Goal: Task Accomplishment & Management: Use online tool/utility

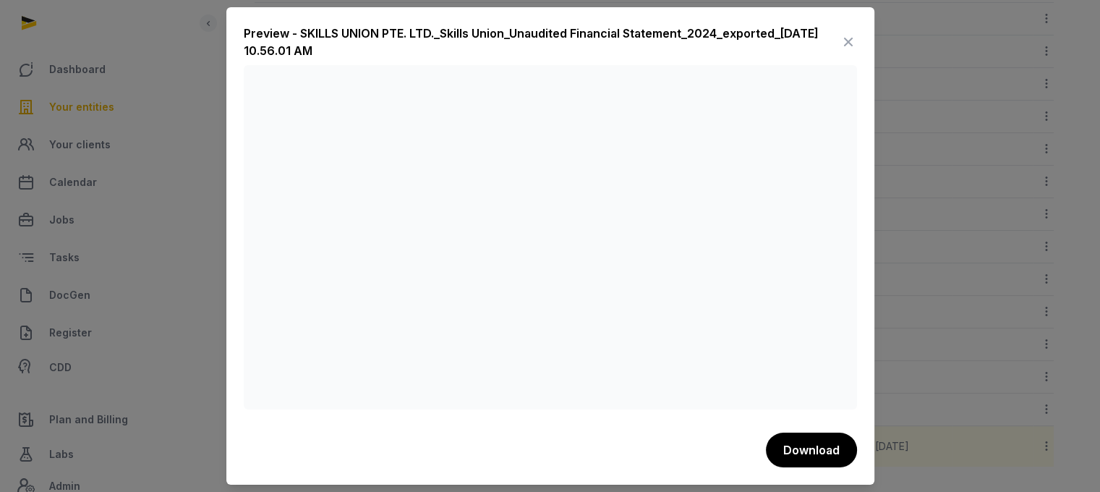
click at [849, 45] on icon at bounding box center [847, 41] width 17 height 23
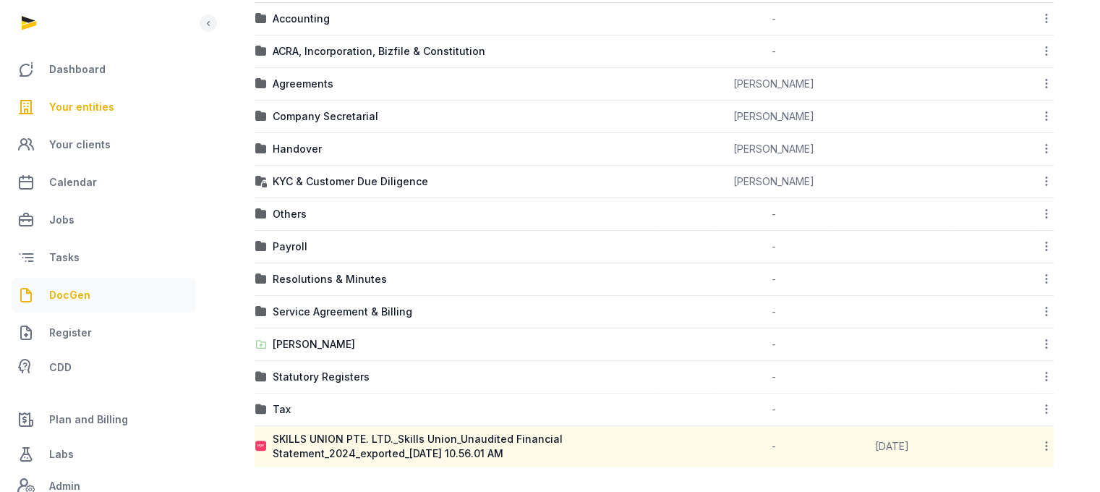
click at [87, 288] on span "DocGen" at bounding box center [69, 294] width 41 height 17
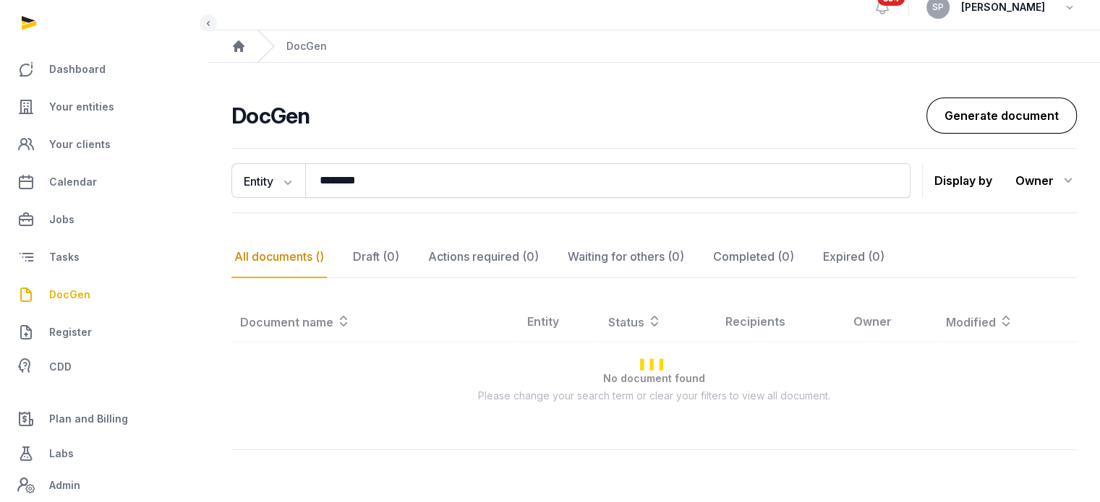
scroll to position [67, 0]
click at [970, 98] on link "Generate document" at bounding box center [1001, 116] width 150 height 36
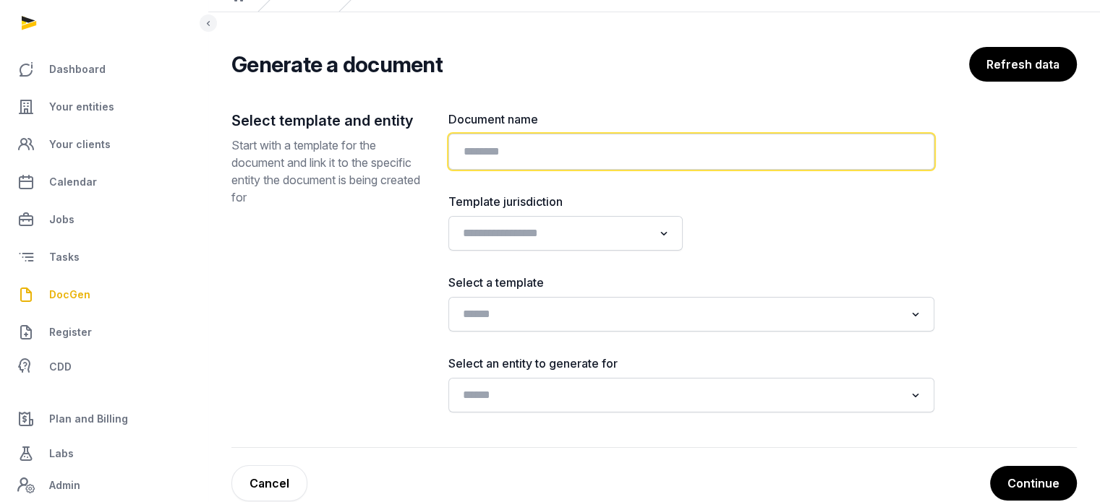
click at [486, 152] on input "text" at bounding box center [691, 152] width 486 height 36
paste input "**********"
type input "**********"
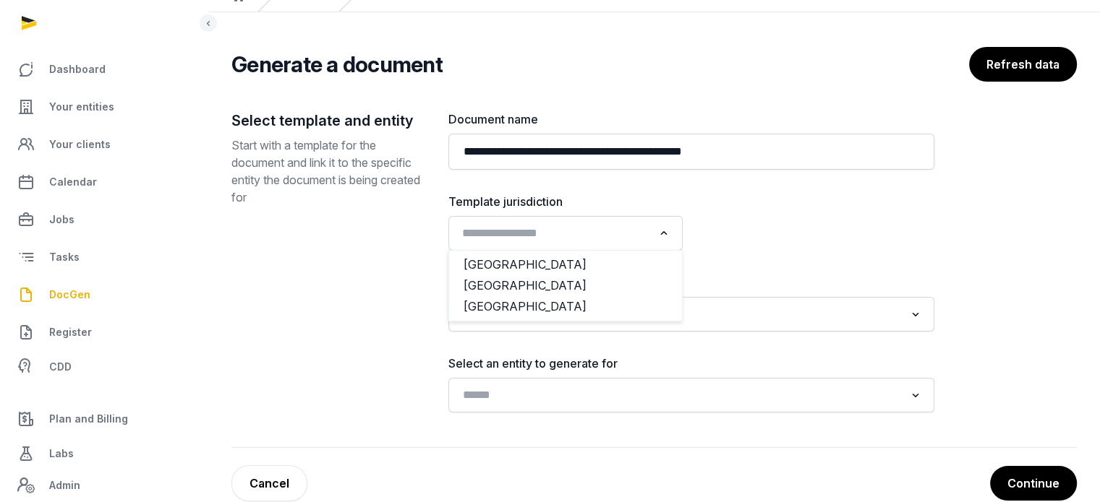
click at [656, 236] on div "Loading..." at bounding box center [664, 231] width 21 height 23
click at [610, 283] on li "[GEOGRAPHIC_DATA]" at bounding box center [565, 285] width 233 height 21
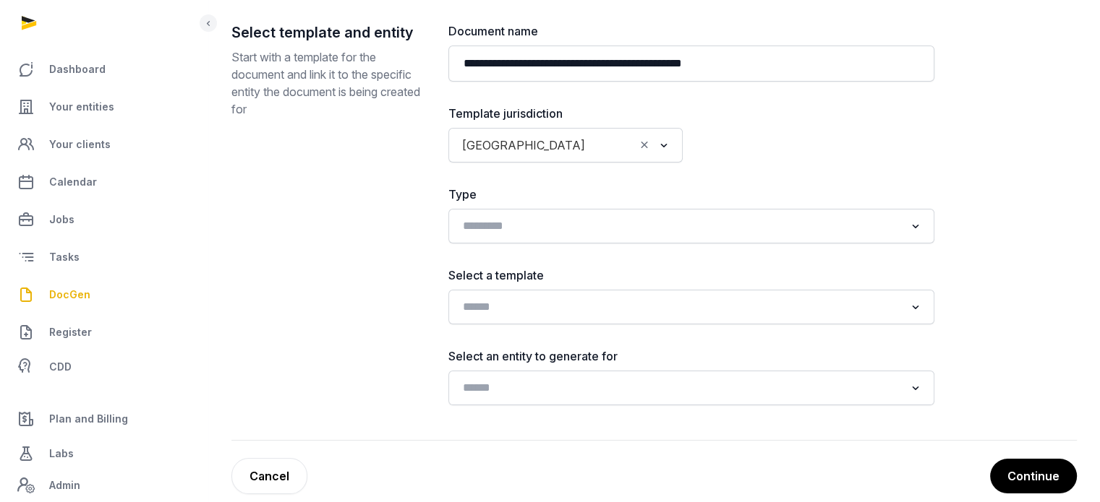
scroll to position [174, 0]
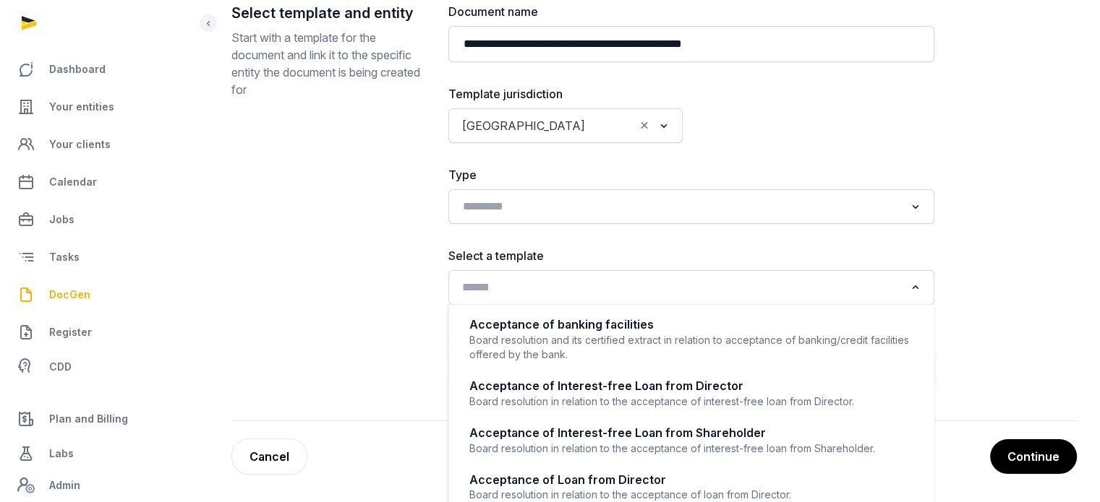
click at [599, 290] on input "Search for option" at bounding box center [680, 288] width 447 height 20
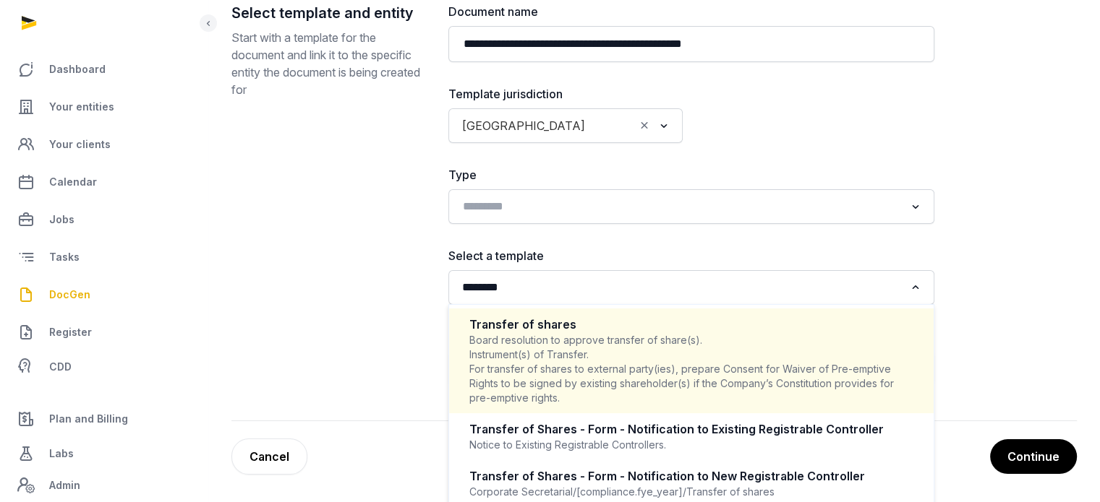
click at [578, 361] on div "Board resolution to approve transfer of share(s). Instrument(s) of Transfer. Fo…" at bounding box center [691, 369] width 444 height 72
type input "********"
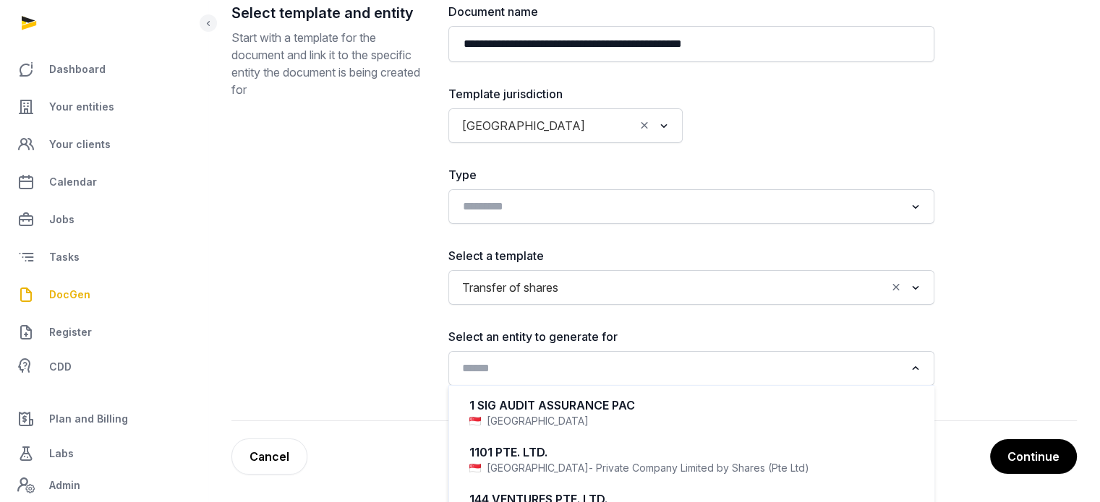
click at [579, 366] on input "Search for option" at bounding box center [680, 369] width 447 height 20
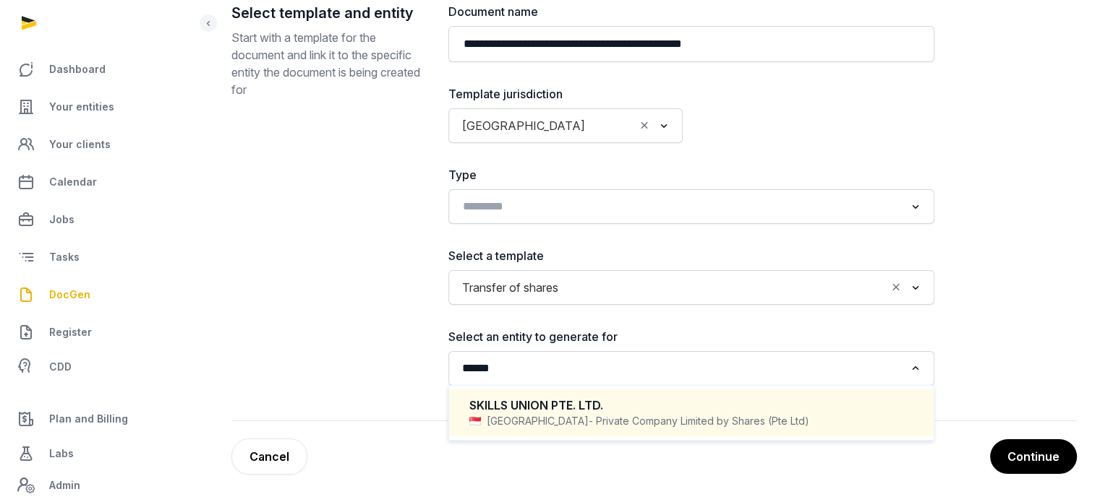
click at [588, 416] on span "- Private Company Limited by Shares (Pte Ltd)" at bounding box center [698, 421] width 220 height 14
type input "******"
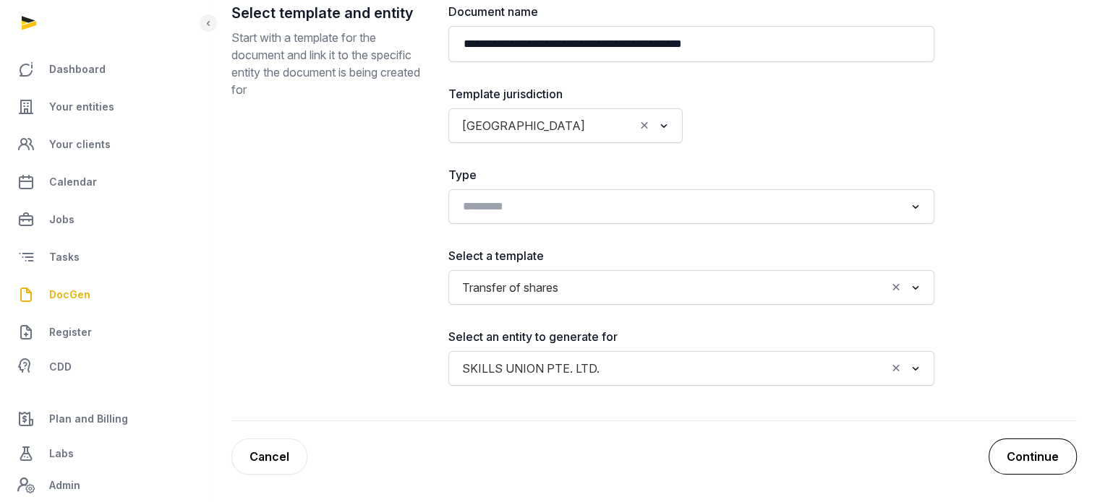
click at [1019, 460] on button "Continue" at bounding box center [1032, 457] width 88 height 36
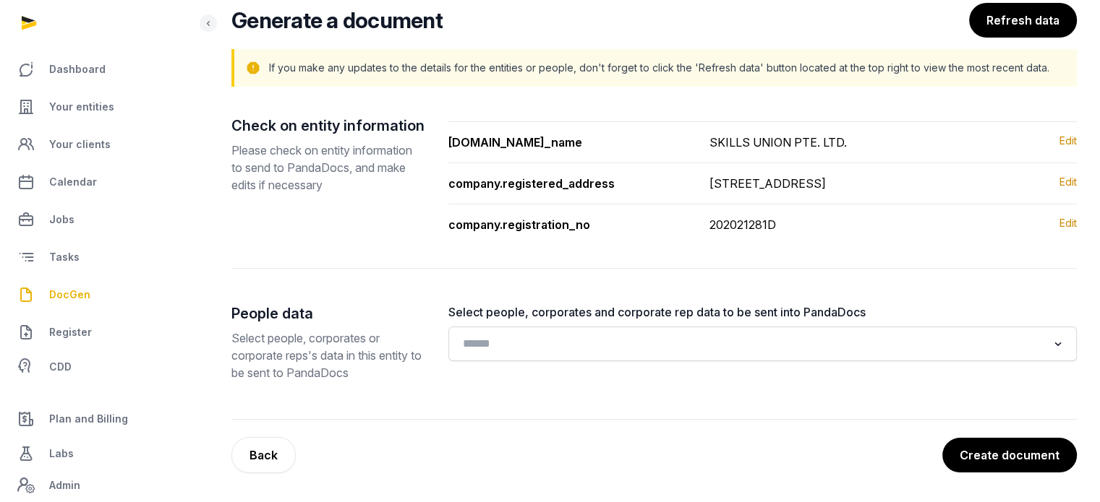
scroll to position [109, 0]
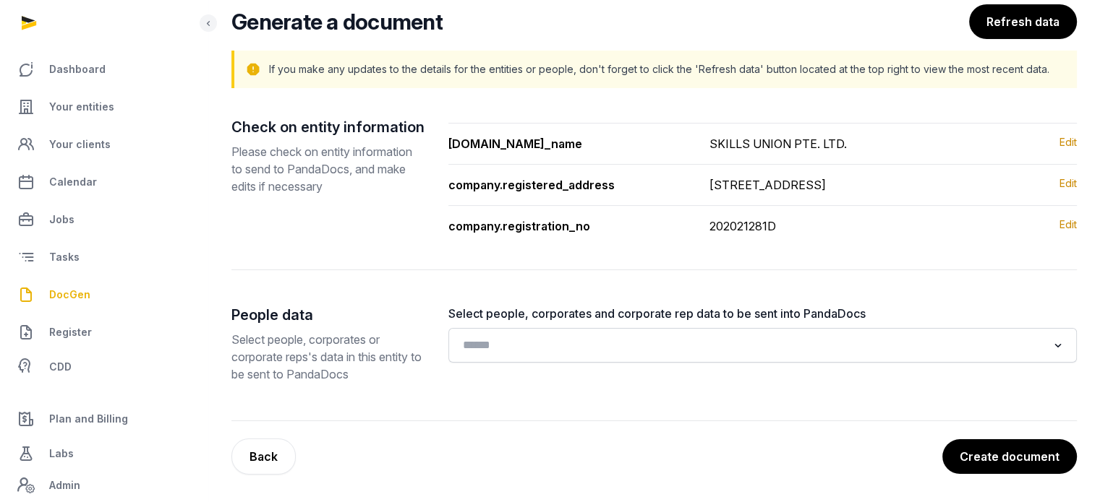
click at [1019, 460] on button "Create document" at bounding box center [1009, 457] width 134 height 35
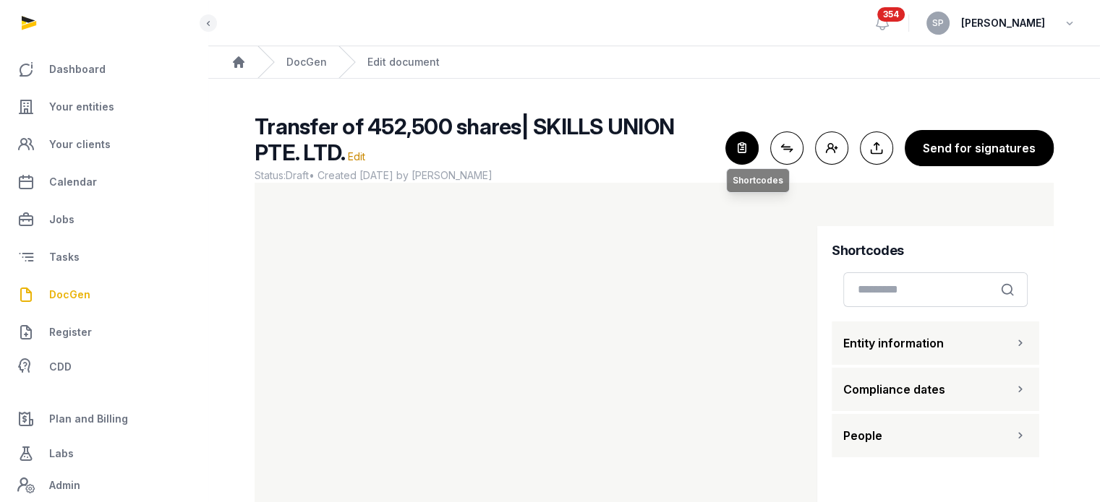
click at [755, 157] on icon "button" at bounding box center [742, 148] width 32 height 32
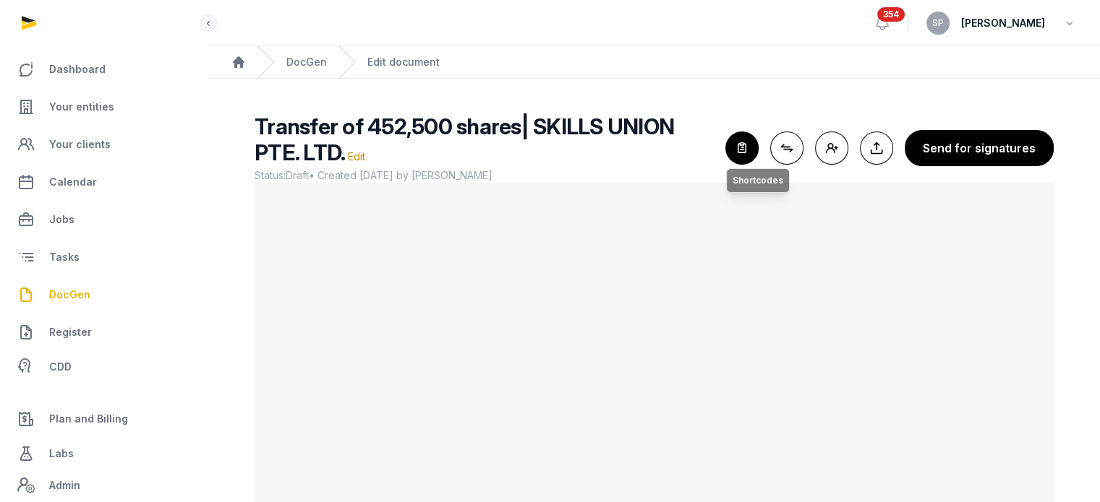
click at [742, 147] on icon "button" at bounding box center [742, 148] width 32 height 32
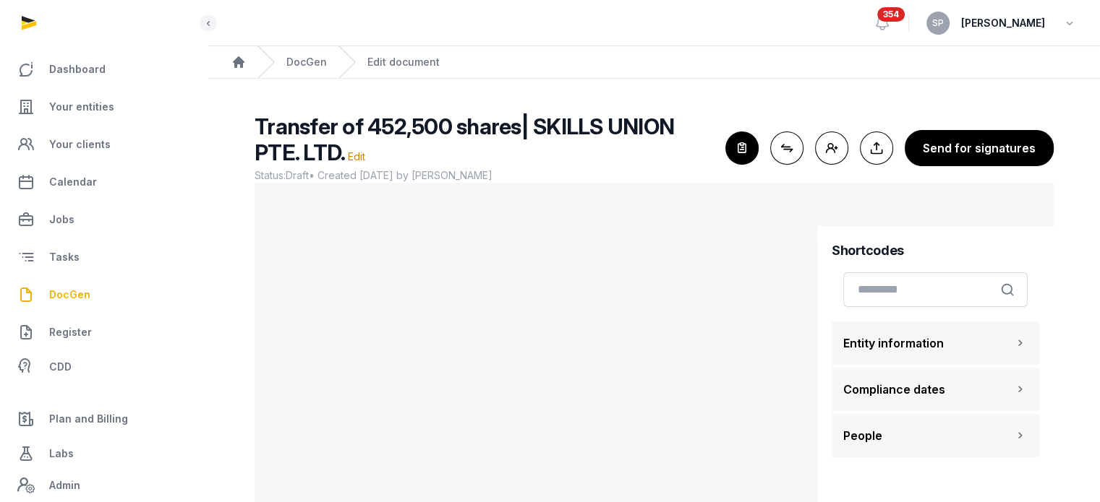
click at [1021, 445] on div "button" at bounding box center [1020, 436] width 14 height 20
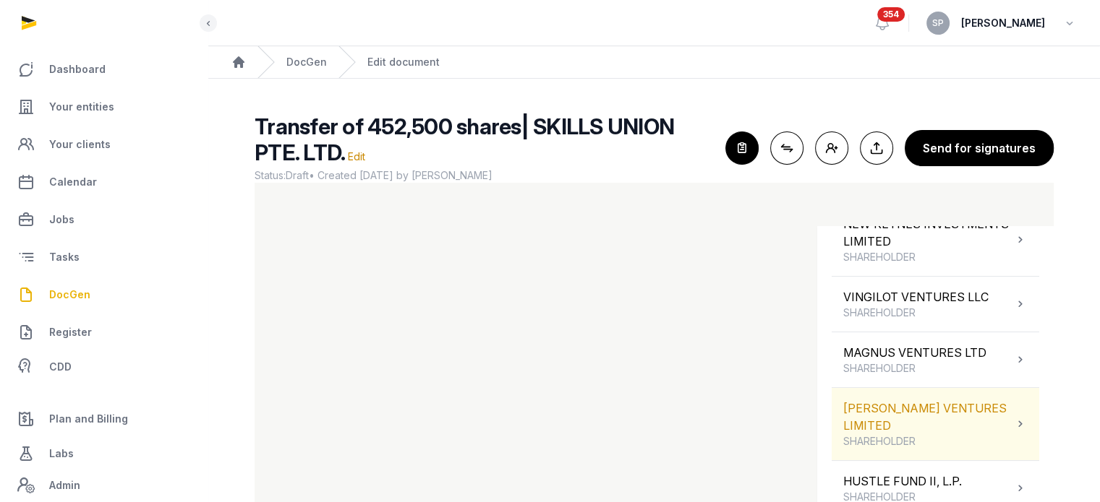
click at [961, 413] on div "MOORE VENTURES LIMITED SHAREHOLDER" at bounding box center [928, 424] width 170 height 49
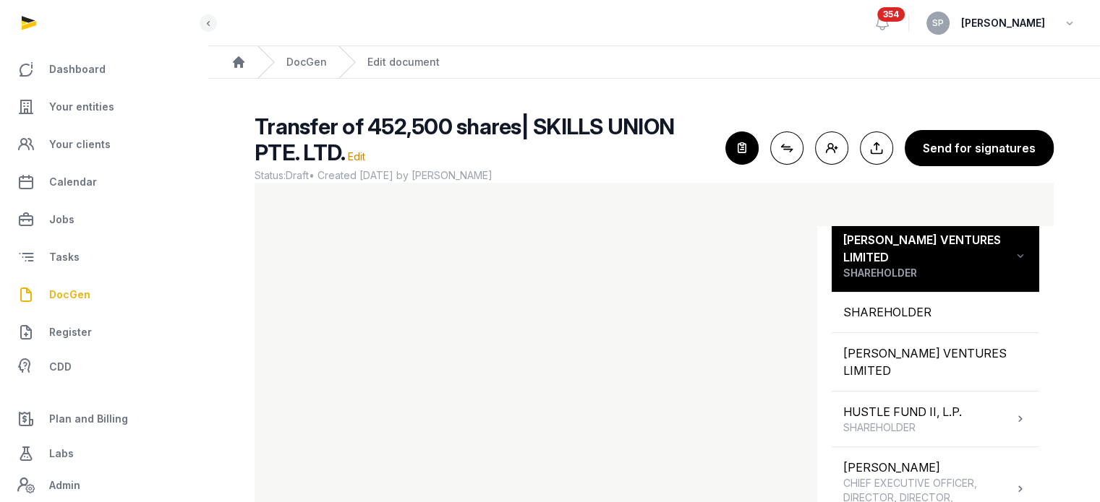
scroll to position [475, 0]
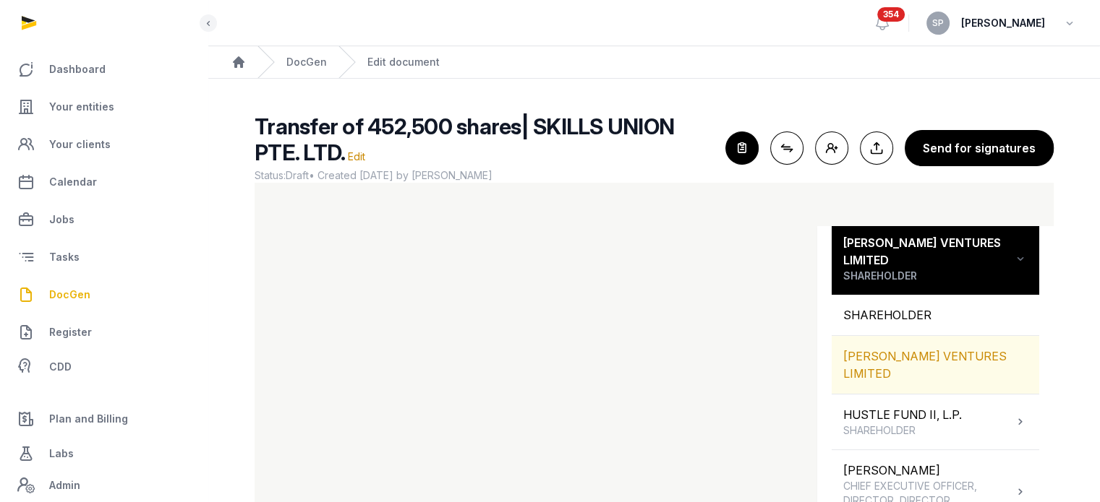
click at [914, 336] on div "MOORE VENTURES LIMITED" at bounding box center [934, 365] width 207 height 58
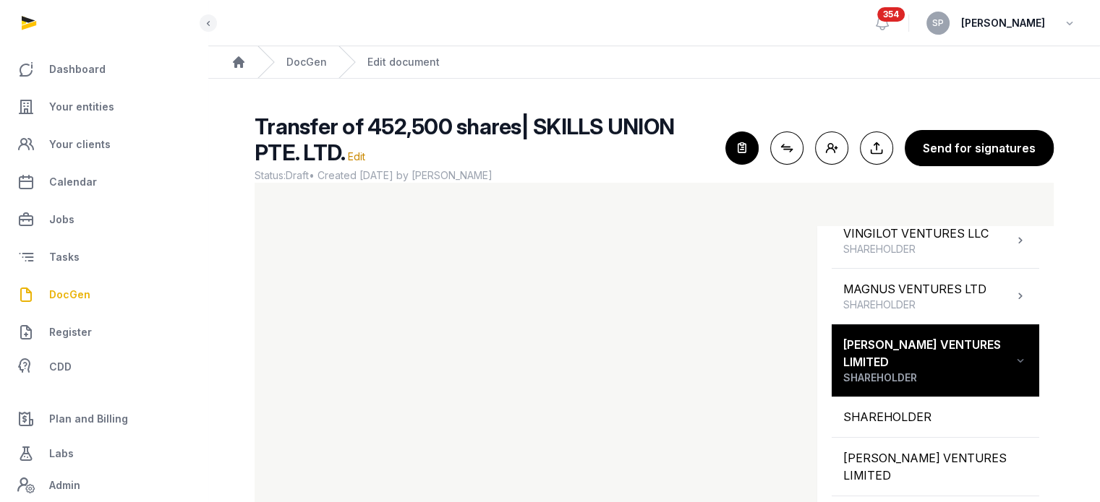
scroll to position [359, 0]
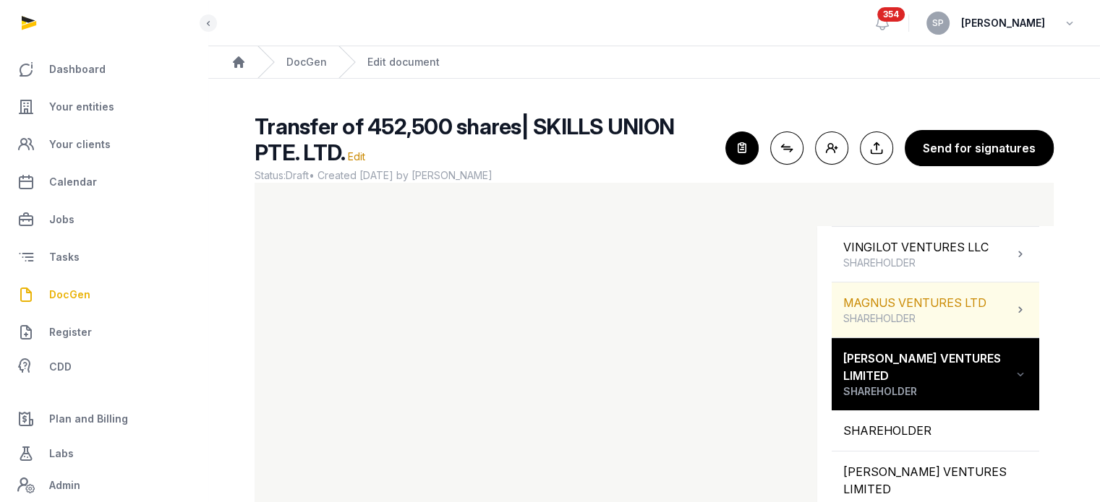
click at [972, 317] on span "SHAREHOLDER" at bounding box center [914, 319] width 143 height 14
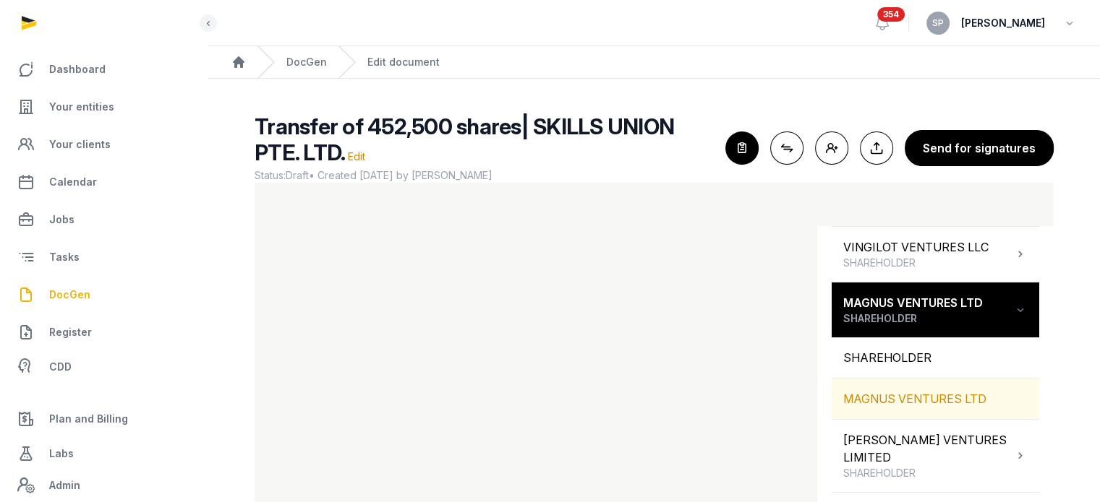
click at [950, 404] on div "MAGNUS VENTURES LTD" at bounding box center [934, 399] width 207 height 40
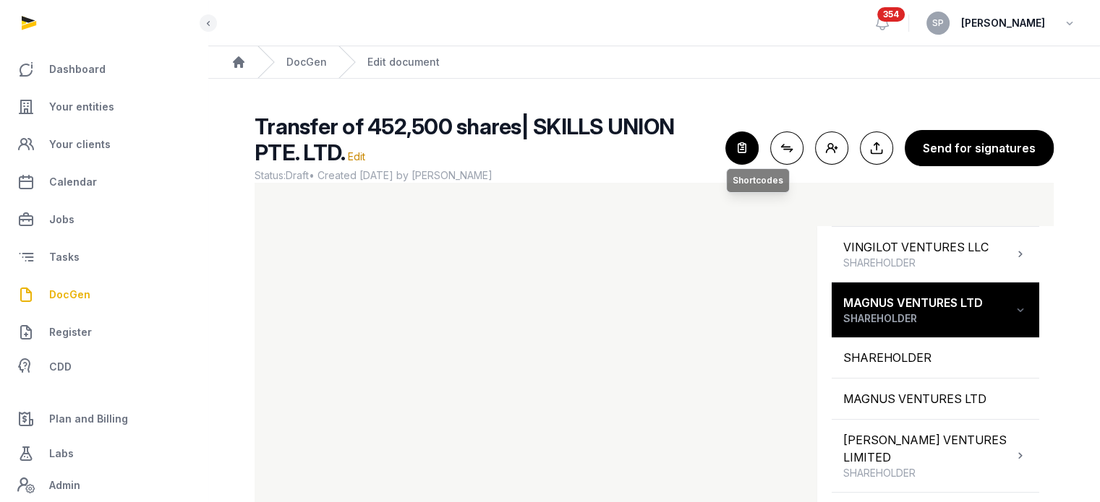
click at [757, 150] on icon "button" at bounding box center [742, 148] width 32 height 32
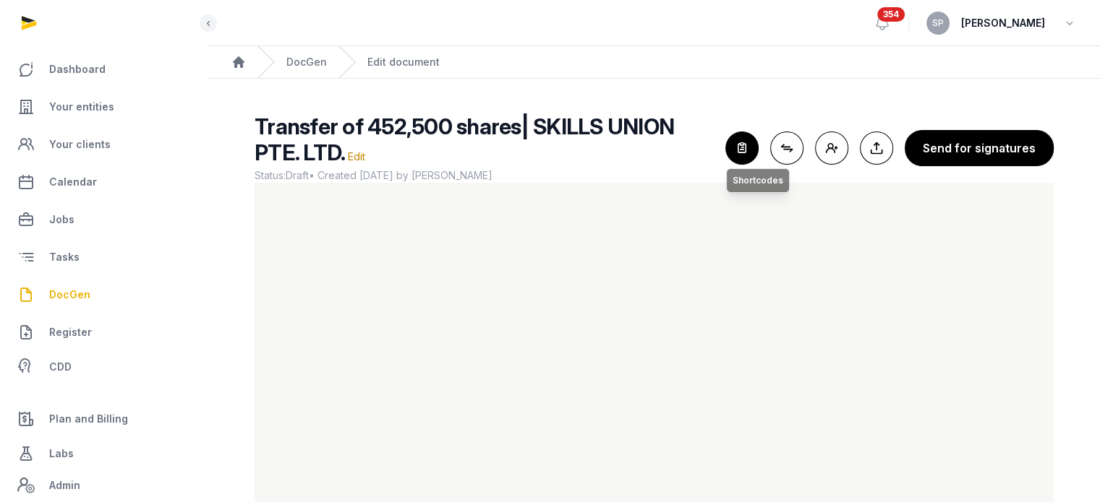
click at [732, 150] on icon "button" at bounding box center [742, 148] width 32 height 32
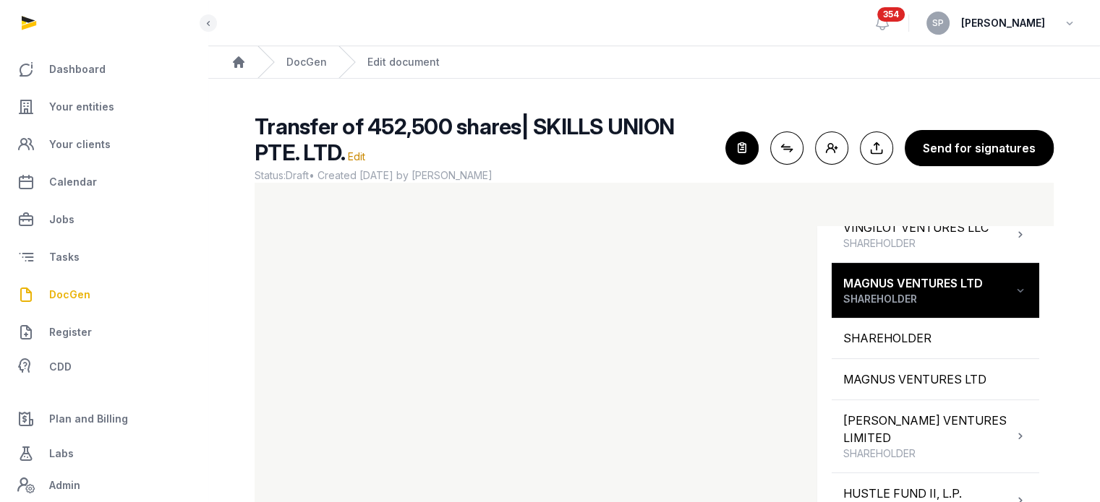
scroll to position [376, 0]
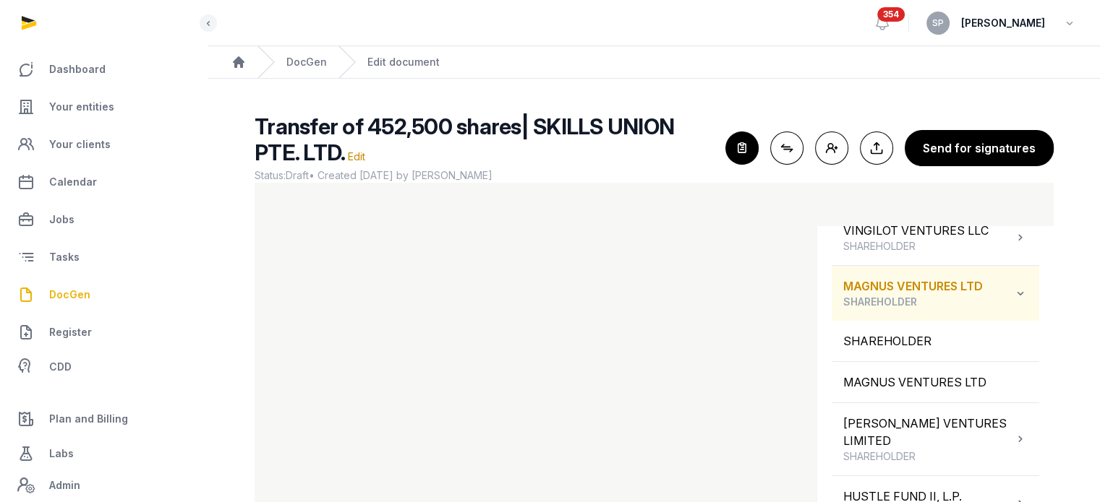
click at [1010, 304] on div "MAGNUS VENTURES LTD SHAREHOLDER" at bounding box center [934, 293] width 207 height 55
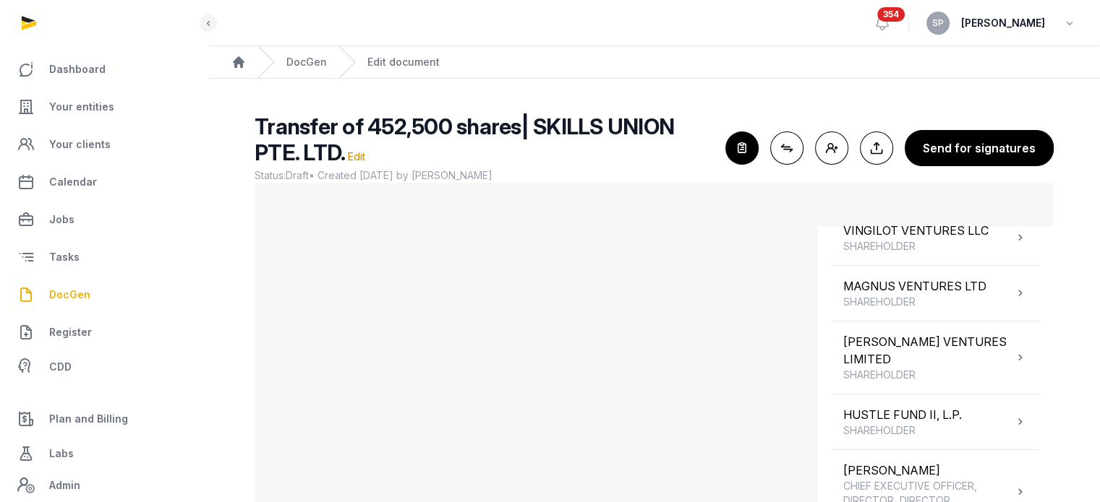
click at [1040, 356] on div "Shortcodes Search Entity information Compliance dates People 3HVC PTE. LTD. SHA…" at bounding box center [935, 403] width 236 height 354
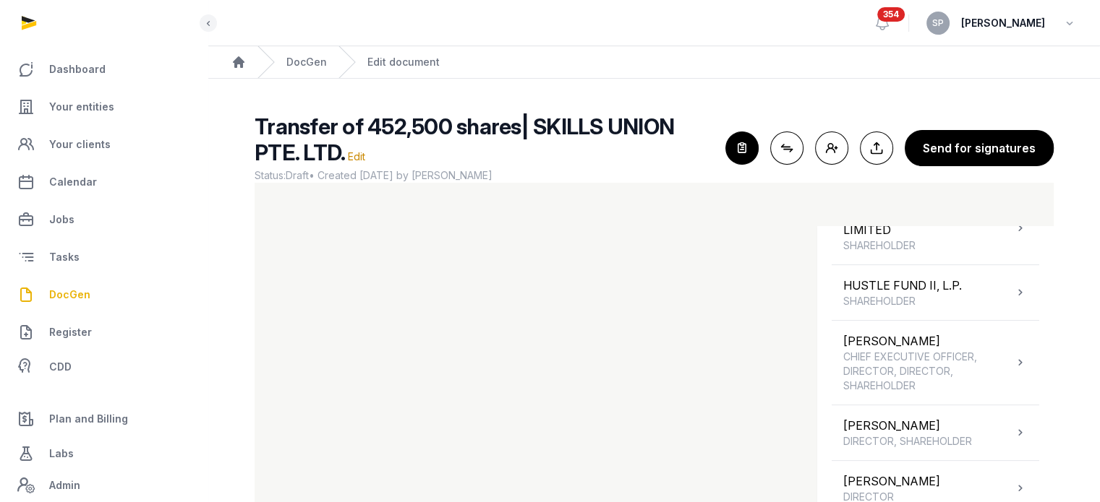
scroll to position [503, 0]
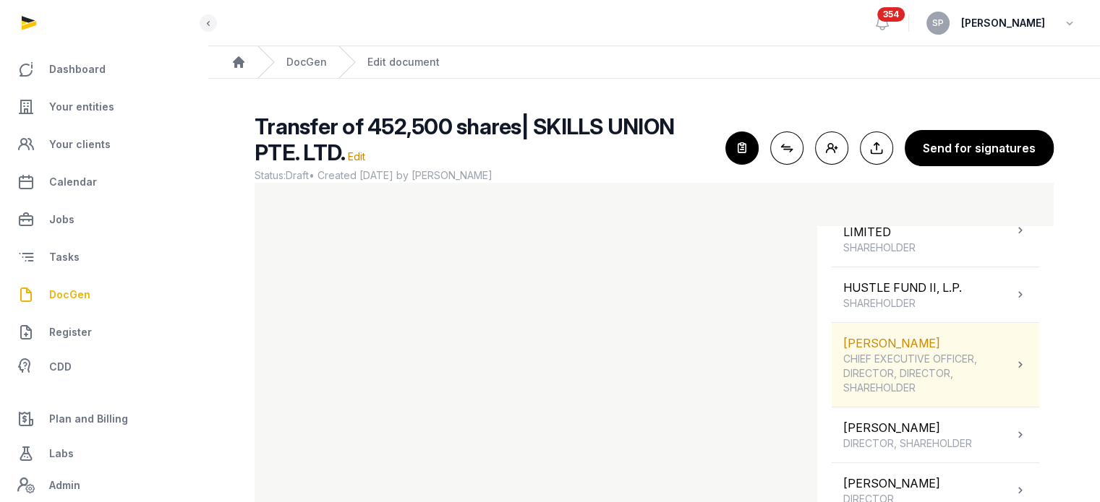
click at [1013, 356] on icon at bounding box center [1020, 364] width 14 height 17
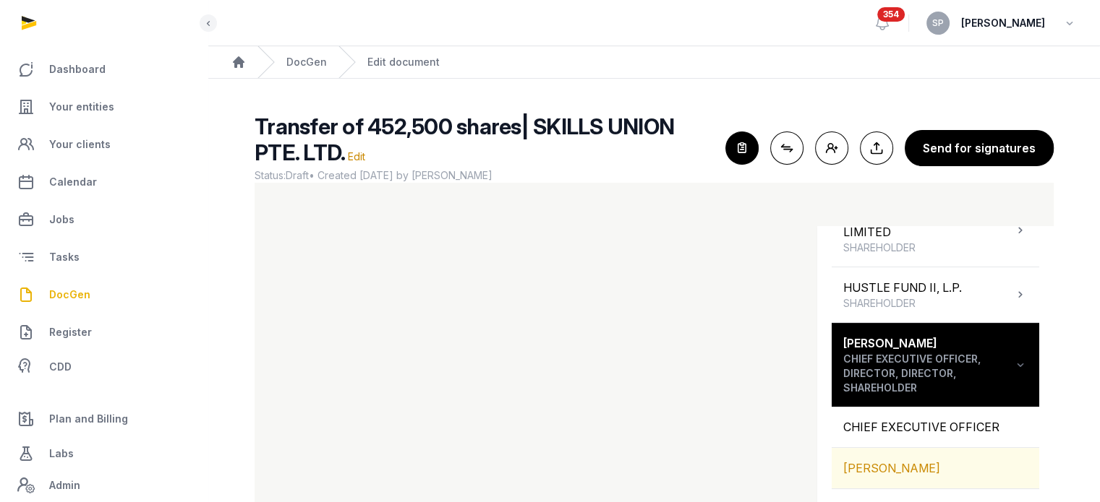
click at [952, 462] on div "MANSELL COLIN" at bounding box center [934, 468] width 207 height 40
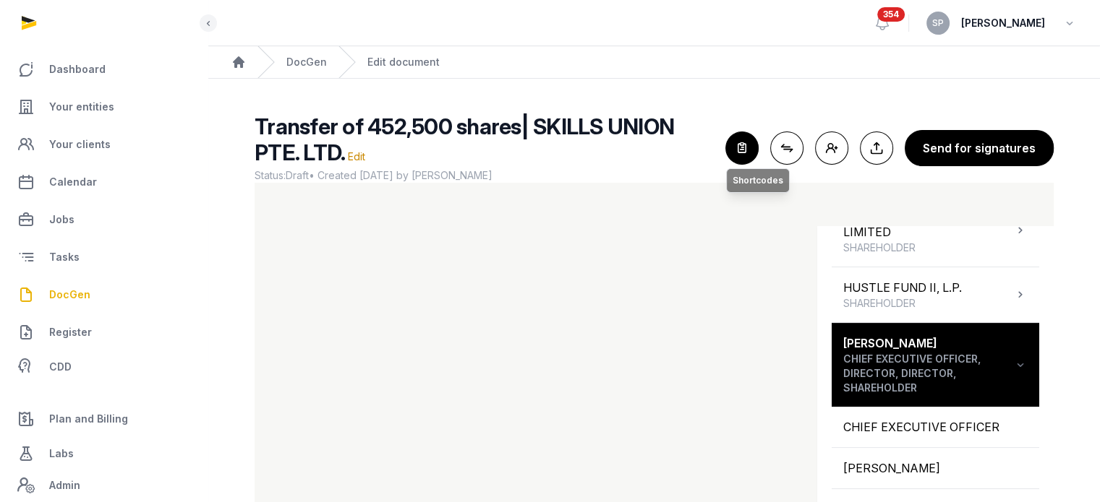
click at [746, 158] on icon "button" at bounding box center [742, 148] width 32 height 32
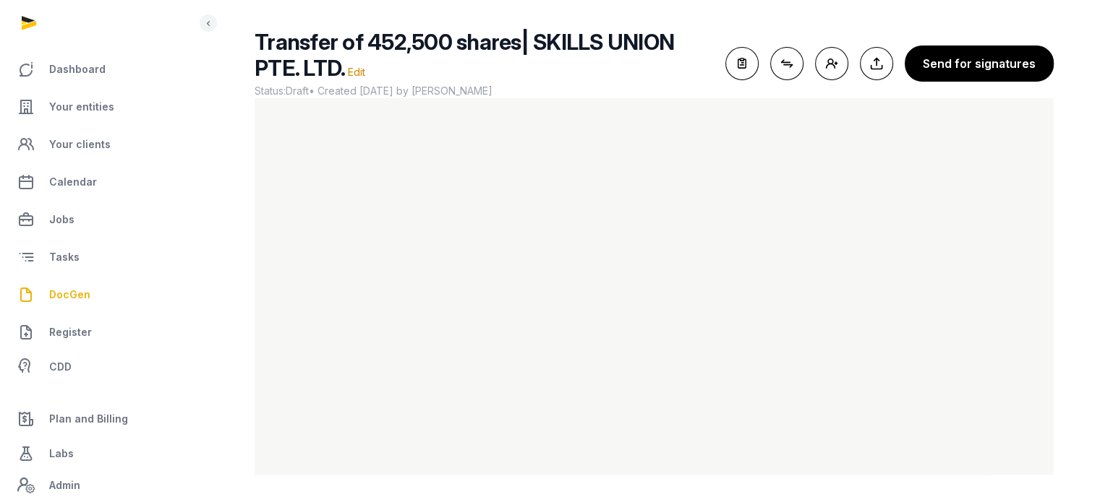
scroll to position [86, 0]
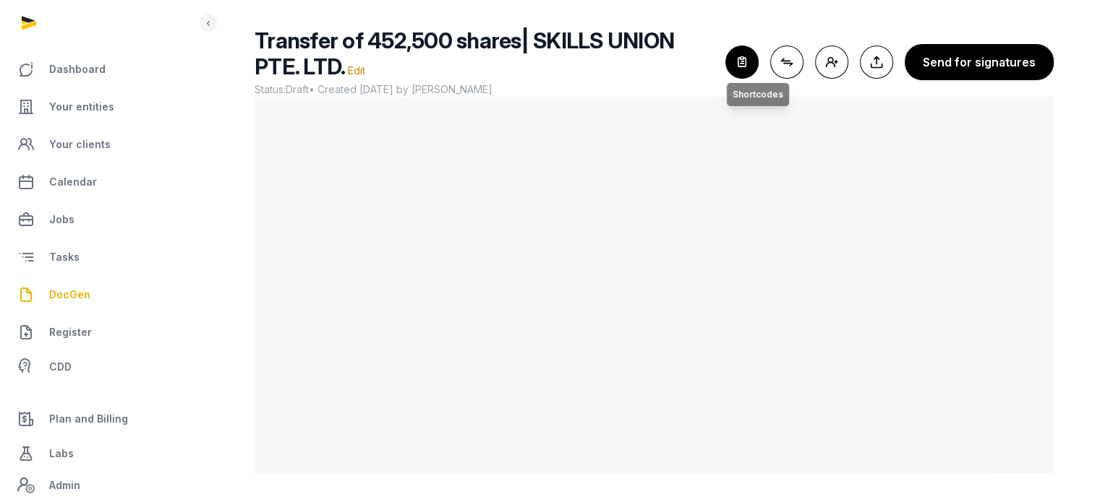
click at [743, 57] on icon "button" at bounding box center [742, 62] width 32 height 32
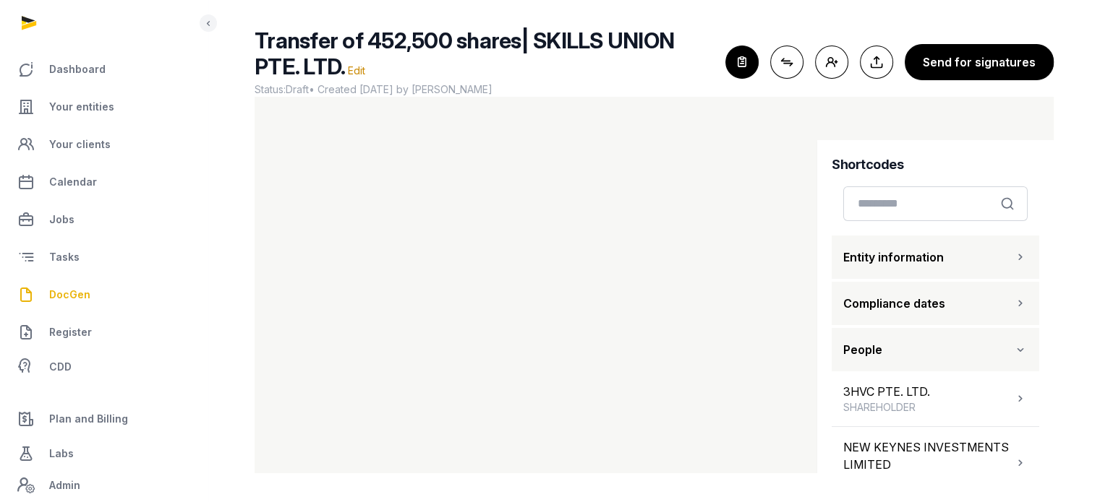
click at [1011, 269] on button "Entity information" at bounding box center [934, 257] width 207 height 43
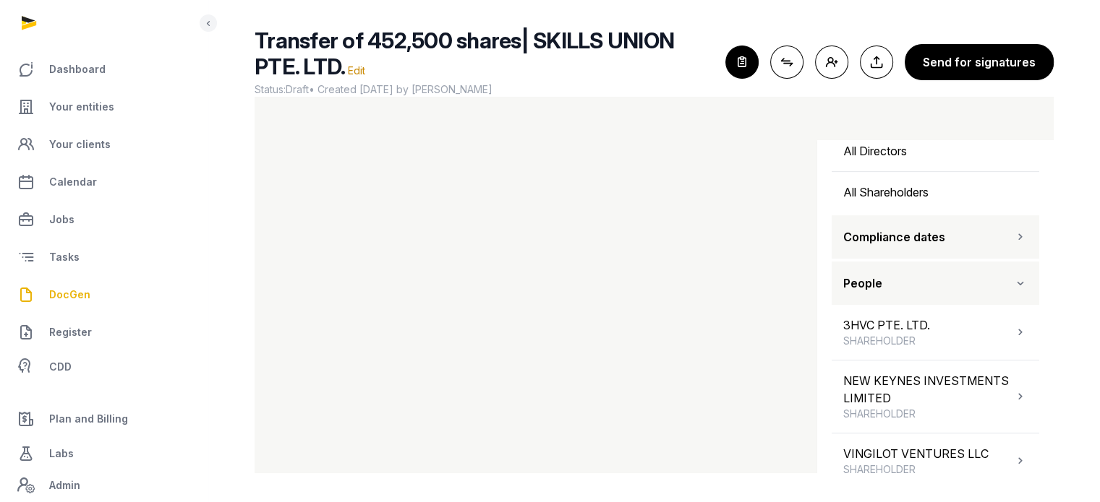
scroll to position [688, 0]
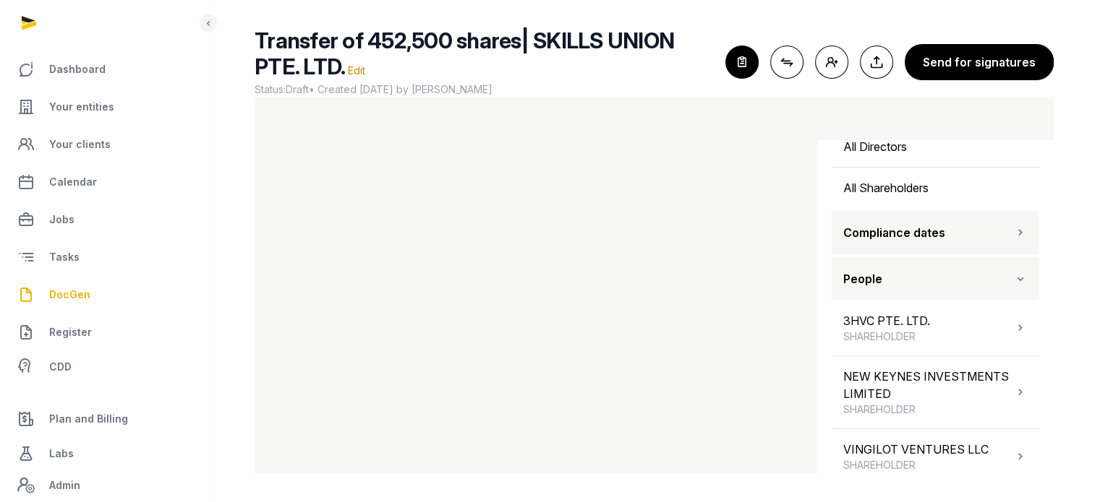
click at [1053, 260] on div "Transfer of 452,500 shares| SKILLS UNION PTE. LTD. Edit Status: Draft • Created…" at bounding box center [653, 250] width 845 height 446
click at [940, 153] on div "All Directors" at bounding box center [934, 147] width 207 height 40
click at [746, 62] on icon "button" at bounding box center [742, 62] width 32 height 32
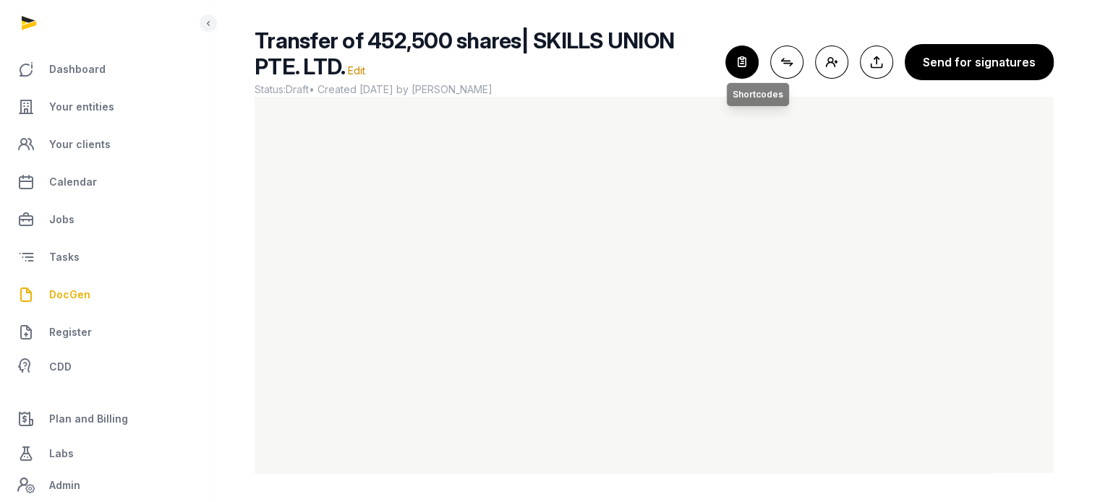
click at [747, 63] on icon "button" at bounding box center [742, 62] width 32 height 32
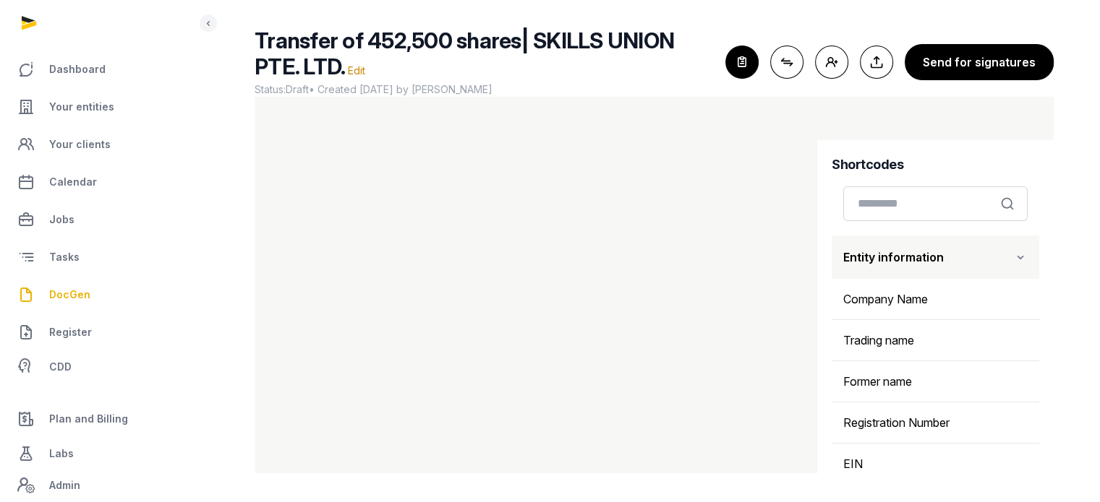
click at [1003, 267] on button "Entity information" at bounding box center [934, 257] width 207 height 43
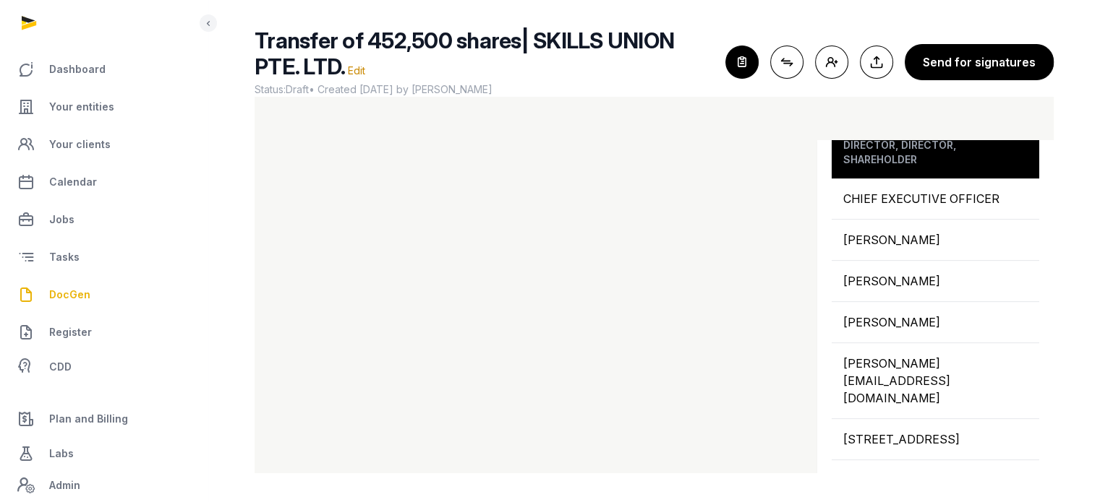
scroll to position [654, 0]
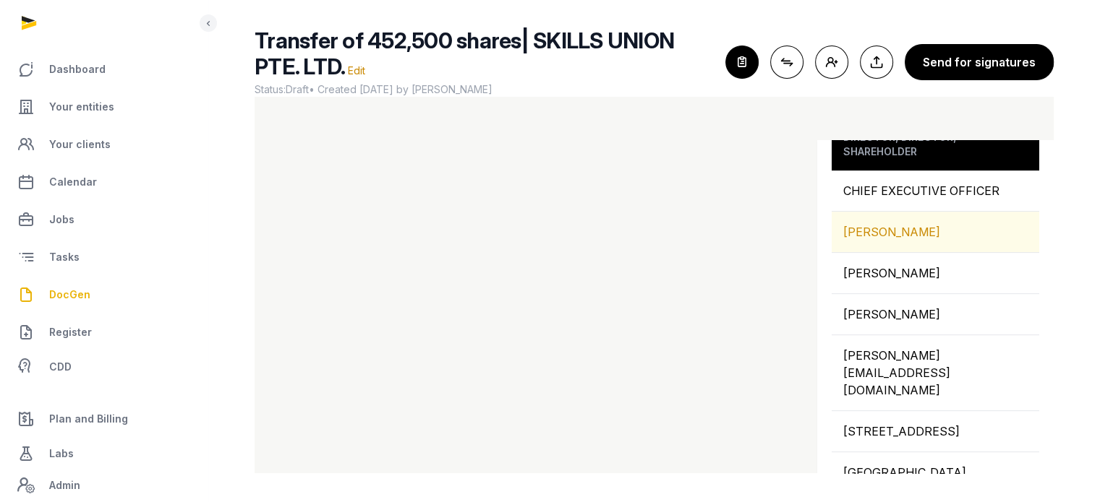
click at [911, 213] on div "MANSELL COLIN" at bounding box center [934, 232] width 207 height 40
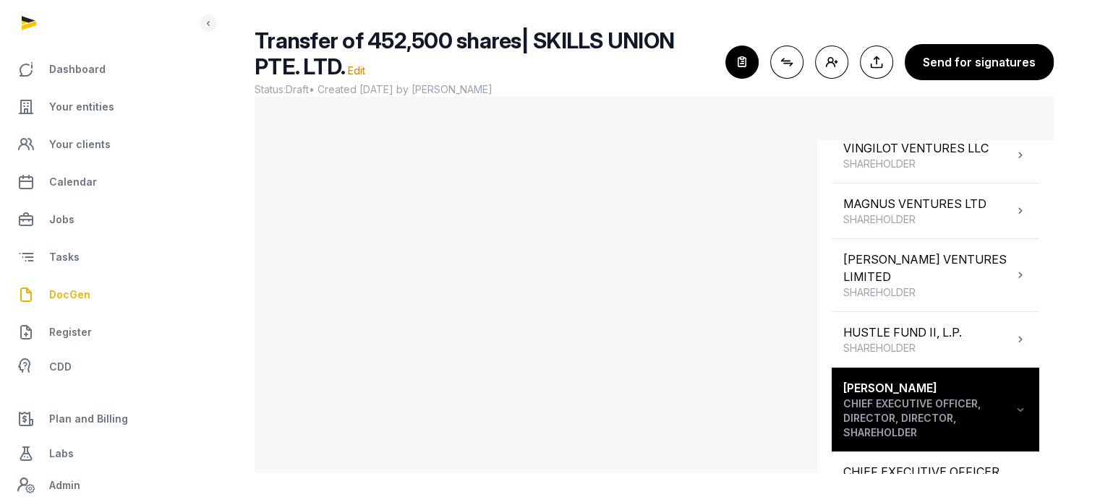
scroll to position [369, 0]
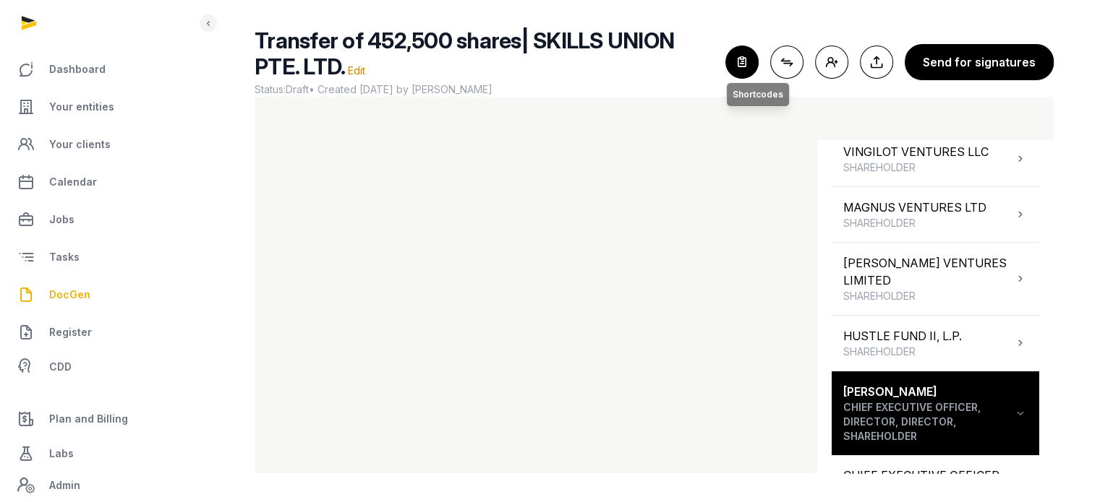
click at [747, 61] on icon "button" at bounding box center [742, 62] width 32 height 32
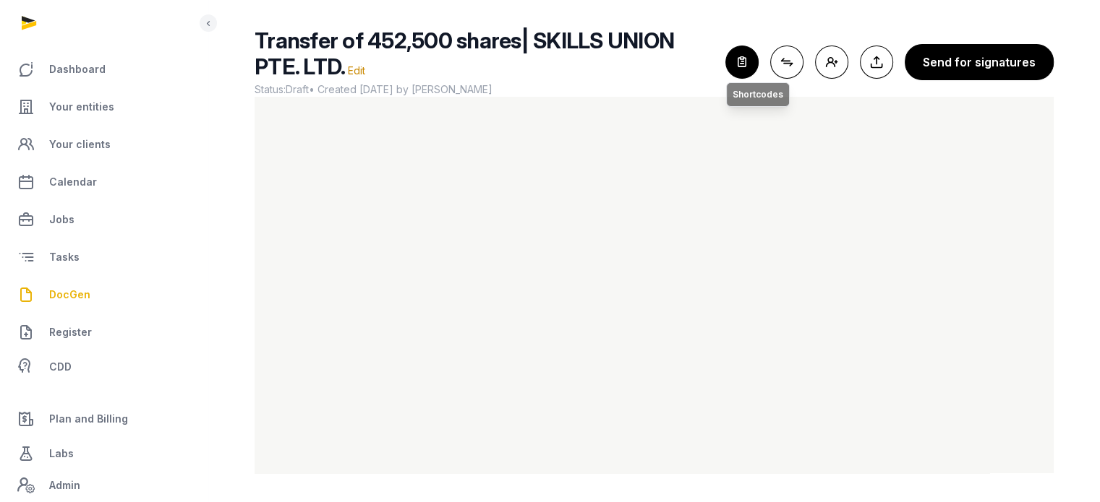
click at [752, 69] on icon "button" at bounding box center [742, 62] width 32 height 32
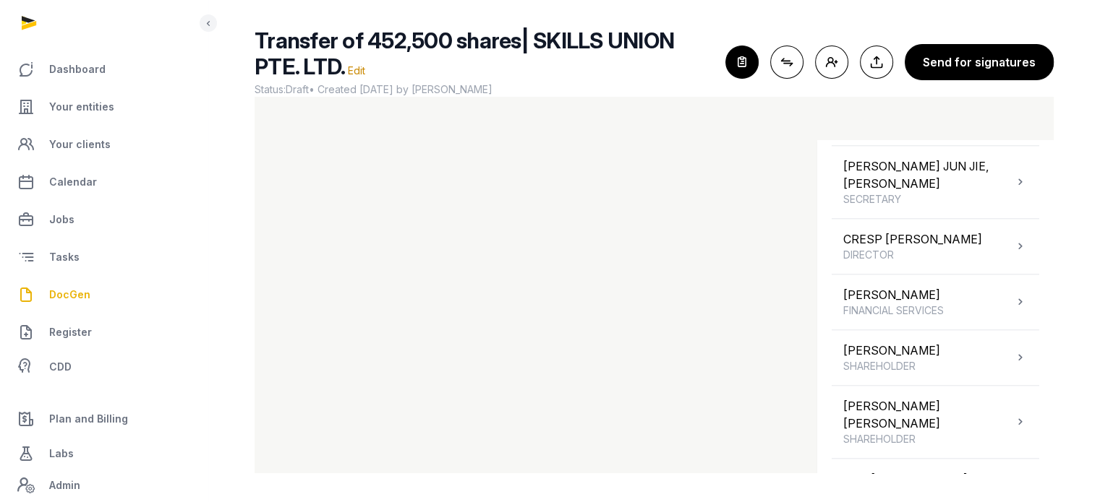
scroll to position [1549, 0]
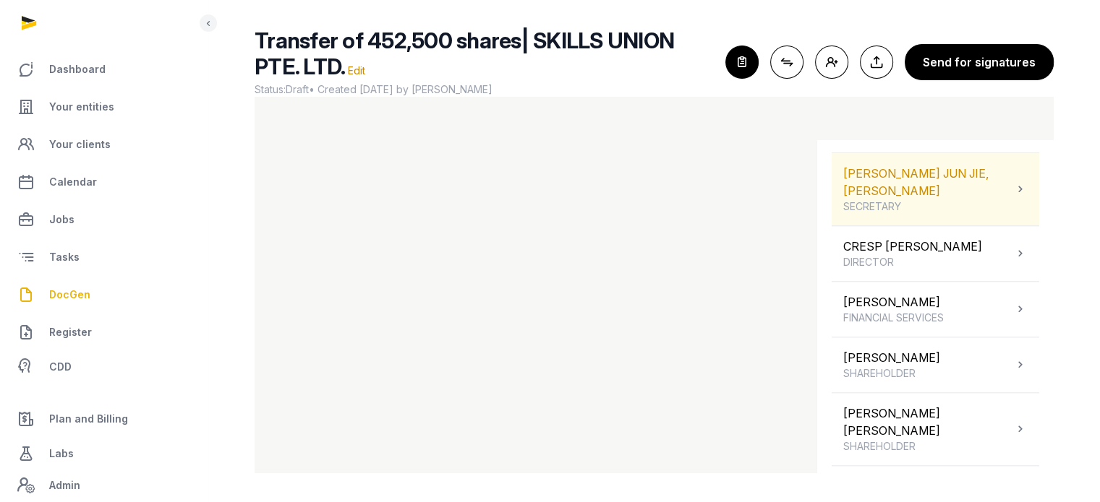
click at [976, 200] on span "SECRETARY" at bounding box center [928, 207] width 170 height 14
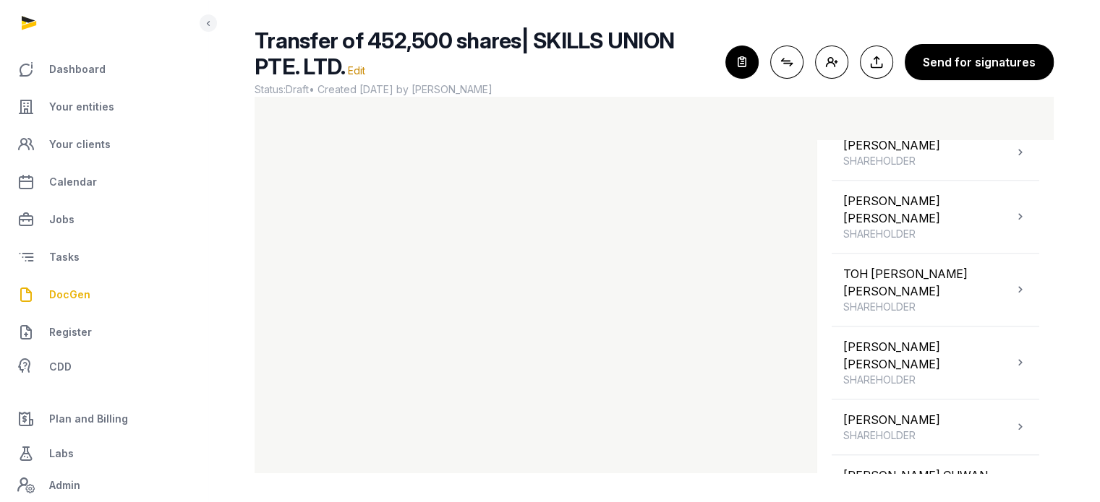
scroll to position [858, 0]
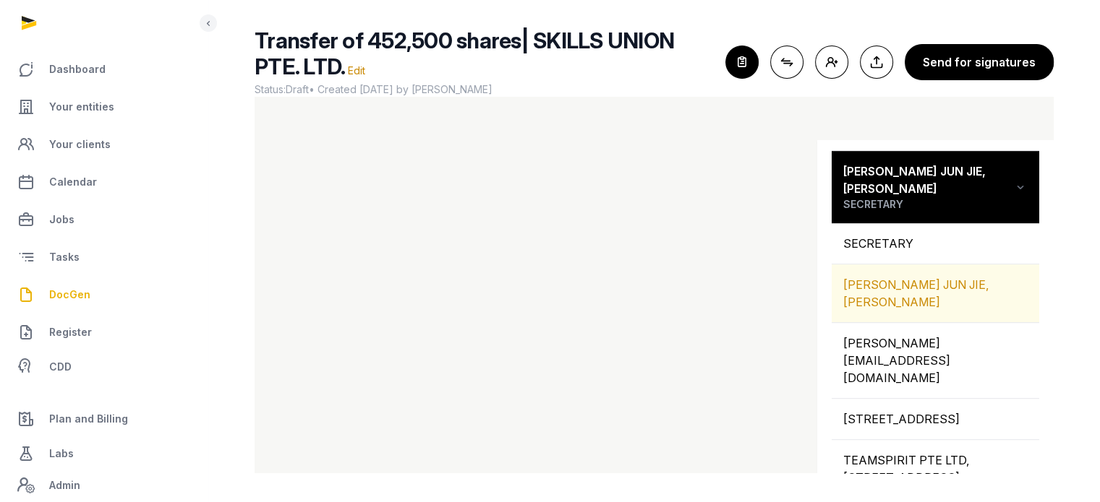
click at [940, 267] on div "[PERSON_NAME] JUN JIE, [PERSON_NAME]" at bounding box center [934, 294] width 207 height 58
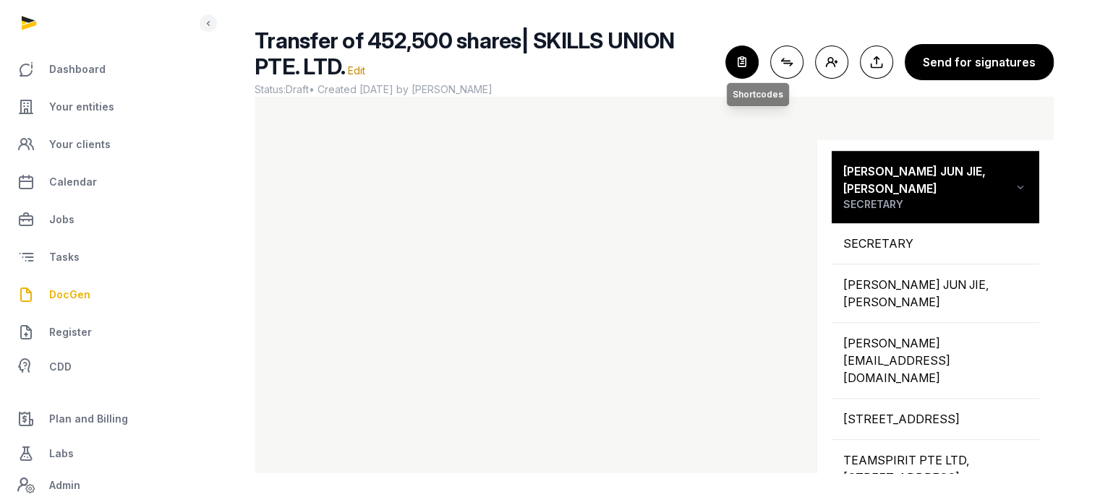
click at [750, 63] on icon "button" at bounding box center [742, 62] width 32 height 32
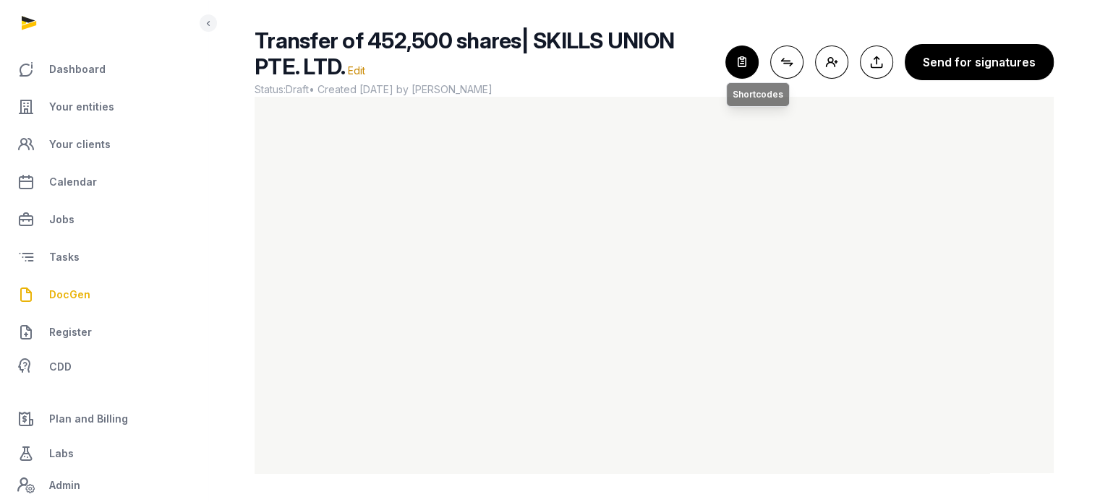
click at [758, 46] on icon "button" at bounding box center [742, 62] width 32 height 32
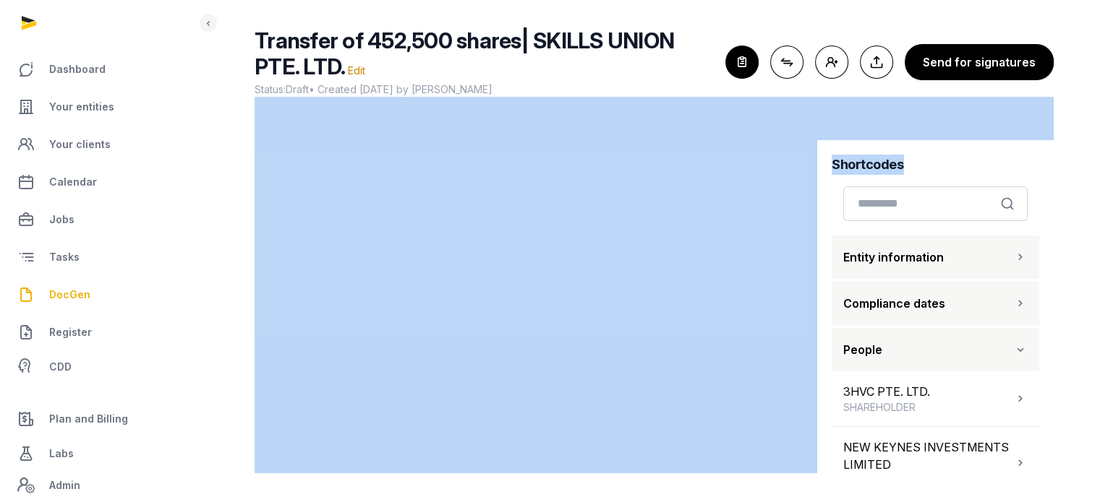
drag, startPoint x: 1053, startPoint y: 171, endPoint x: 1049, endPoint y: 187, distance: 16.3
click at [1049, 187] on div "Transfer of 452,500 shares| SKILLS UNION PTE. LTD. Edit Status: Draft • Created…" at bounding box center [653, 250] width 845 height 446
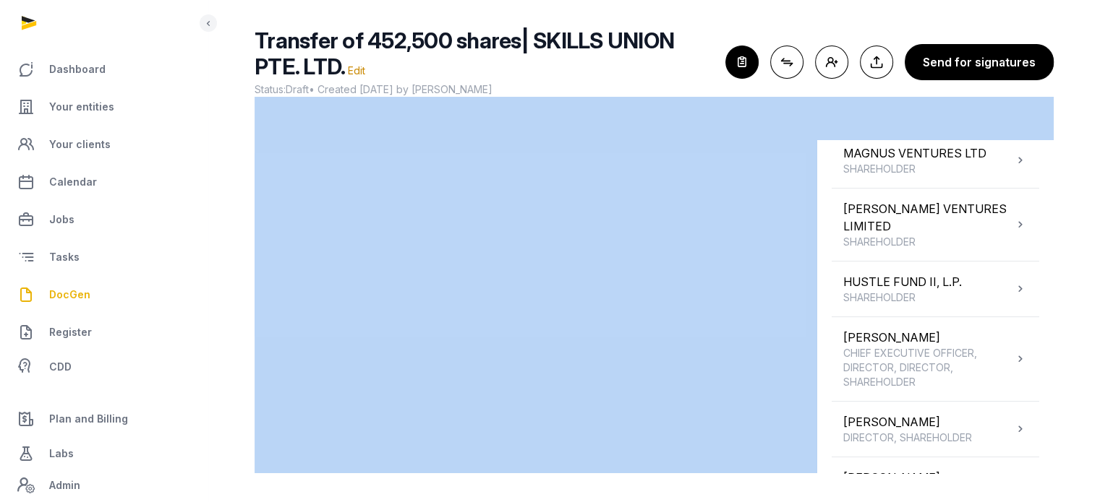
scroll to position [440, 0]
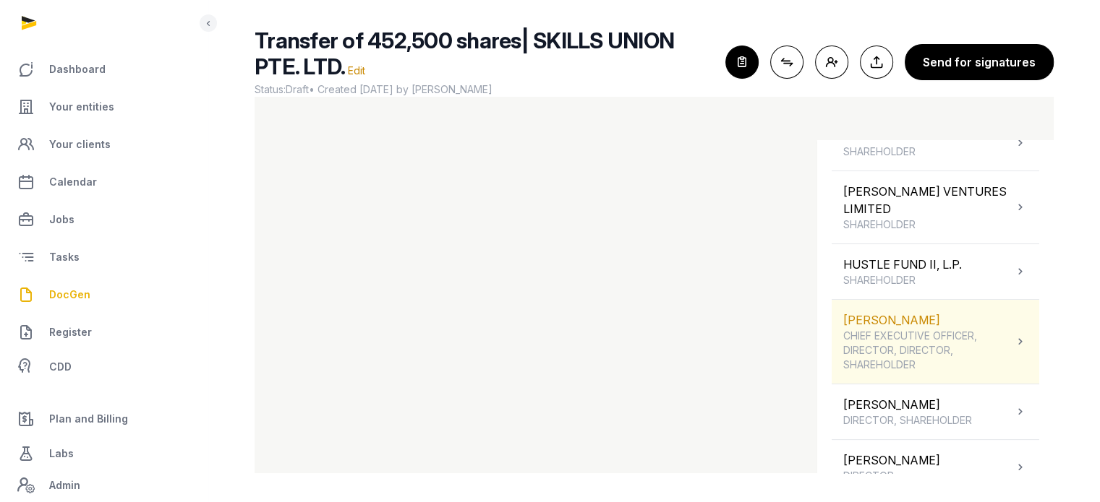
click at [980, 329] on span "CHIEF EXECUTIVE OFFICER, DIRECTOR, DIRECTOR, SHAREHOLDER" at bounding box center [928, 350] width 170 height 43
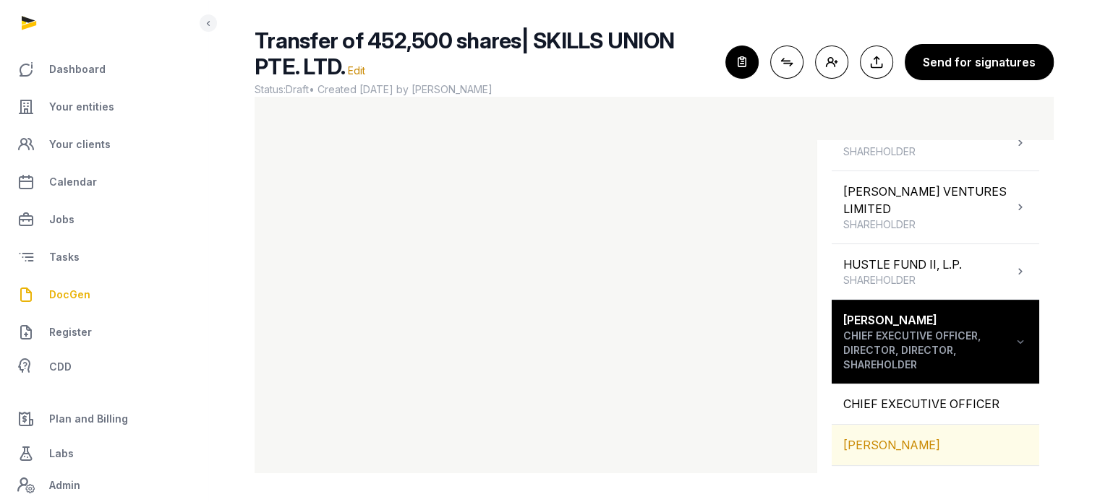
click at [948, 425] on div "MANSELL COLIN" at bounding box center [934, 445] width 207 height 40
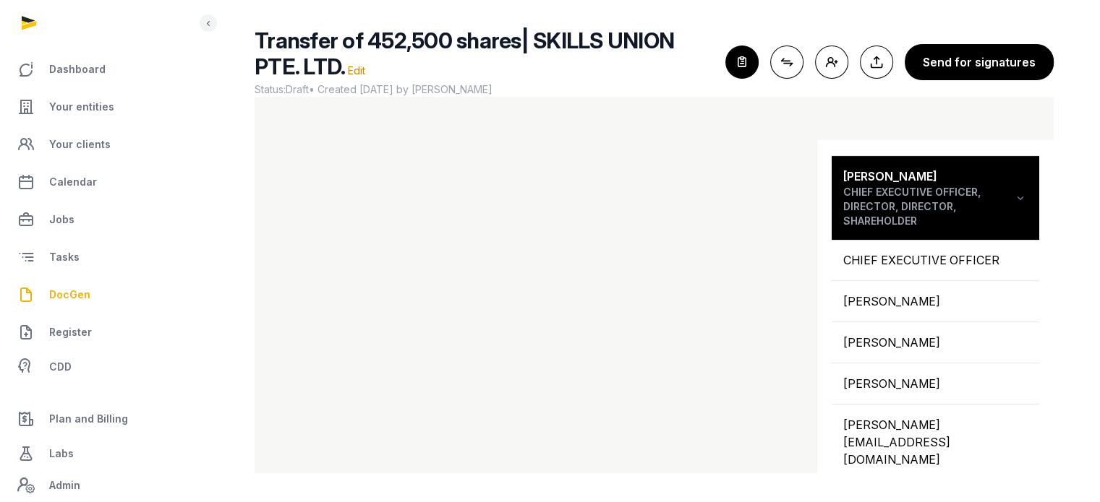
scroll to position [592, 0]
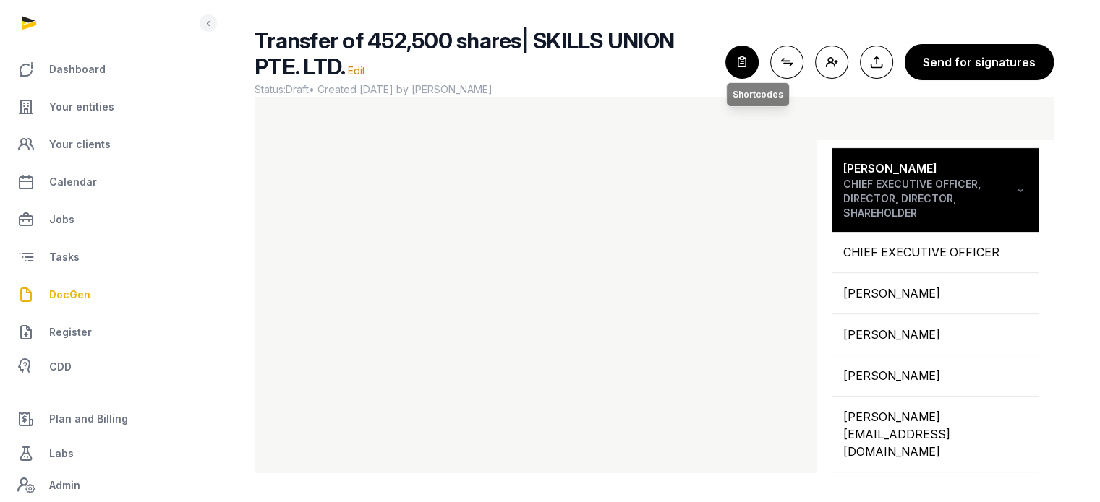
click at [752, 51] on icon "button" at bounding box center [742, 62] width 32 height 32
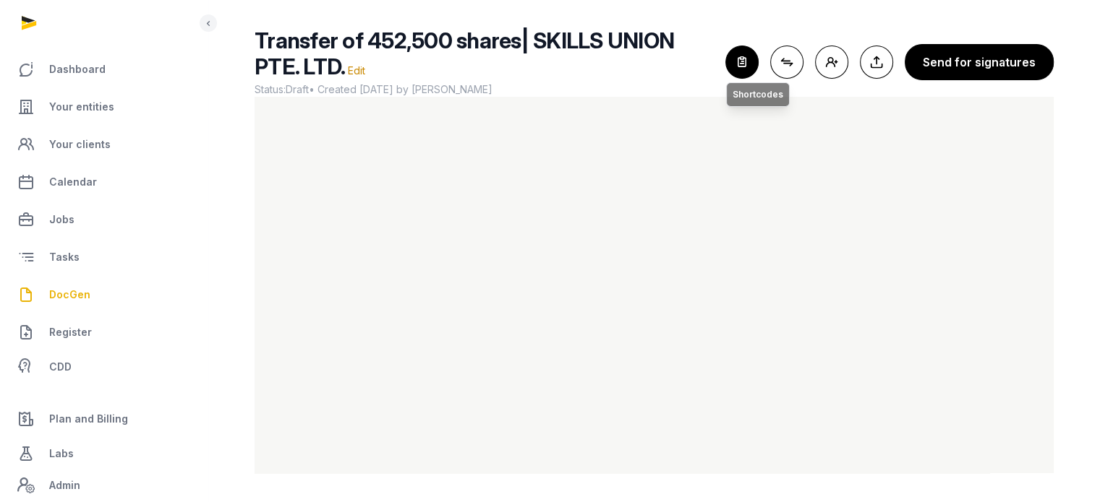
click at [758, 60] on icon "button" at bounding box center [742, 62] width 32 height 32
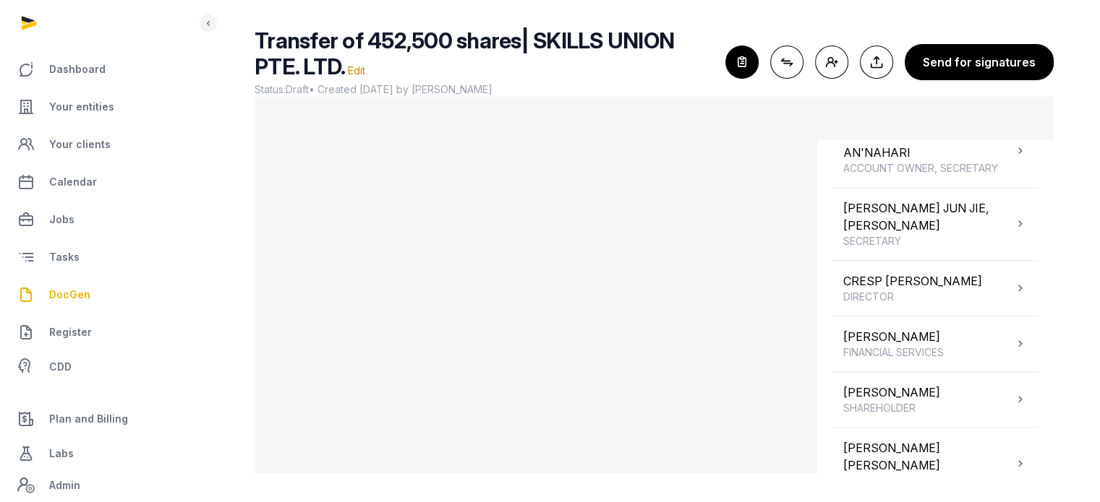
scroll to position [1472, 0]
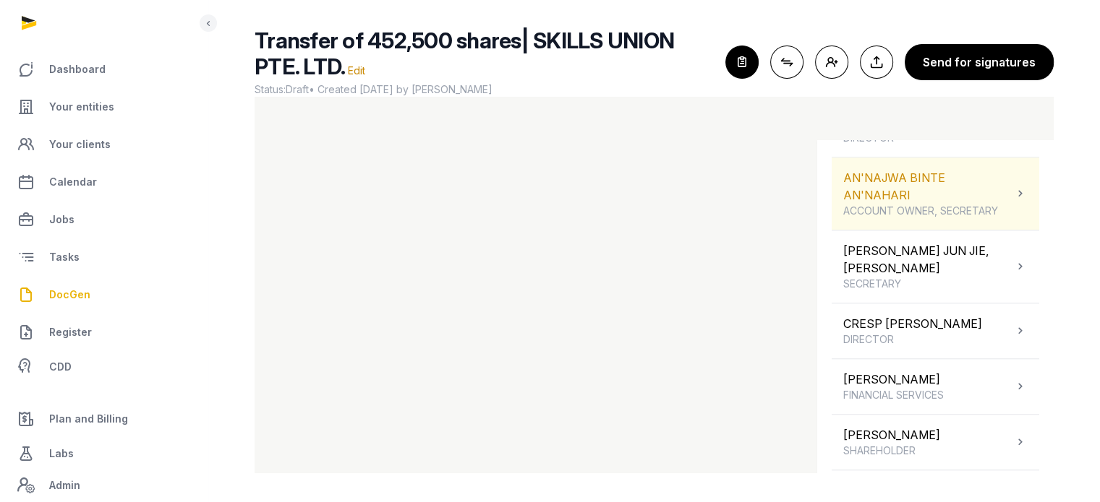
click at [906, 170] on div "AN'NAJWA BINTE AN'NAHARI ACCOUNT OWNER, SECRETARY" at bounding box center [928, 193] width 170 height 49
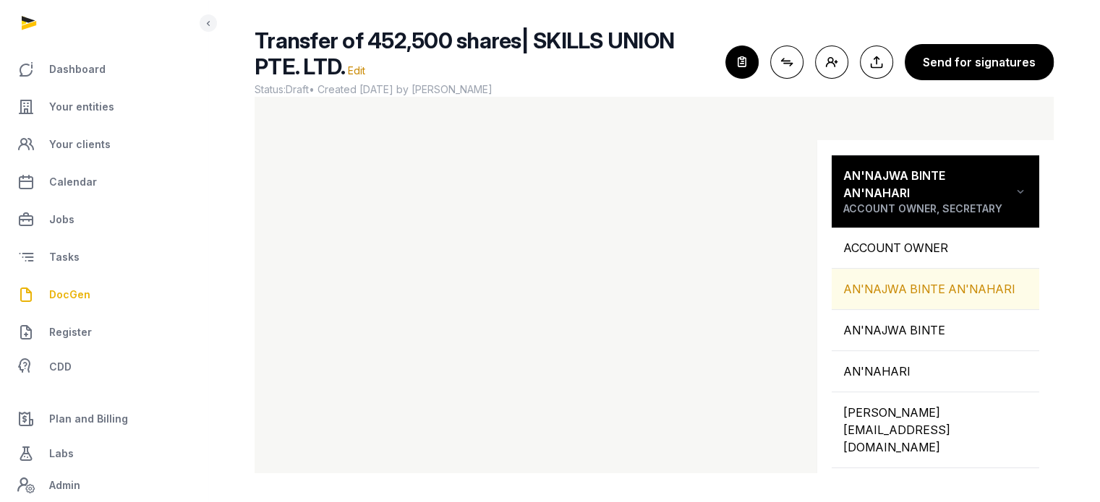
click at [865, 296] on div "AN'NAJWA BINTE AN'NAHARI" at bounding box center [934, 289] width 207 height 40
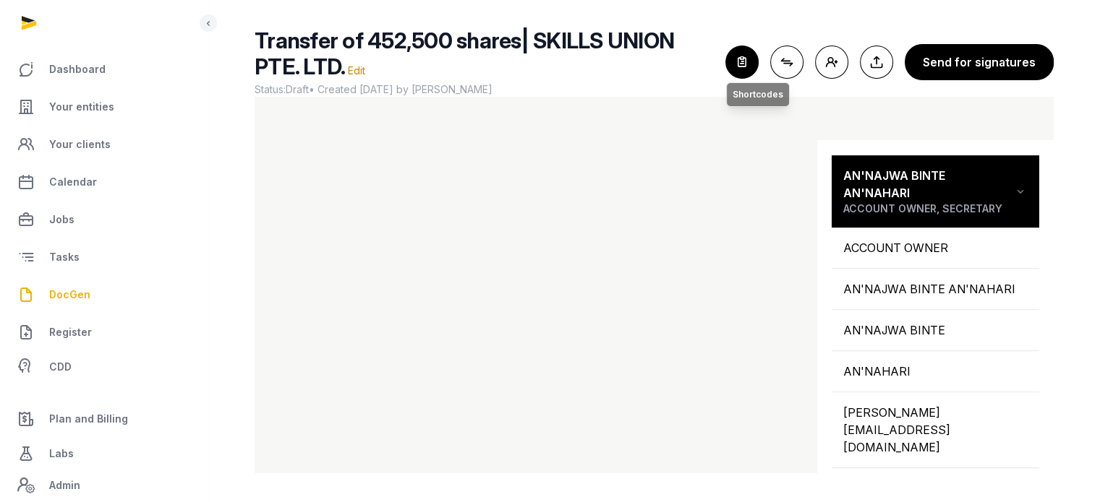
click at [743, 64] on icon "button" at bounding box center [742, 62] width 32 height 32
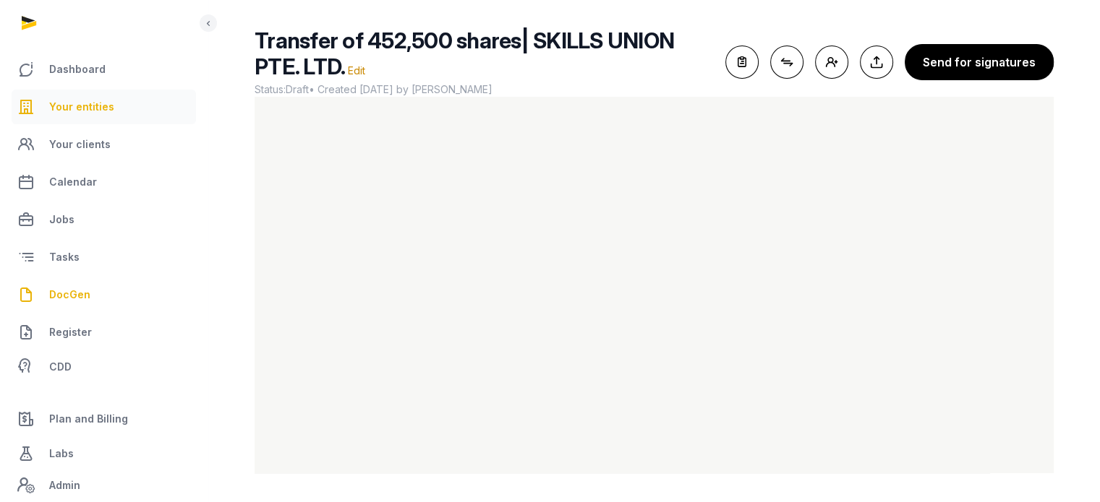
click at [124, 103] on link "Your entities" at bounding box center [104, 107] width 184 height 35
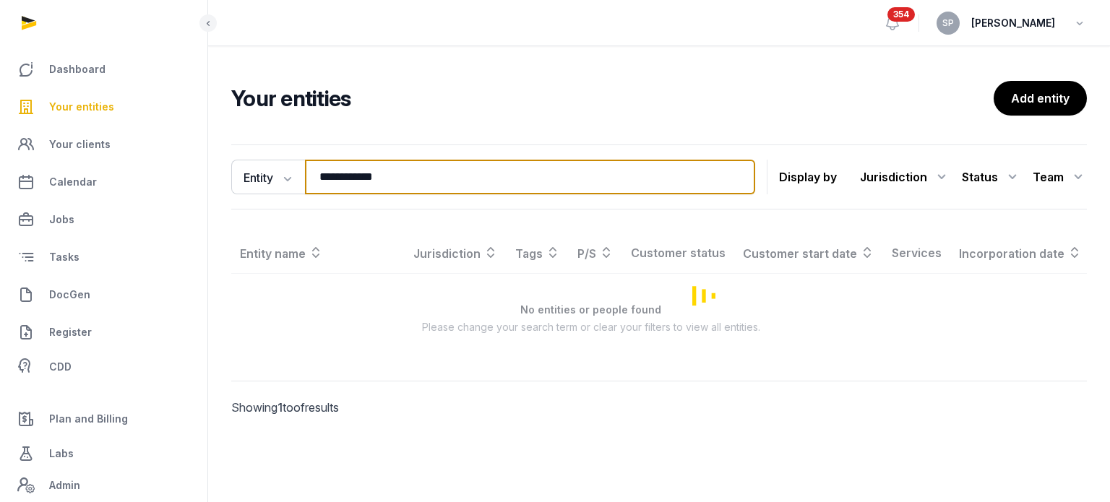
click at [374, 173] on input "**********" at bounding box center [530, 177] width 450 height 35
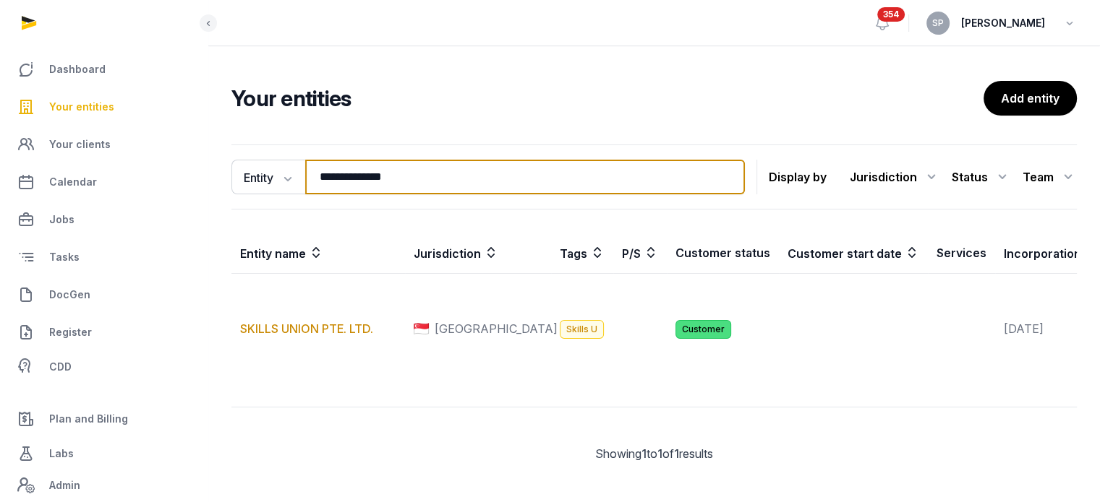
type input "**********"
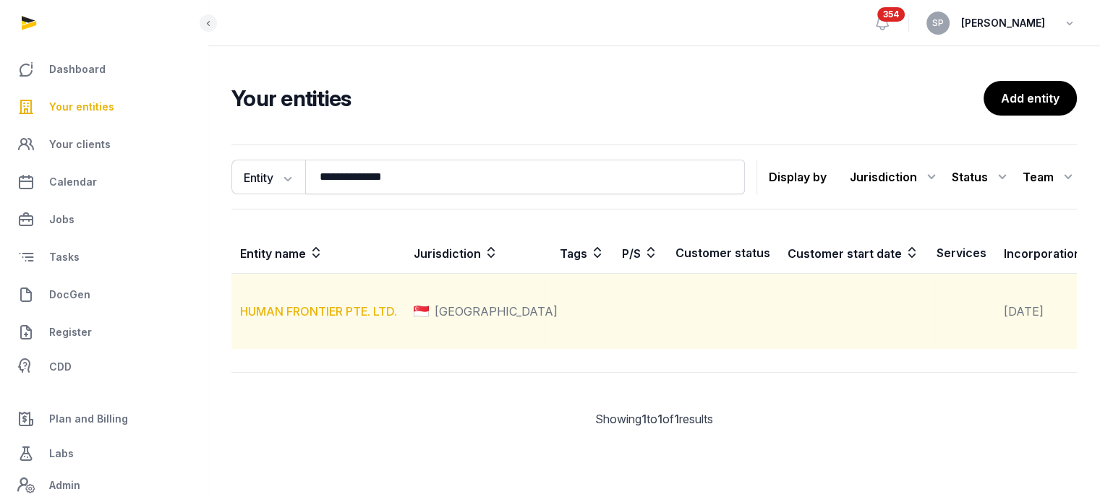
click at [349, 319] on link "HUMAN FRONTIER PTE. LTD." at bounding box center [318, 311] width 157 height 14
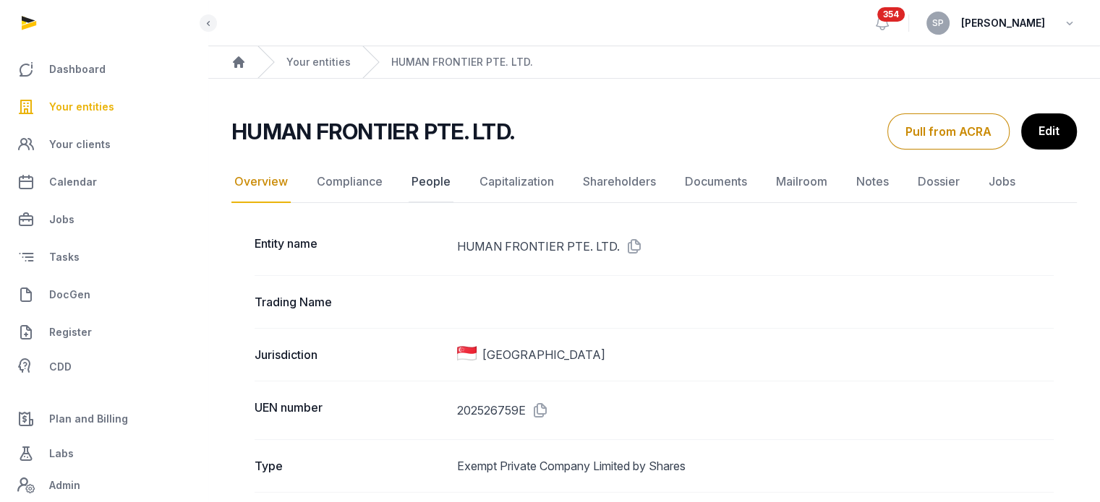
click at [442, 178] on link "People" at bounding box center [430, 182] width 45 height 42
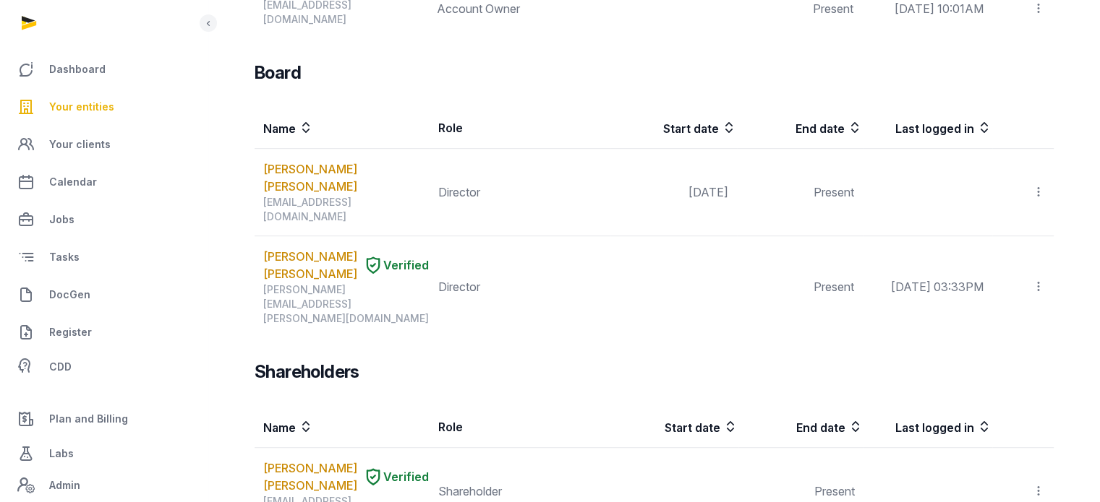
scroll to position [892, 0]
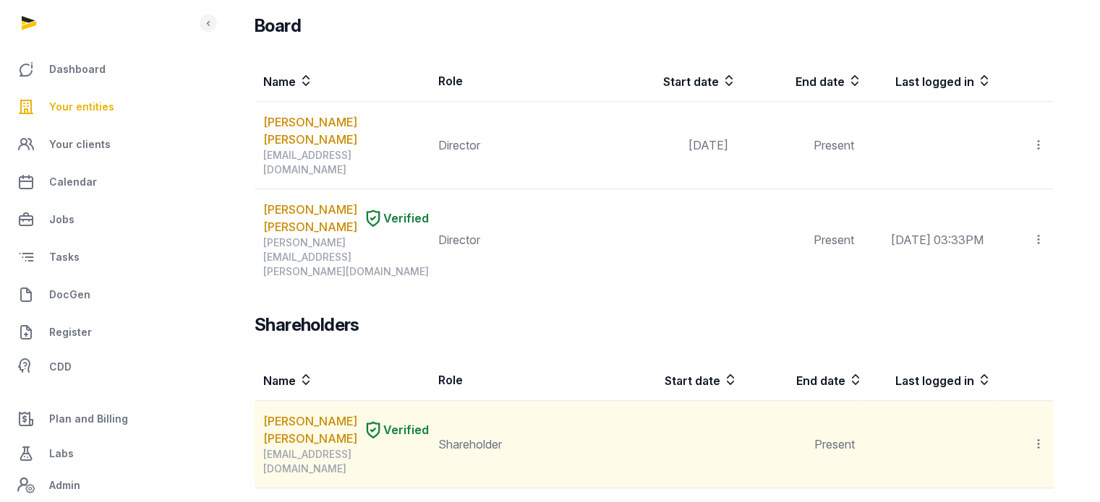
click at [1032, 437] on icon at bounding box center [1038, 444] width 13 height 15
click at [305, 413] on link "BEN SHIMON YONATAN" at bounding box center [310, 430] width 94 height 35
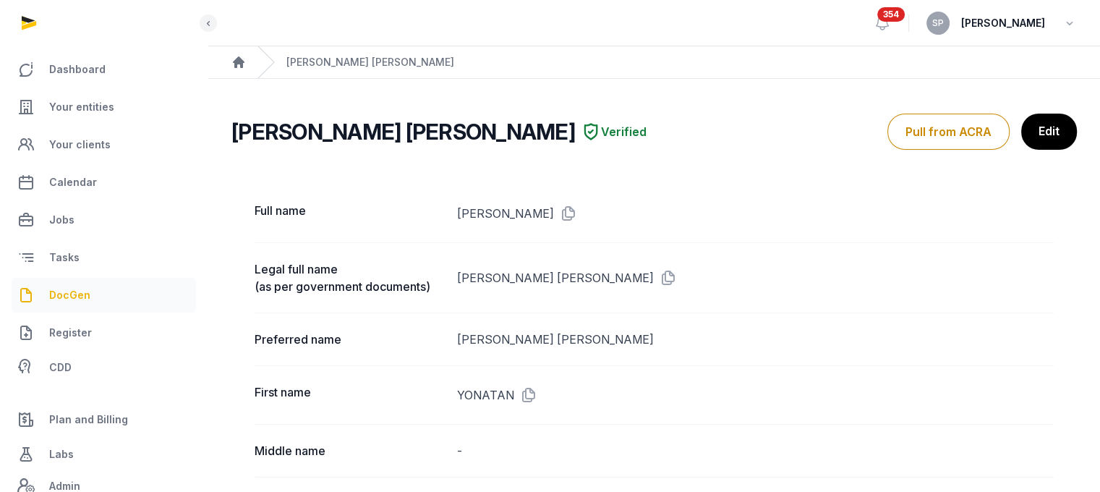
click at [85, 286] on span "DocGen" at bounding box center [69, 294] width 41 height 17
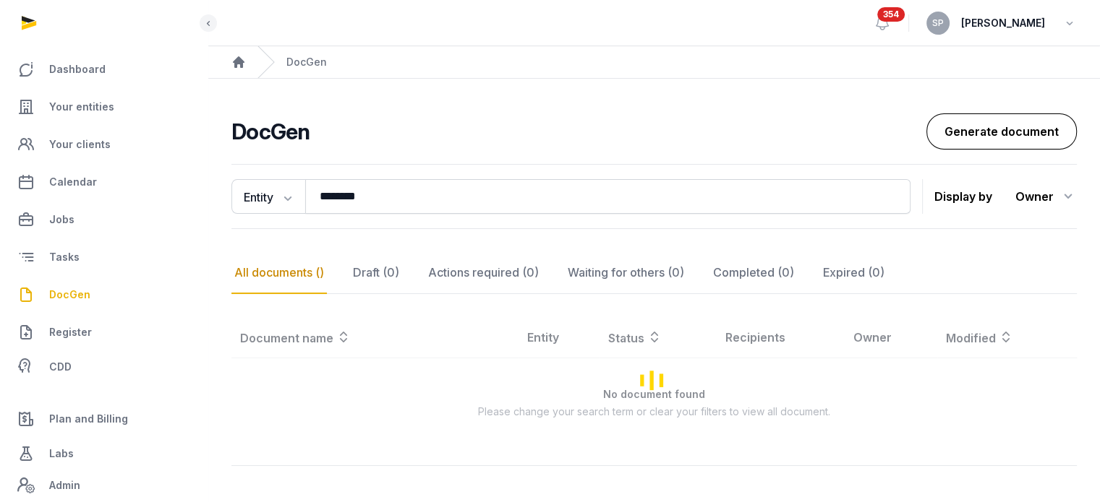
click at [946, 130] on link "Generate document" at bounding box center [1001, 131] width 150 height 36
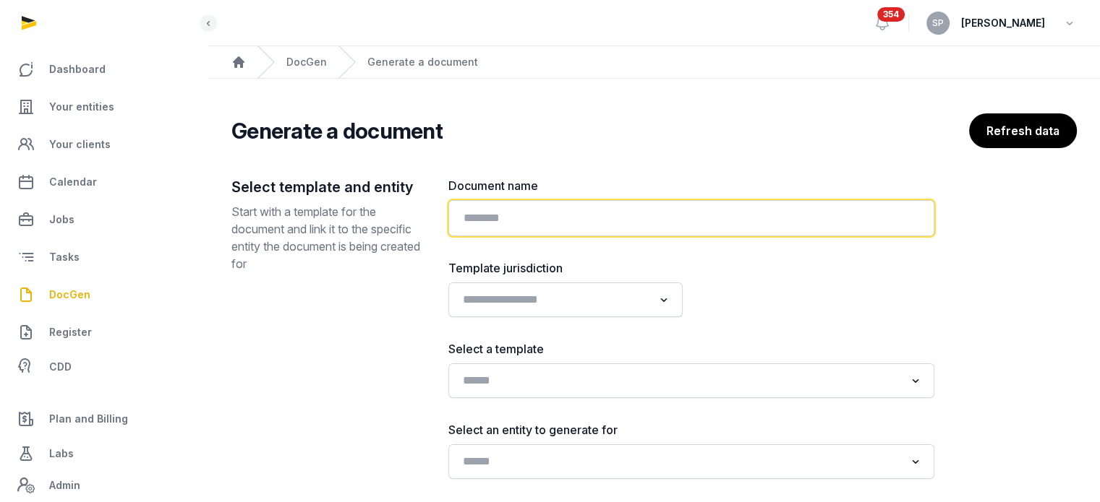
click at [603, 215] on input "text" at bounding box center [691, 218] width 486 height 36
paste input "**********"
type input "**********"
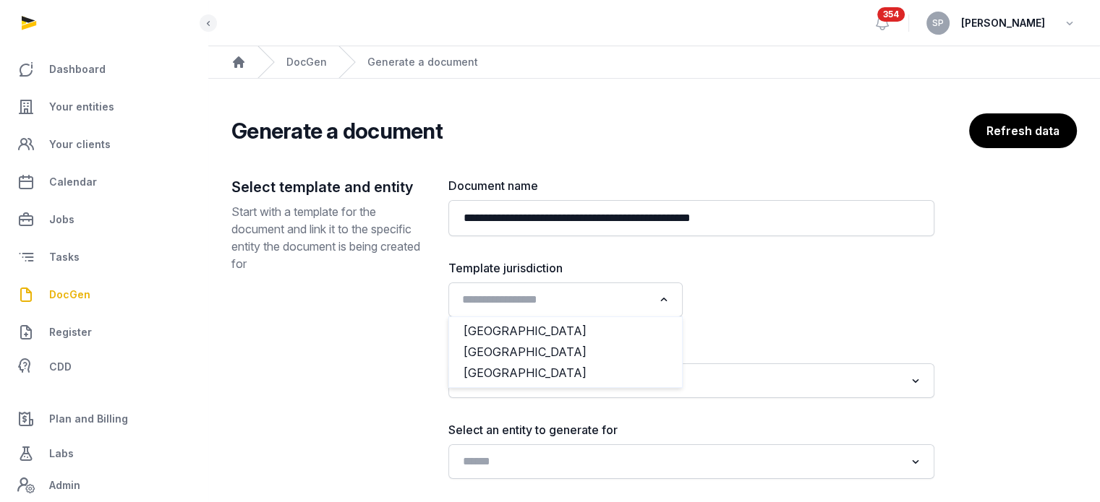
click at [642, 299] on input "Search for option" at bounding box center [555, 300] width 196 height 20
click at [558, 343] on li "[GEOGRAPHIC_DATA]" at bounding box center [565, 352] width 233 height 21
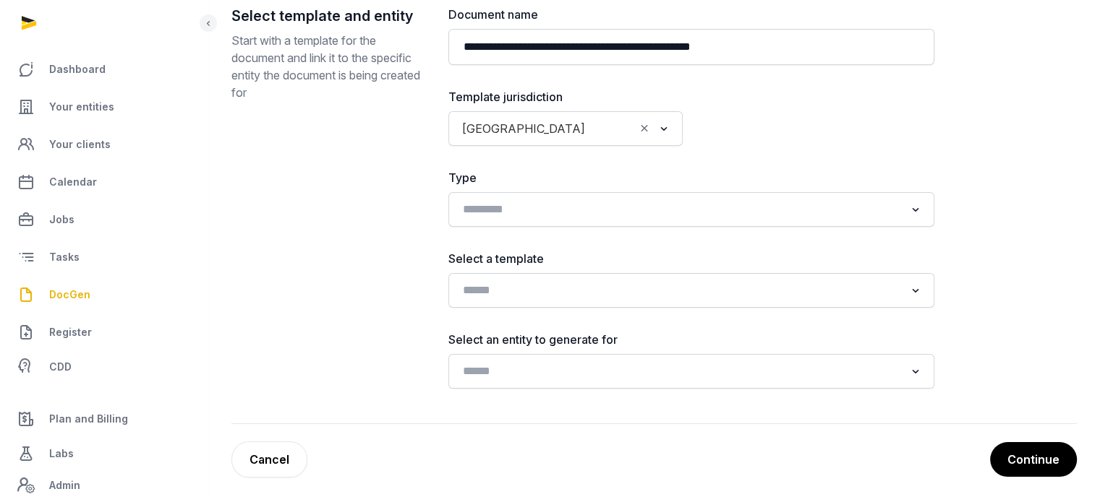
scroll to position [174, 0]
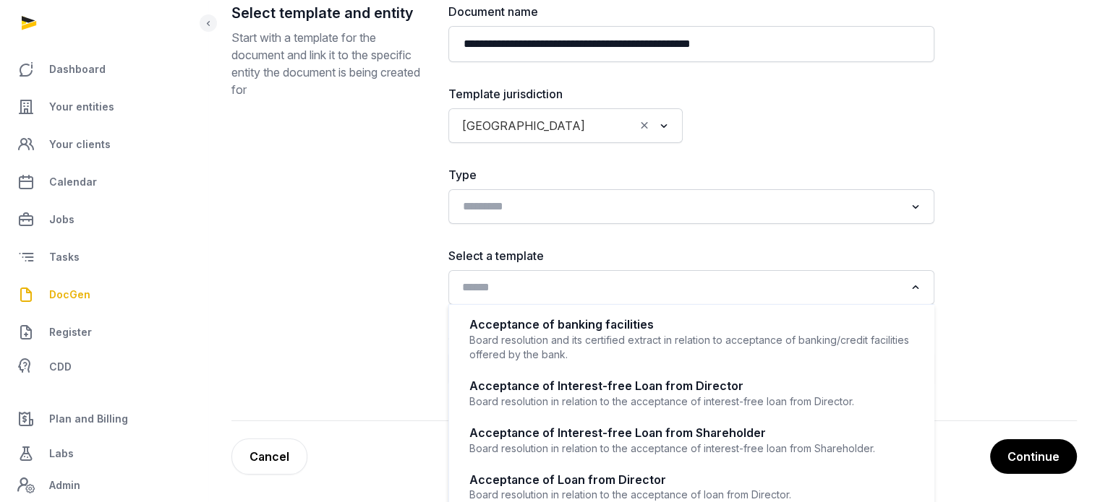
click at [577, 278] on input "Search for option" at bounding box center [680, 288] width 447 height 20
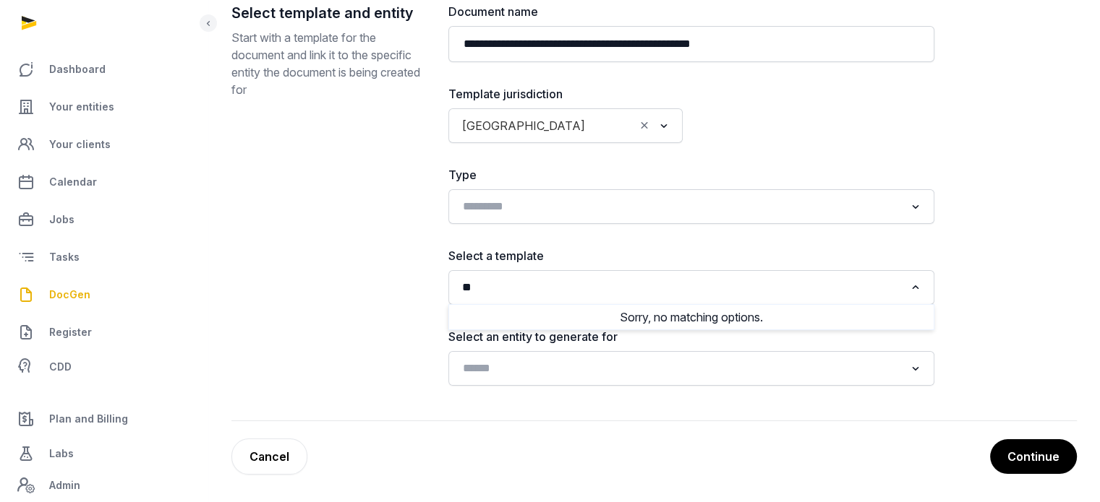
type input "*"
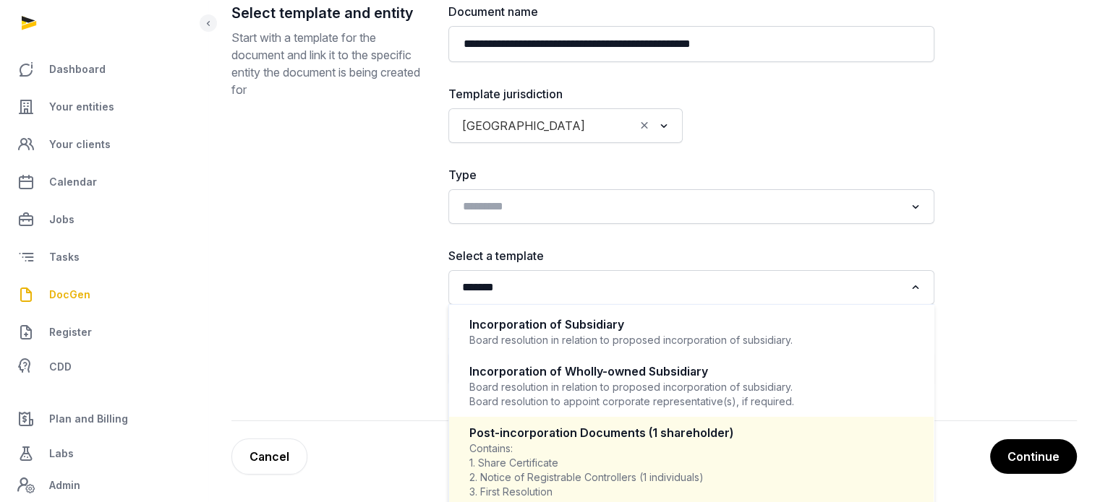
click at [651, 473] on div "Contains: 1. Share Certificate 2. Notice of Registrable Controllers (1 individu…" at bounding box center [691, 471] width 444 height 58
type input "*******"
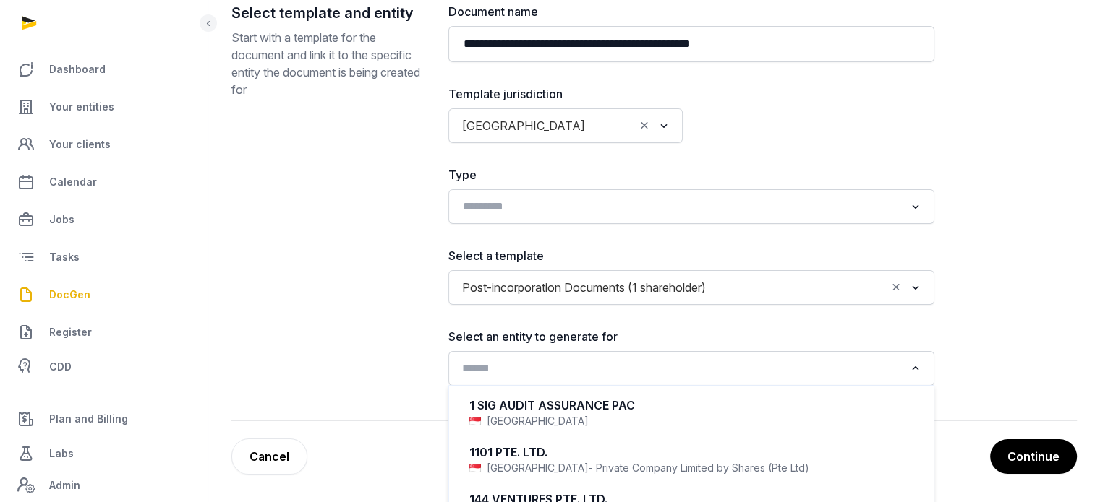
click at [631, 372] on input "Search for option" at bounding box center [680, 369] width 447 height 20
type input "*"
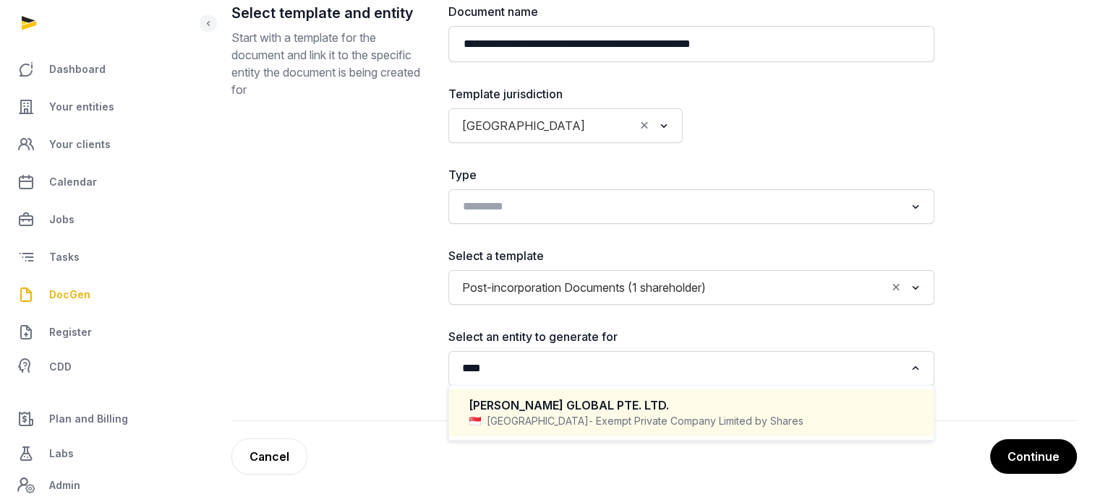
click at [583, 404] on div "[PERSON_NAME] GLOBAL PTE. LTD." at bounding box center [691, 406] width 444 height 17
type input "****"
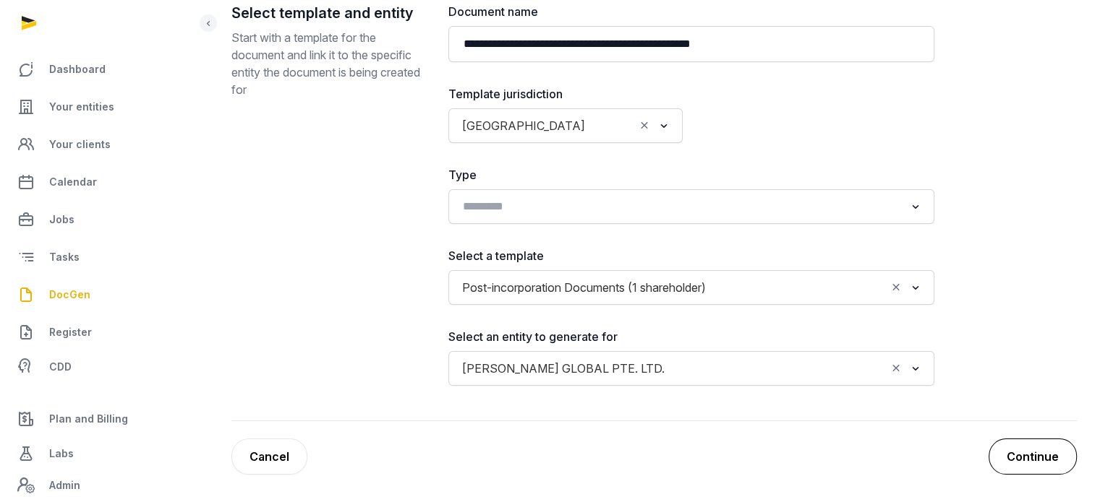
click at [1024, 447] on button "Continue" at bounding box center [1032, 457] width 88 height 36
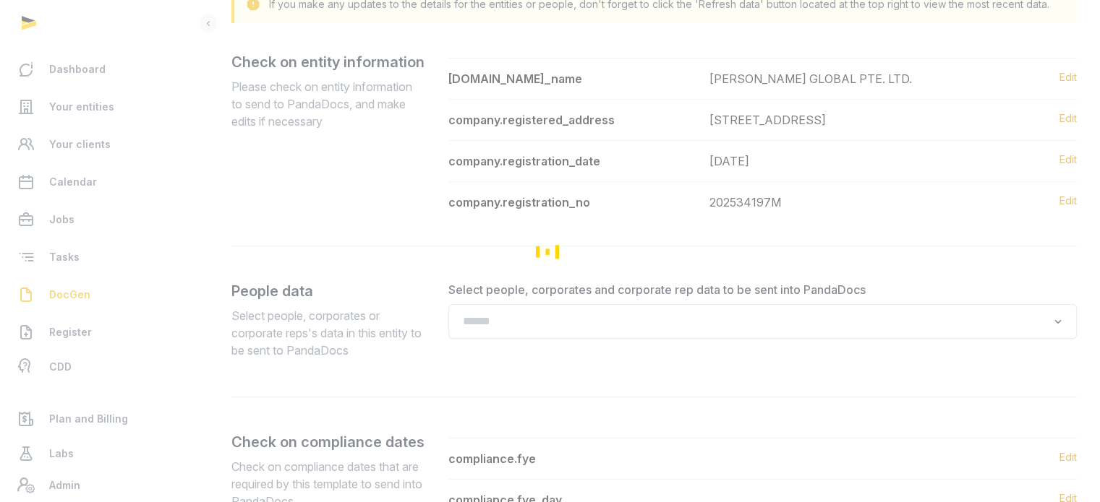
scroll to position [355, 0]
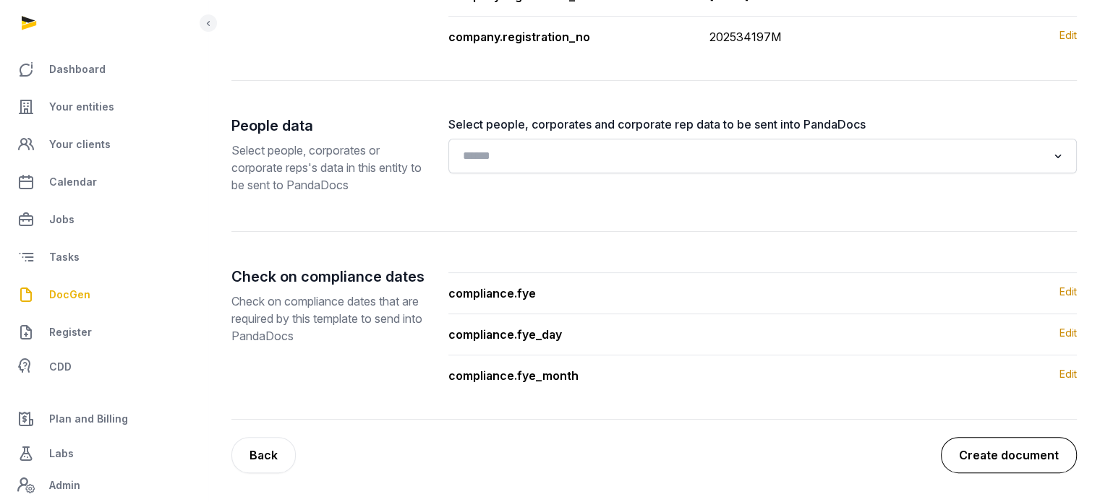
click at [969, 453] on button "Create document" at bounding box center [1008, 455] width 136 height 36
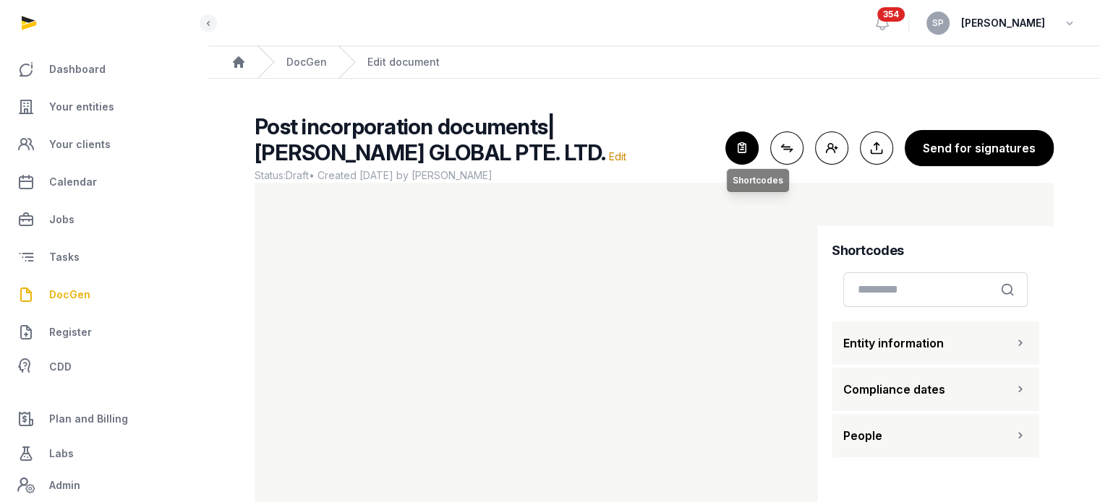
click at [747, 153] on icon "button" at bounding box center [742, 148] width 32 height 32
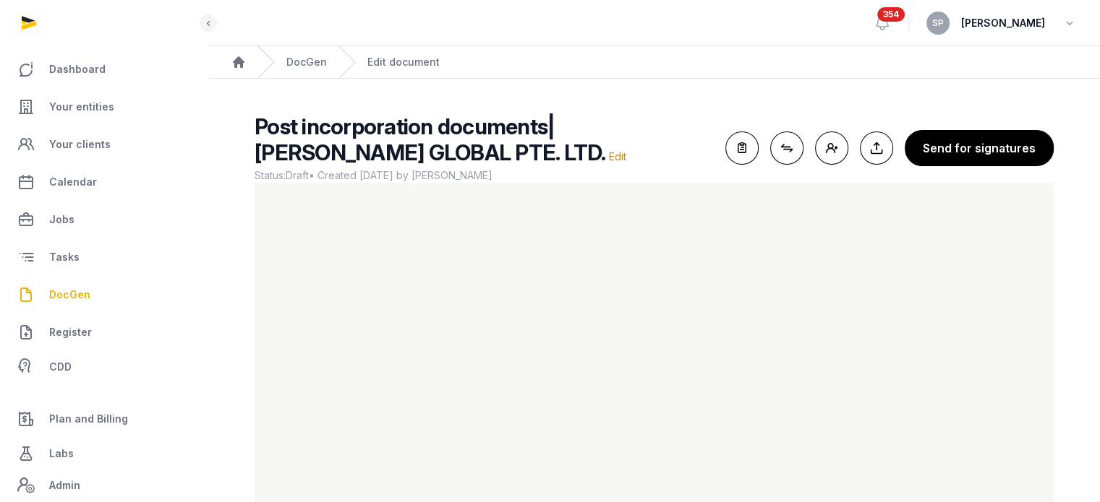
click at [1097, 256] on main "Post incorporation documents| TENET GLOBAL PTE. LTD. Edit Status: Draft • Creat…" at bounding box center [653, 334] width 891 height 510
click at [895, 69] on ol "Home DocGen Edit document" at bounding box center [653, 62] width 891 height 32
click at [792, 74] on ol "Home DocGen Edit document" at bounding box center [653, 62] width 891 height 32
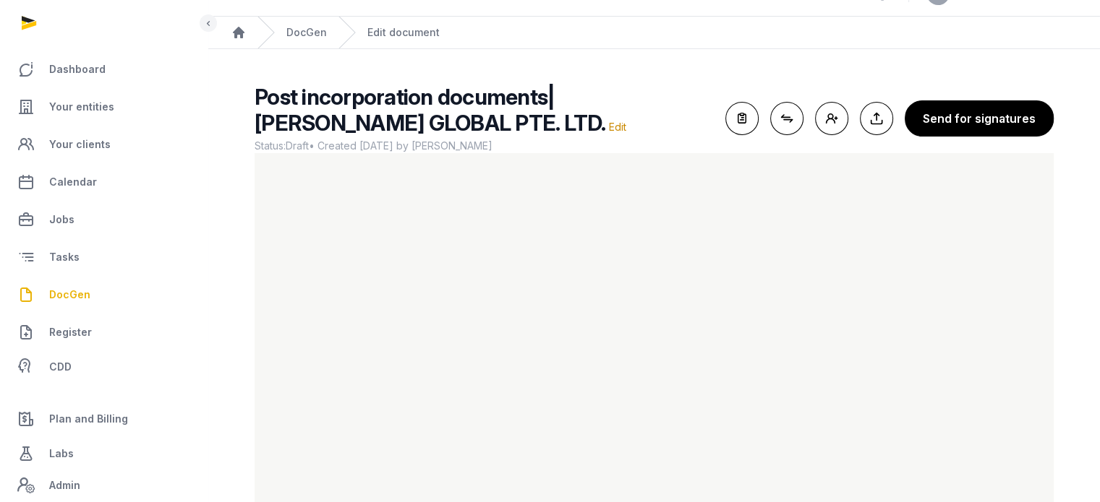
scroll to position [28, 0]
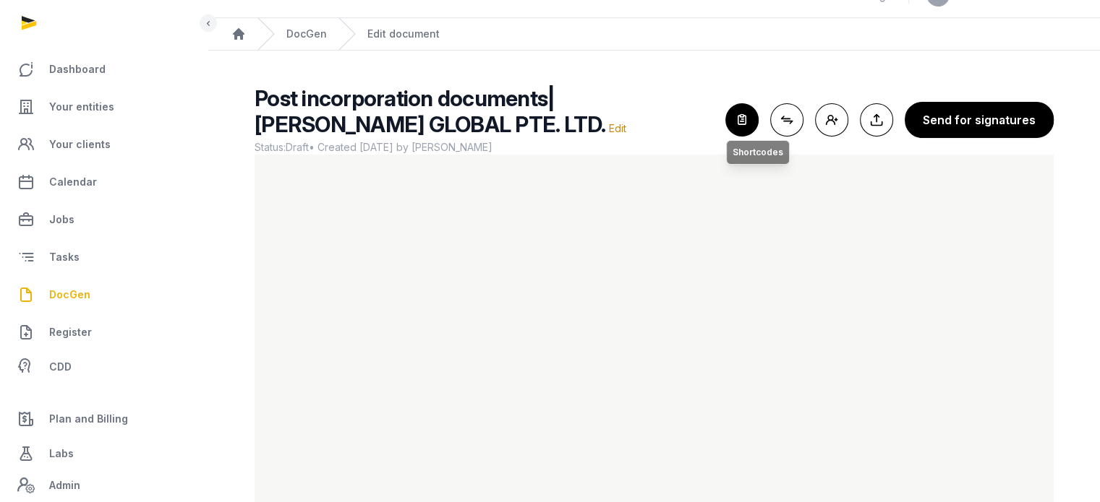
click at [746, 115] on icon "button" at bounding box center [742, 120] width 32 height 32
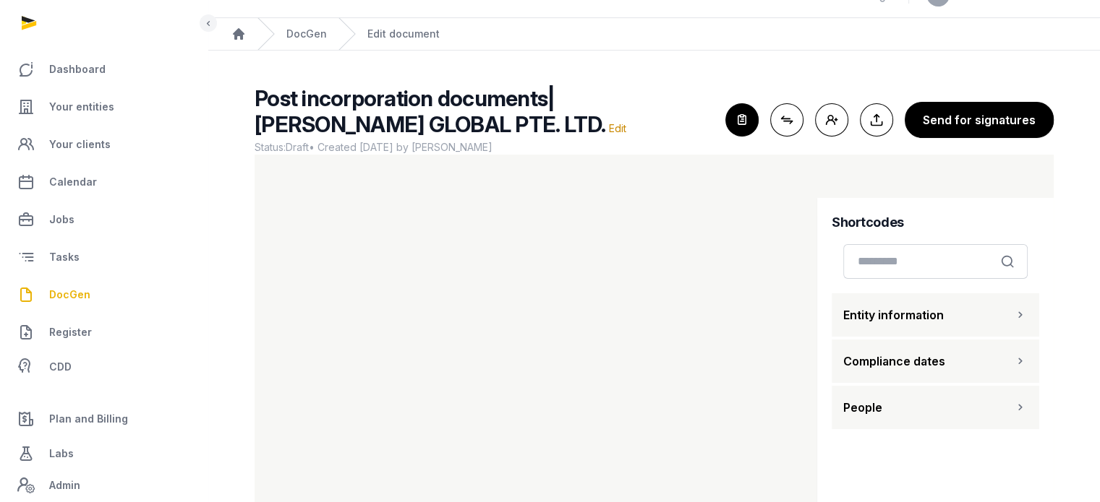
click at [972, 408] on button "People" at bounding box center [934, 407] width 207 height 43
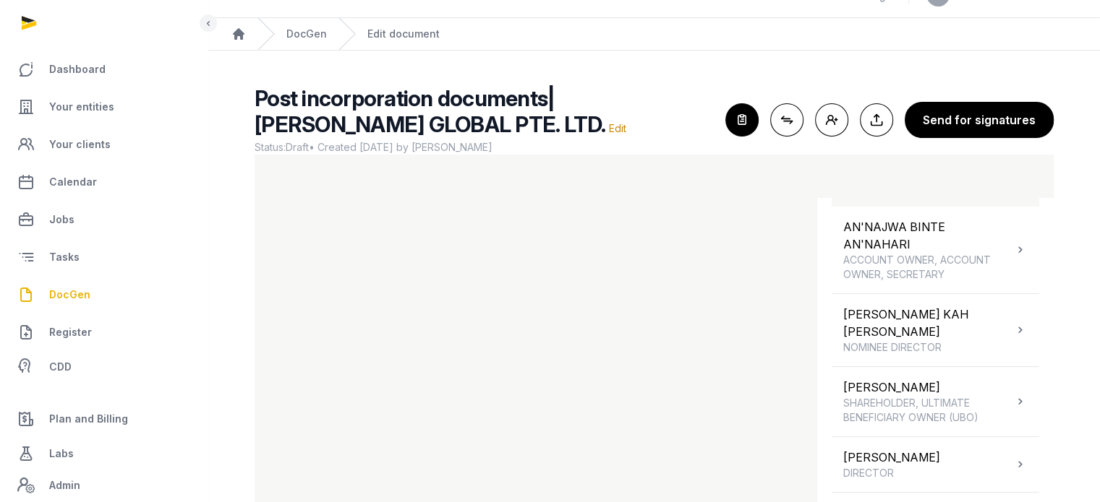
scroll to position [86, 0]
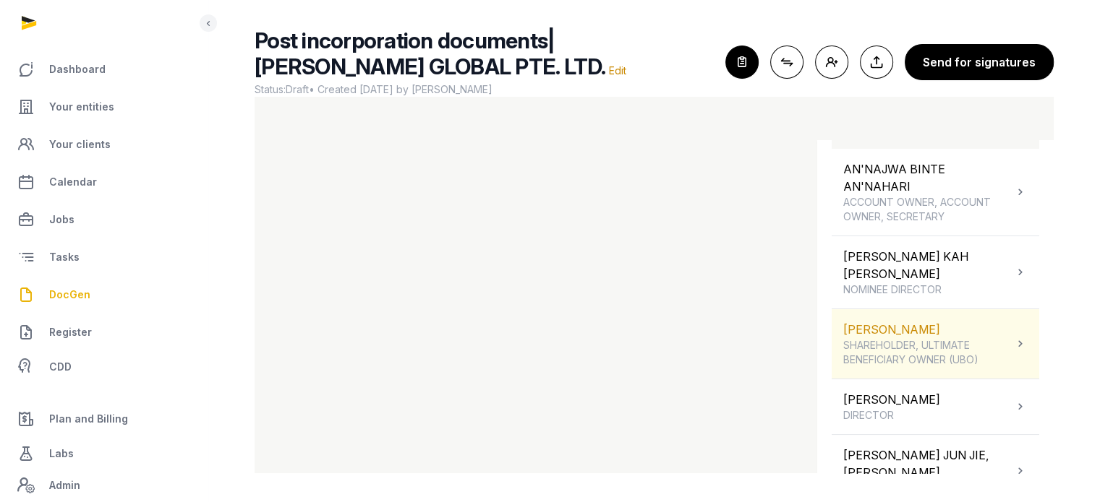
click at [970, 338] on span "SHAREHOLDER, ULTIMATE BENEFICIARY OWNER (UBO)" at bounding box center [928, 352] width 170 height 29
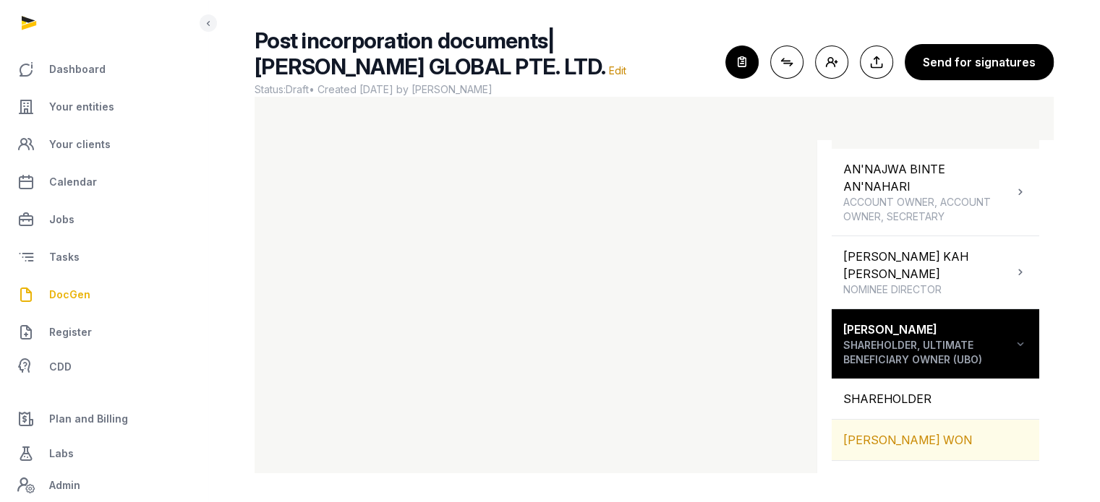
click at [929, 420] on div "CHOI HYUNG WON" at bounding box center [934, 440] width 207 height 40
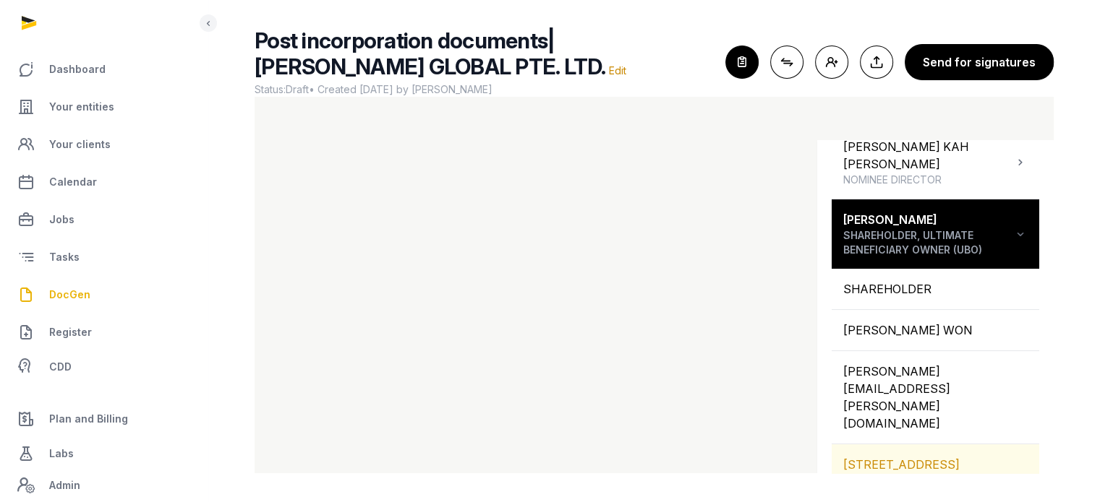
scroll to position [335, 0]
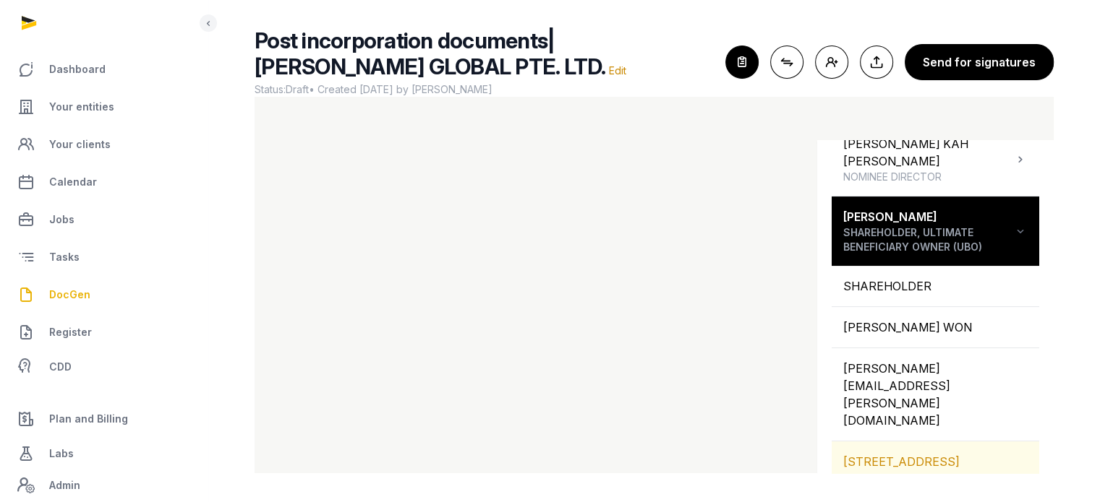
click at [917, 442] on div "[STREET_ADDRESS]" at bounding box center [934, 462] width 207 height 40
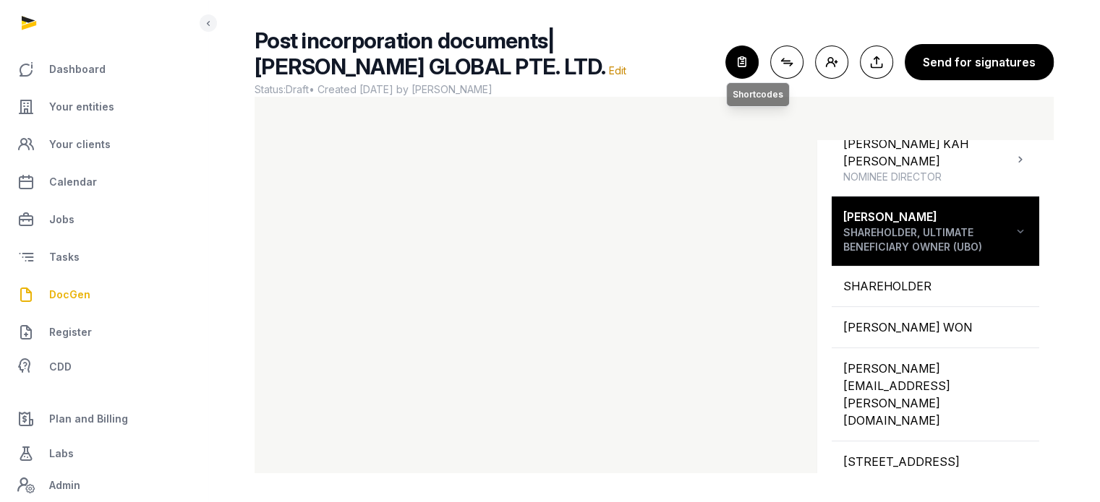
click at [745, 56] on icon "button" at bounding box center [742, 62] width 32 height 32
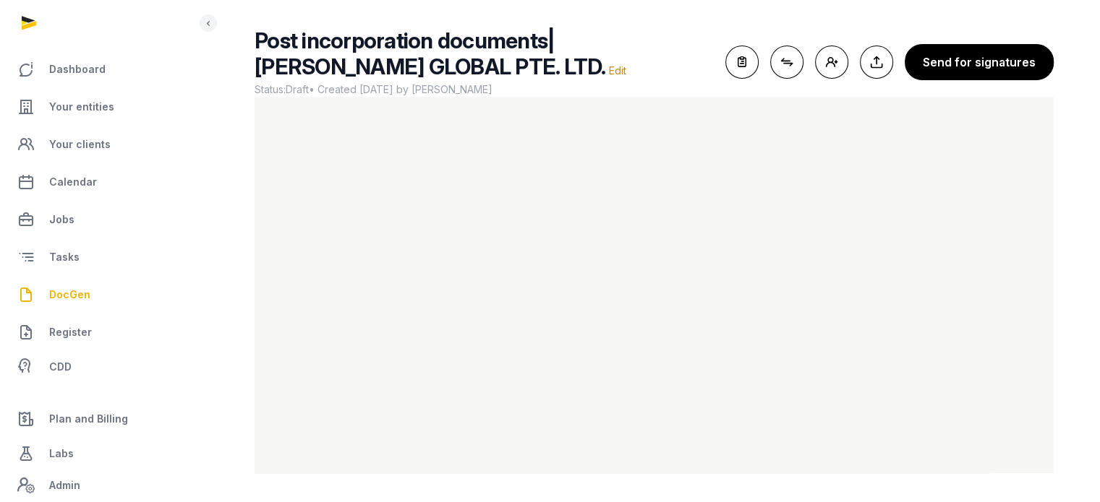
click at [764, 68] on div "Post incorporation documents| TENET GLOBAL PTE. LTD. Edit Status: Draft • Creat…" at bounding box center [653, 61] width 799 height 69
click at [745, 64] on icon "button" at bounding box center [742, 62] width 32 height 32
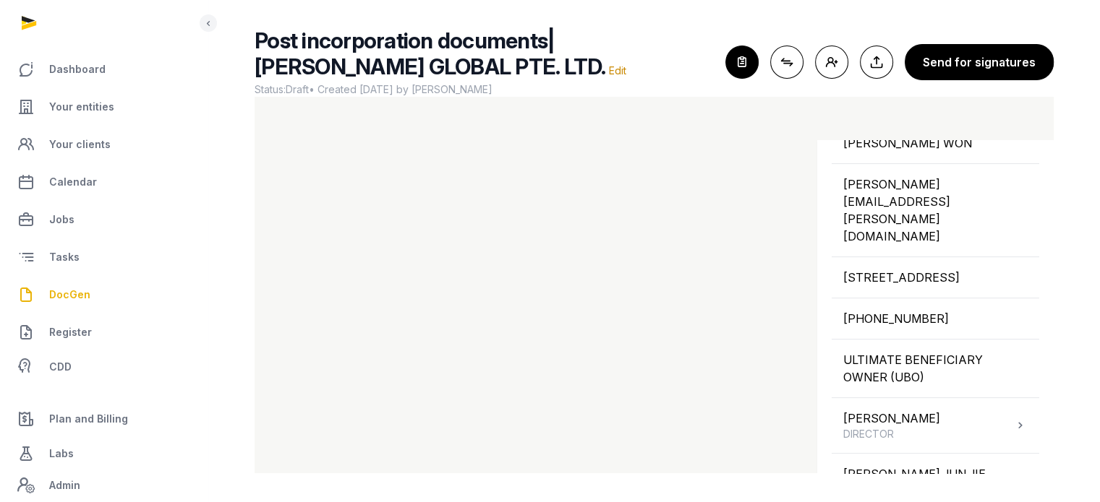
scroll to position [538, 0]
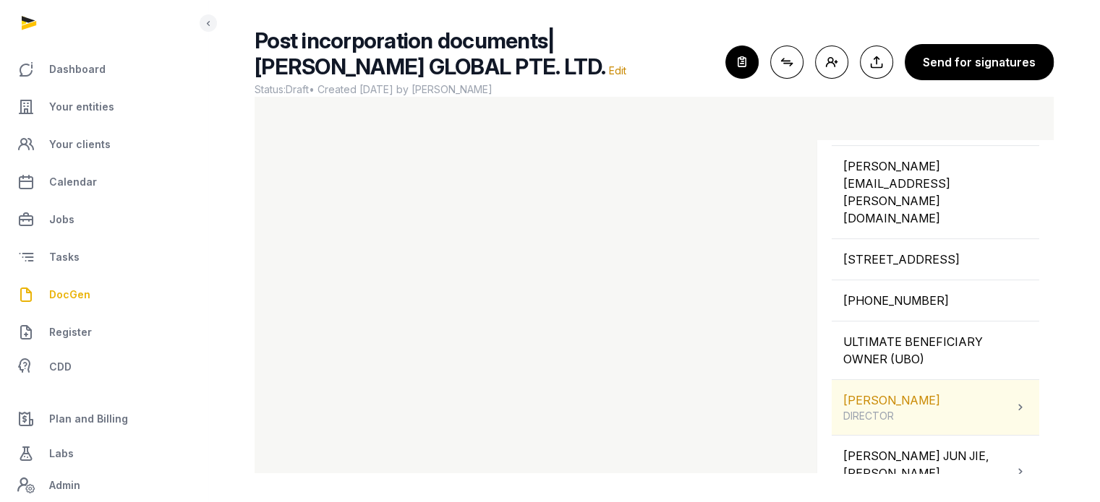
click at [980, 385] on div "Jungsoo Lee DIRECTOR" at bounding box center [934, 407] width 207 height 55
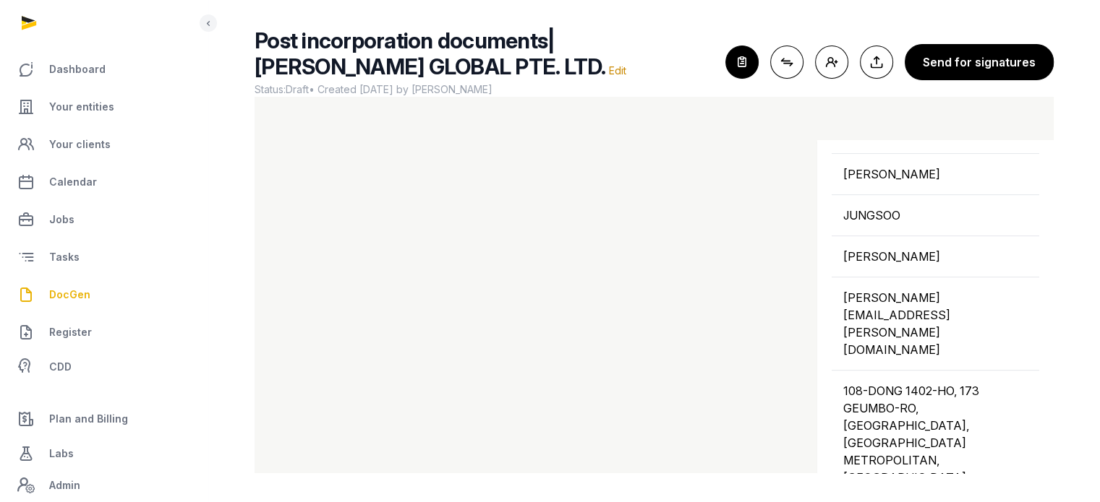
scroll to position [541, 0]
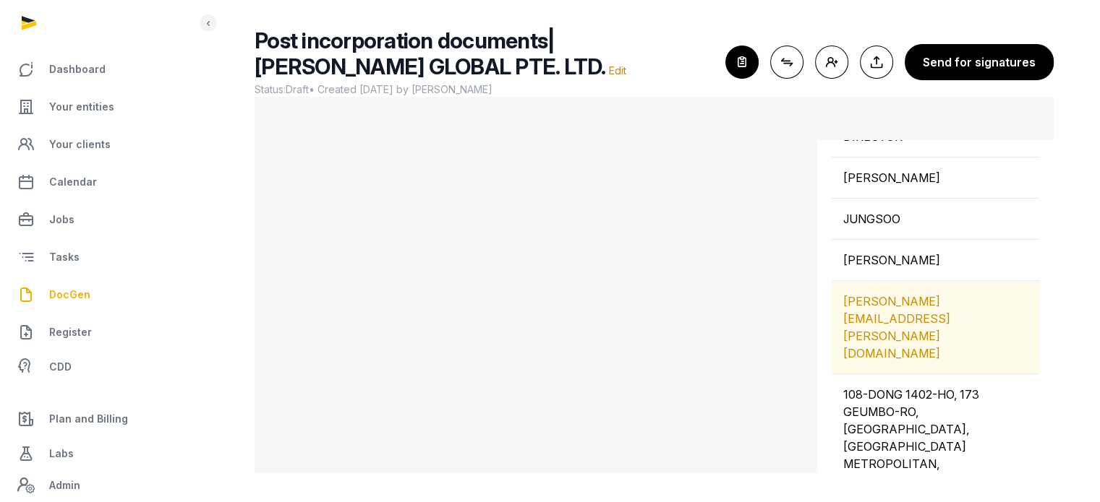
click at [940, 281] on div "JAMIE@TENET.FUND" at bounding box center [934, 327] width 207 height 93
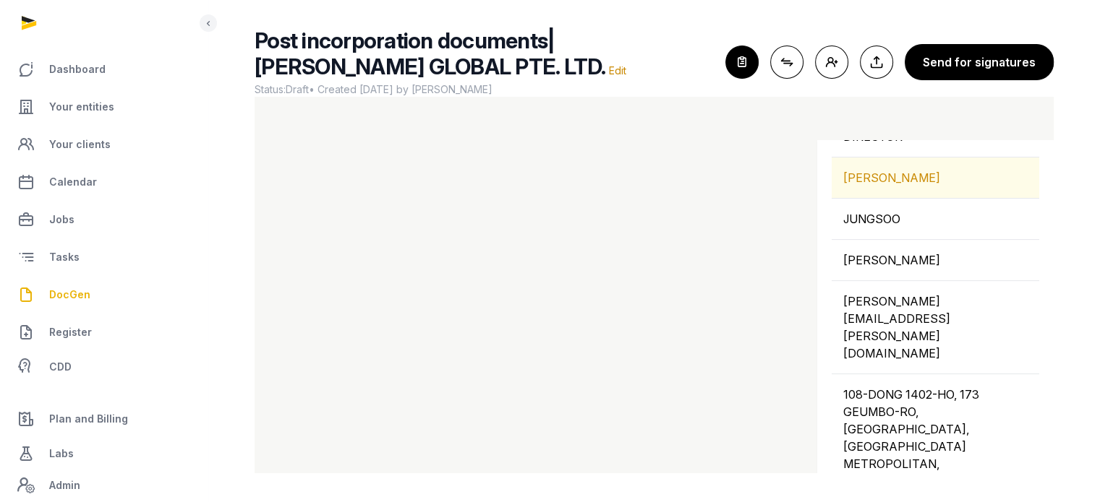
click at [876, 167] on div "[PERSON_NAME]" at bounding box center [934, 178] width 207 height 40
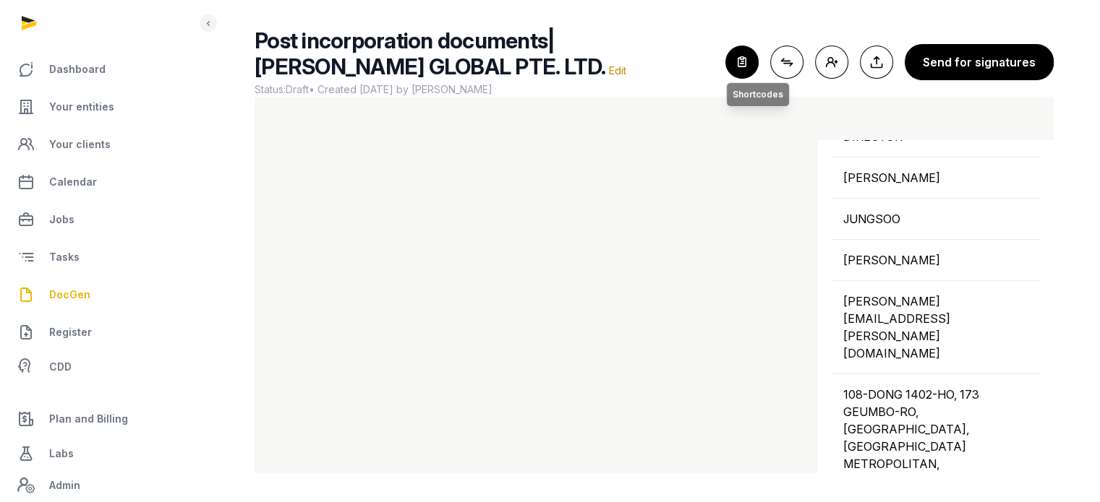
click at [747, 64] on icon "button" at bounding box center [742, 62] width 32 height 32
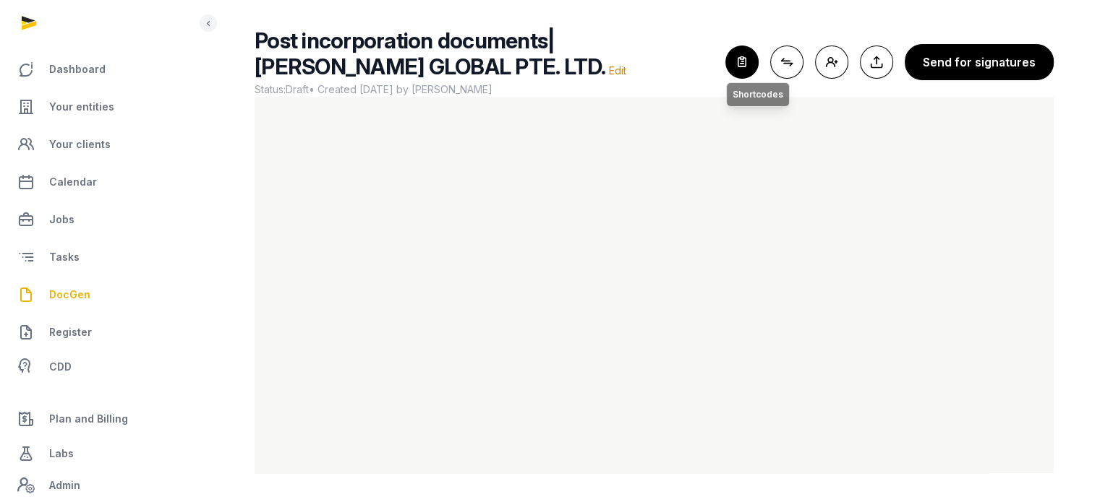
click at [753, 66] on icon "button" at bounding box center [742, 62] width 32 height 32
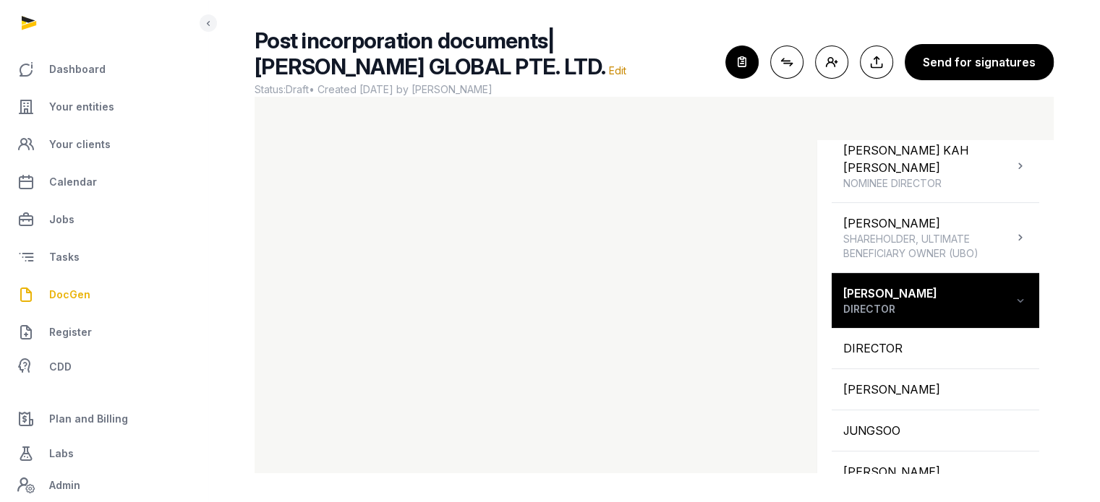
scroll to position [330, 0]
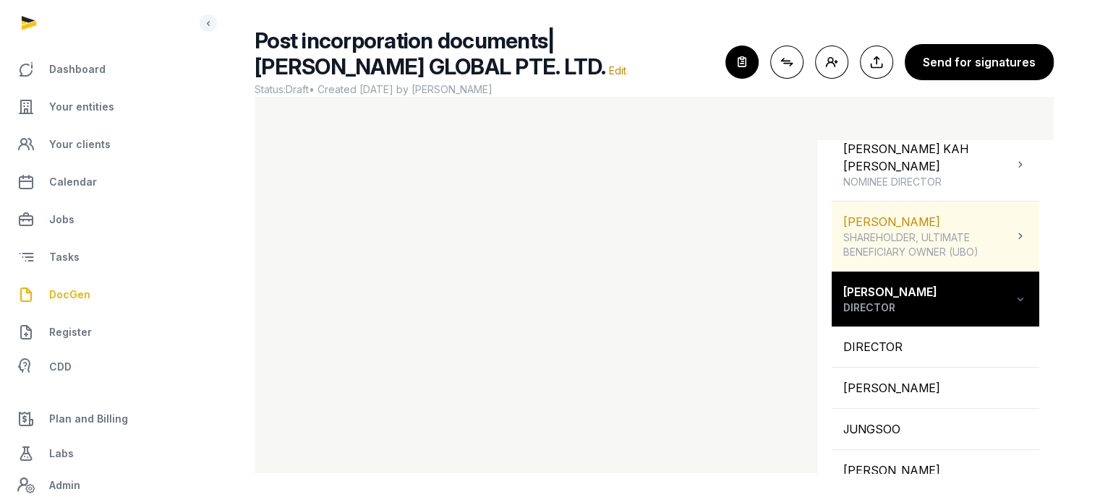
click at [1007, 231] on div "Choi Hyung Won SHAREHOLDER, ULTIMATE BENEFICIARY OWNER (UBO)" at bounding box center [934, 236] width 207 height 69
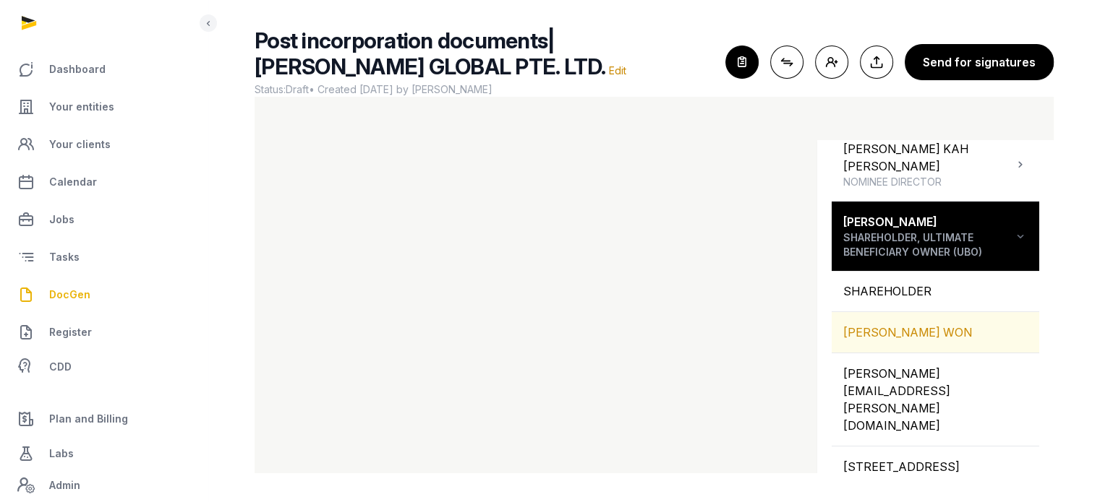
click at [973, 323] on div "CHOI HYUNG WON" at bounding box center [934, 332] width 207 height 40
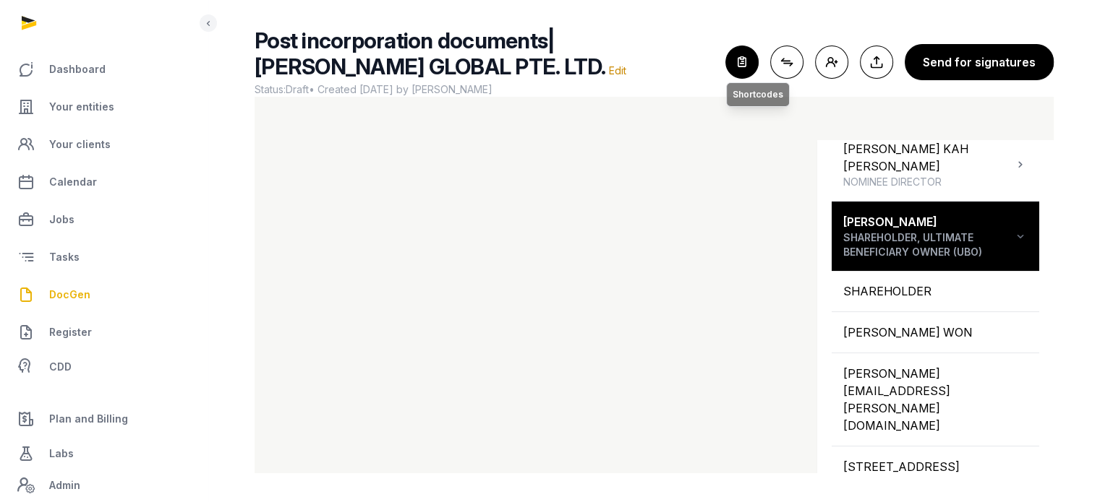
click at [745, 67] on icon "button" at bounding box center [742, 62] width 32 height 32
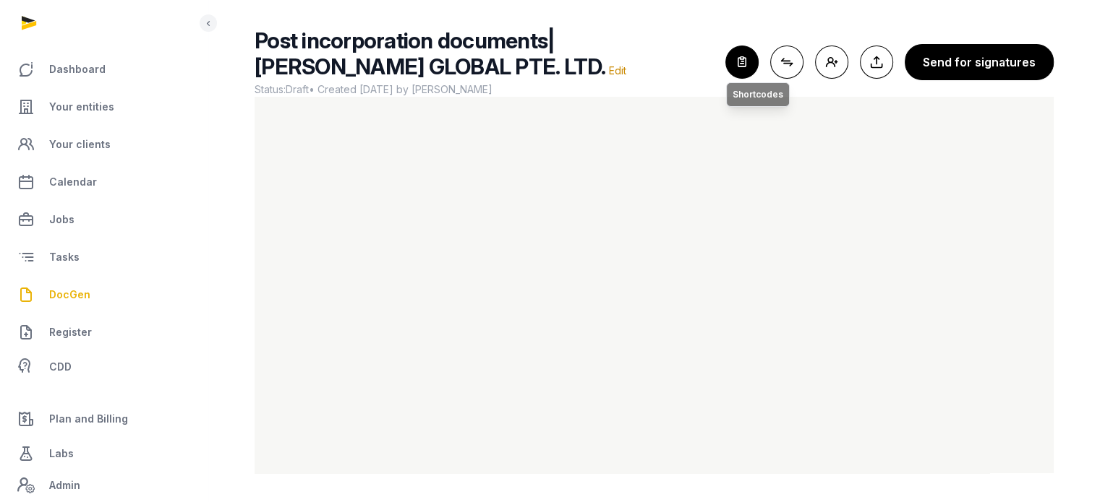
click at [751, 53] on icon "button" at bounding box center [742, 62] width 32 height 32
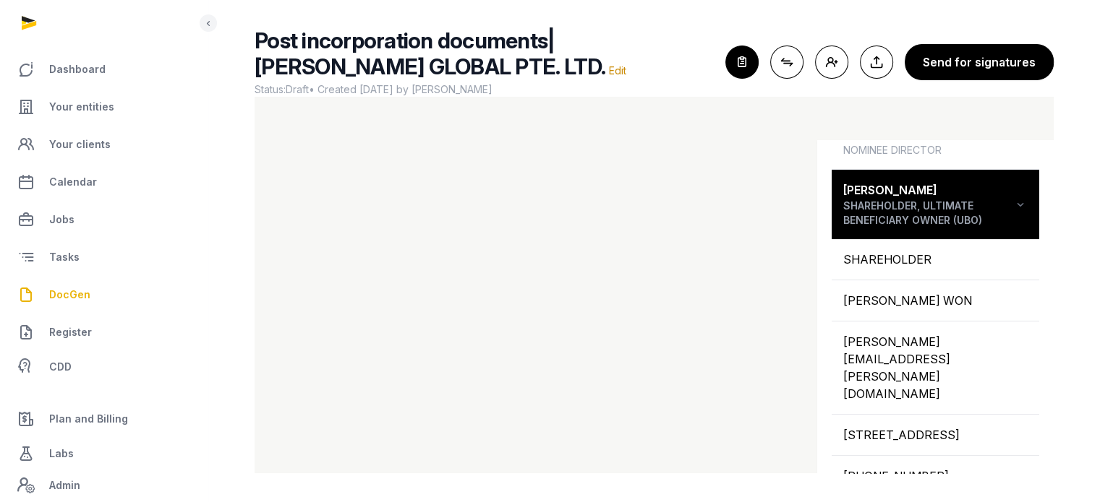
scroll to position [364, 0]
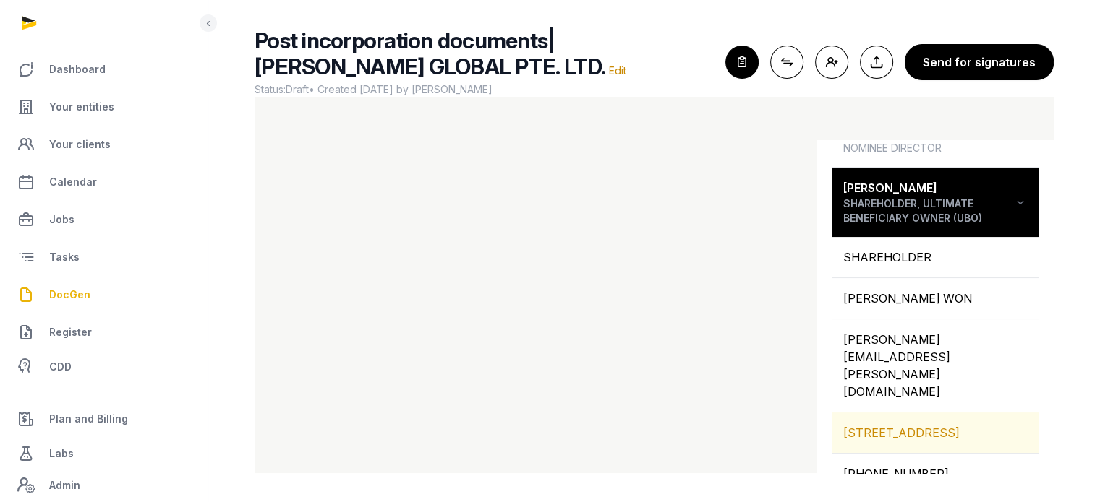
click at [927, 413] on div "[STREET_ADDRESS]" at bounding box center [934, 433] width 207 height 40
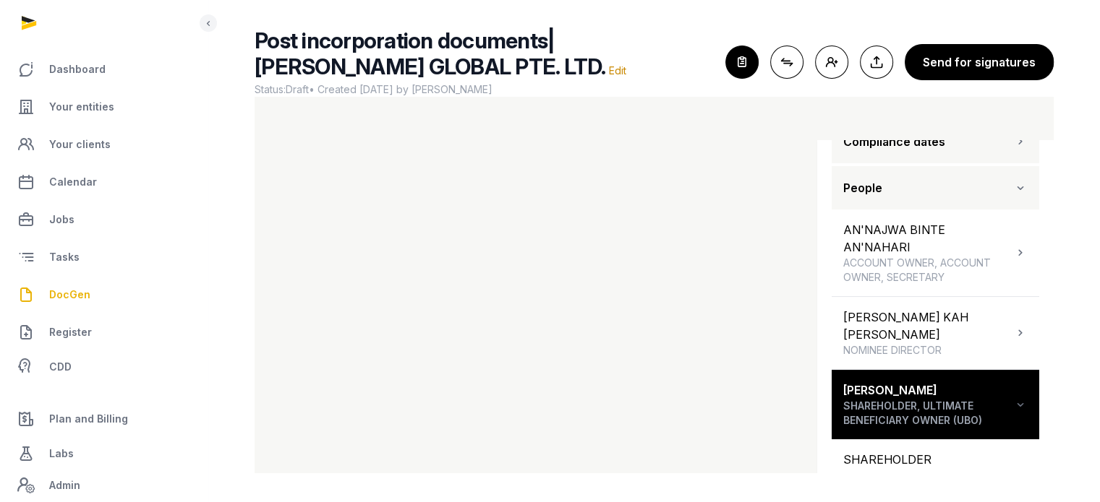
scroll to position [160, 0]
click at [749, 72] on icon "button" at bounding box center [742, 62] width 32 height 32
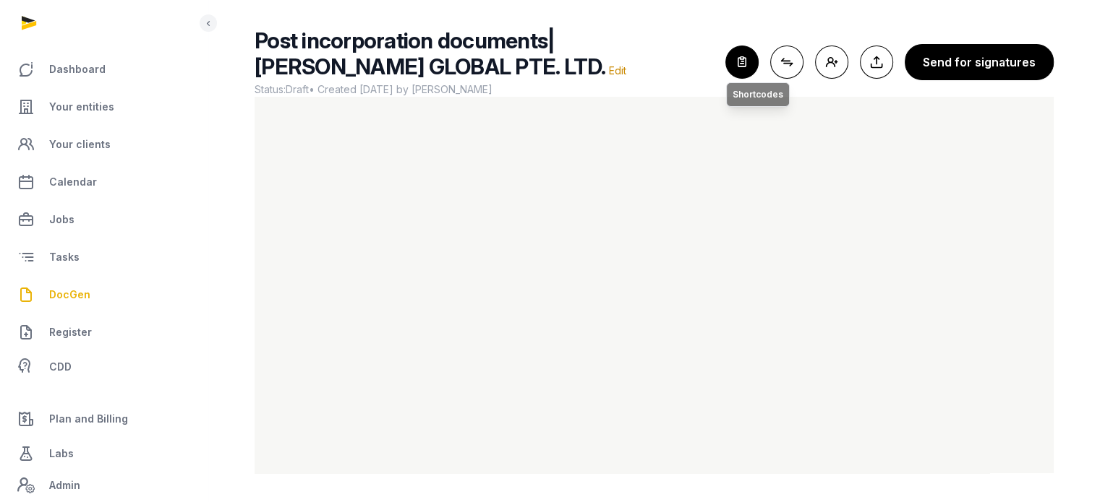
click at [750, 66] on icon "button" at bounding box center [742, 62] width 32 height 32
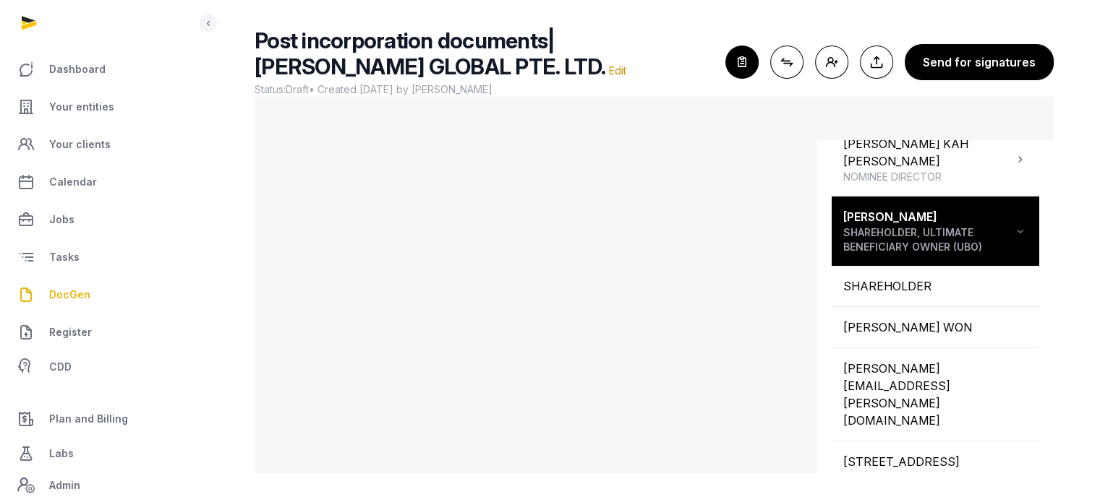
scroll to position [338, 0]
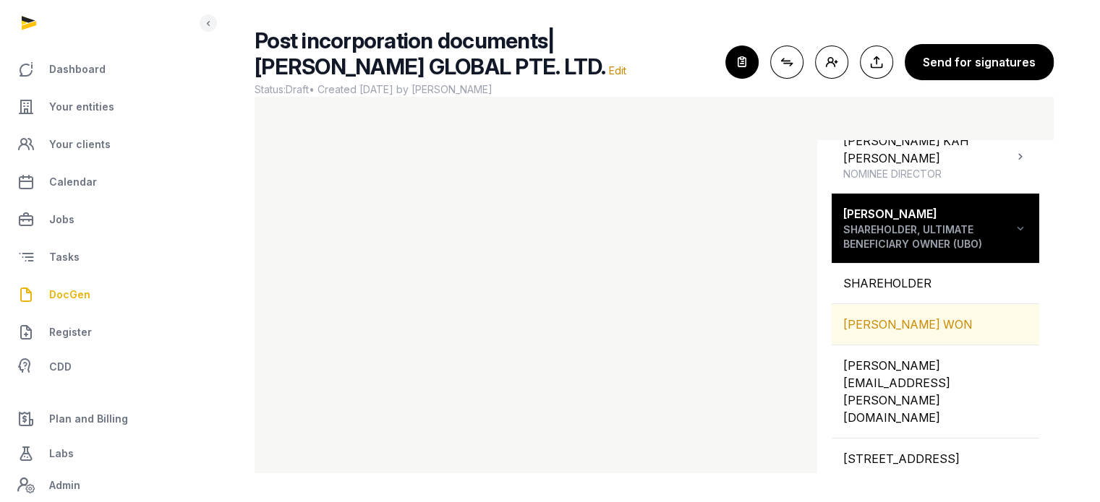
click at [923, 306] on div "CHOI HYUNG WON" at bounding box center [934, 324] width 207 height 40
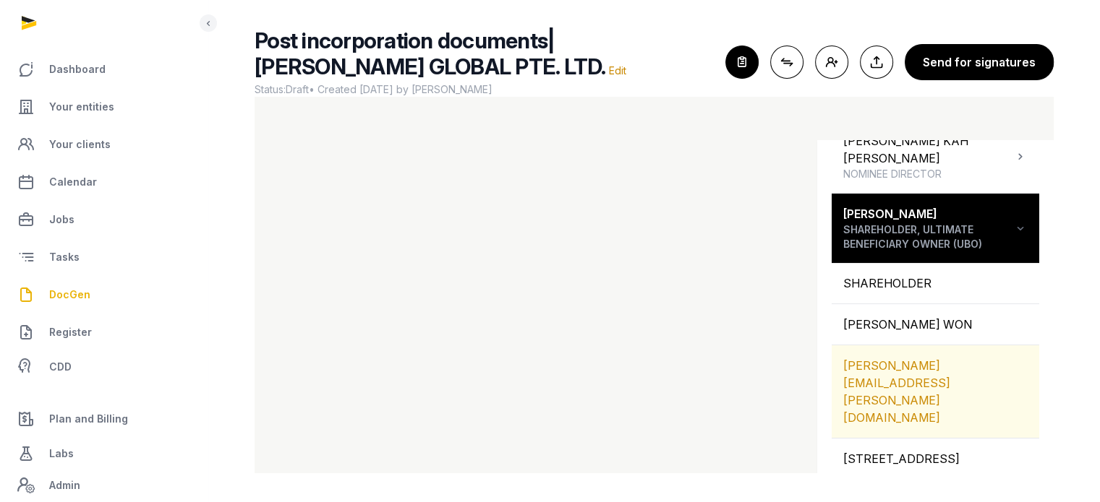
click at [914, 358] on div "CHRISTY@TENET.FUND" at bounding box center [934, 392] width 207 height 93
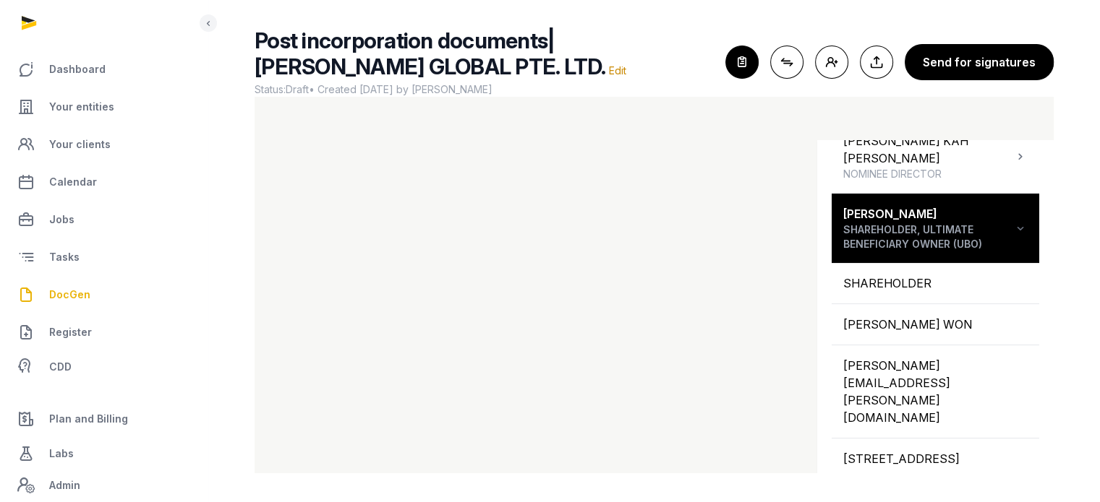
click at [818, 390] on div "Shortcodes Search Entity information Compliance dates People AN'NAJWA BINTE AN'…" at bounding box center [935, 317] width 236 height 354
click at [755, 64] on icon "button" at bounding box center [742, 62] width 32 height 32
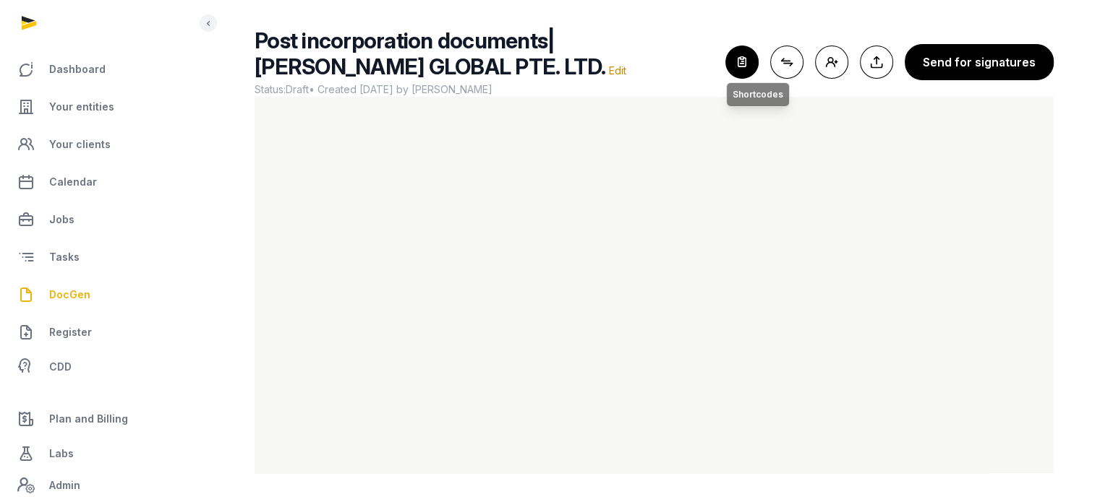
click at [758, 67] on icon "button" at bounding box center [742, 62] width 32 height 32
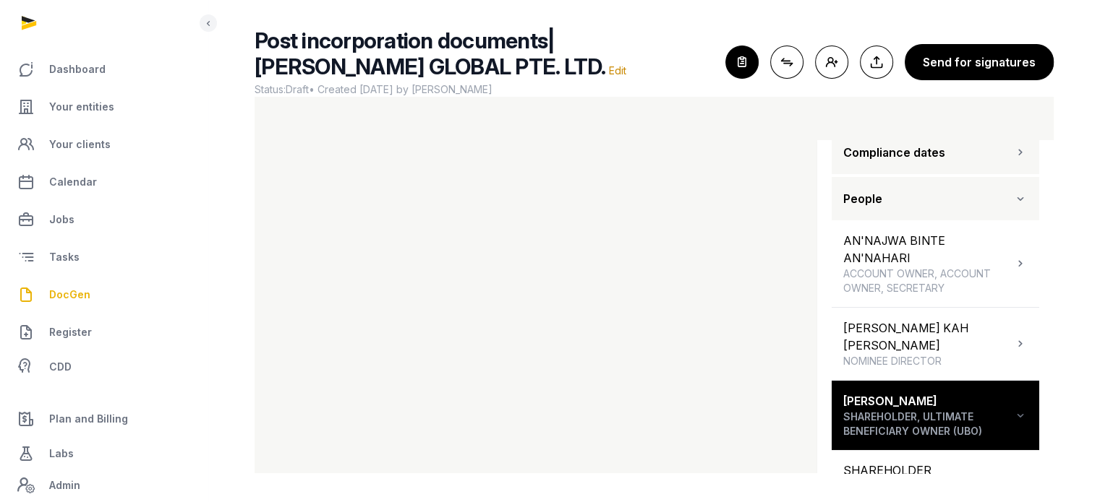
scroll to position [156, 0]
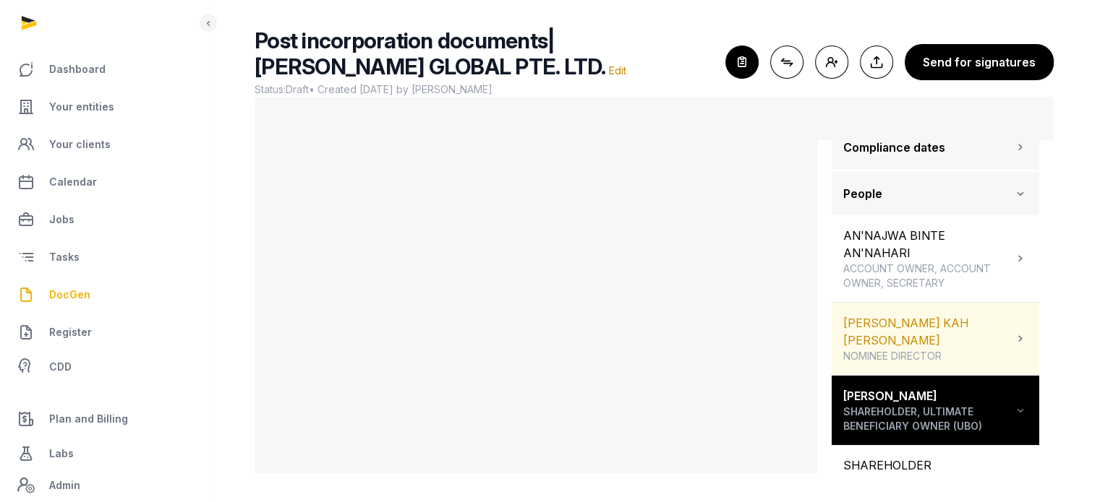
click at [1013, 330] on icon at bounding box center [1020, 338] width 14 height 17
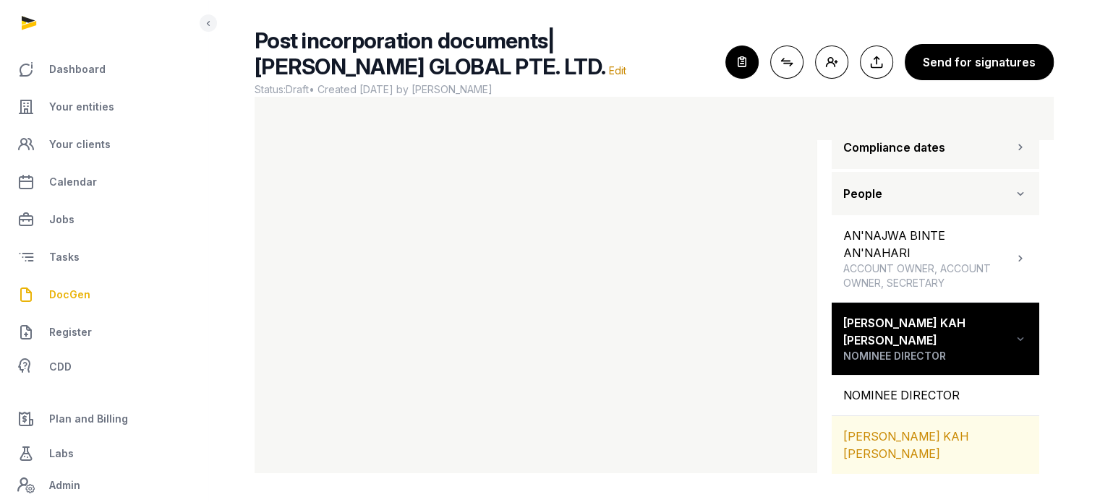
click at [967, 416] on div "[PERSON_NAME] KAH [PERSON_NAME]" at bounding box center [934, 445] width 207 height 58
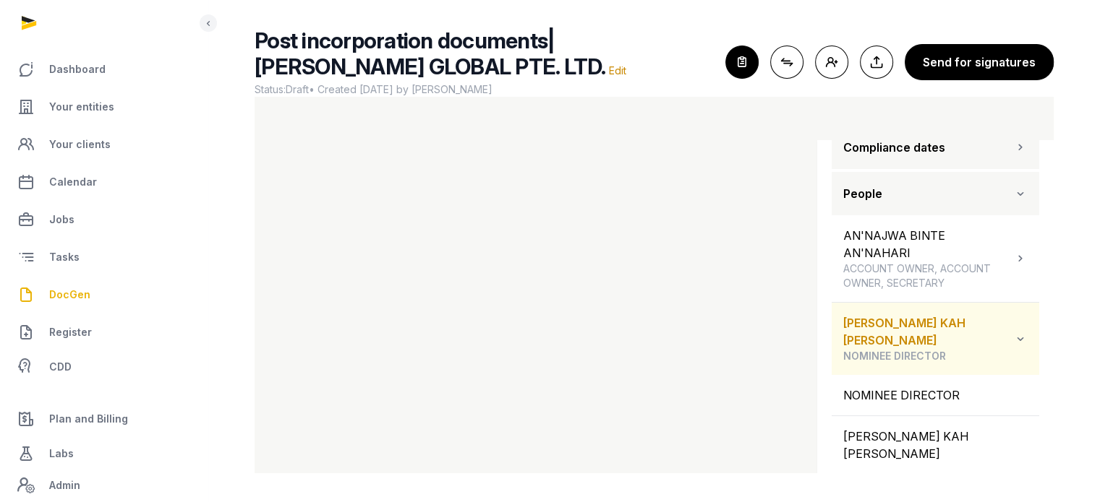
click at [1018, 334] on div "MELVIN YUAN KAH LEONG NOMINEE DIRECTOR" at bounding box center [934, 339] width 207 height 72
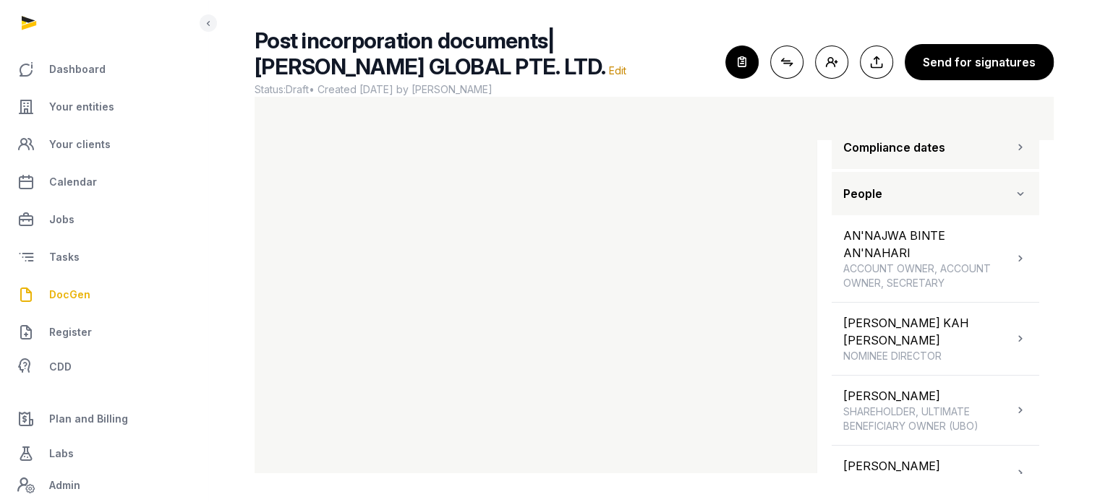
scroll to position [223, 0]
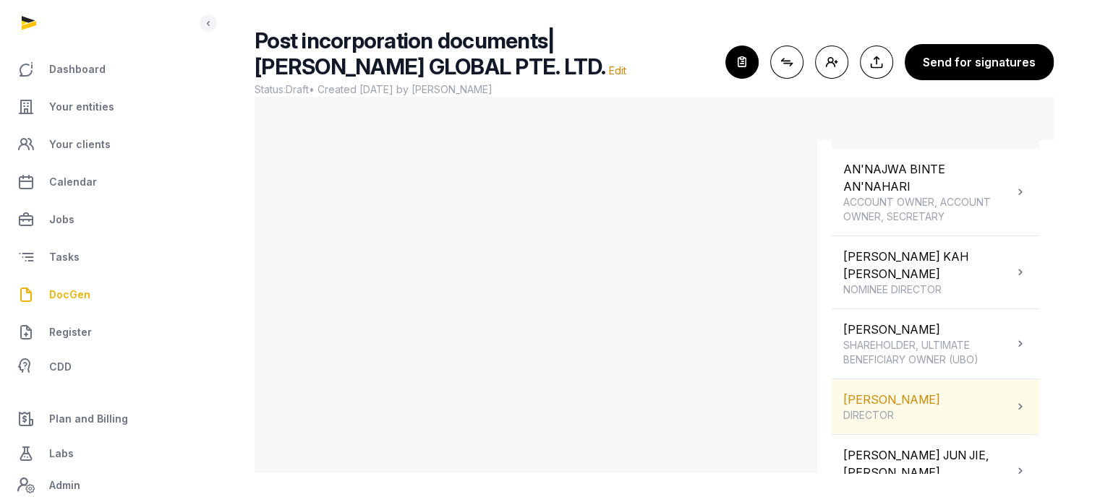
click at [980, 387] on div "Jungsoo Lee DIRECTOR" at bounding box center [934, 407] width 207 height 55
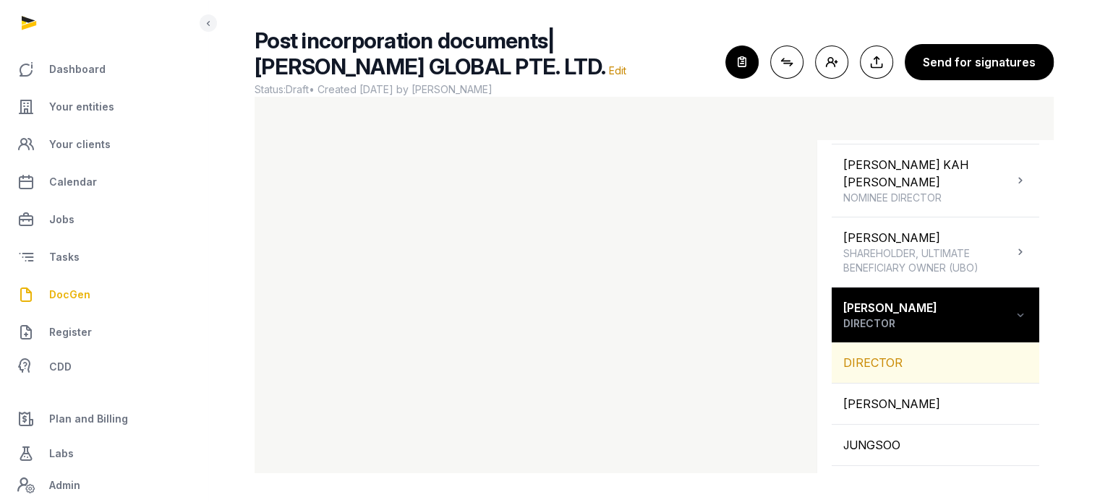
scroll to position [324, 0]
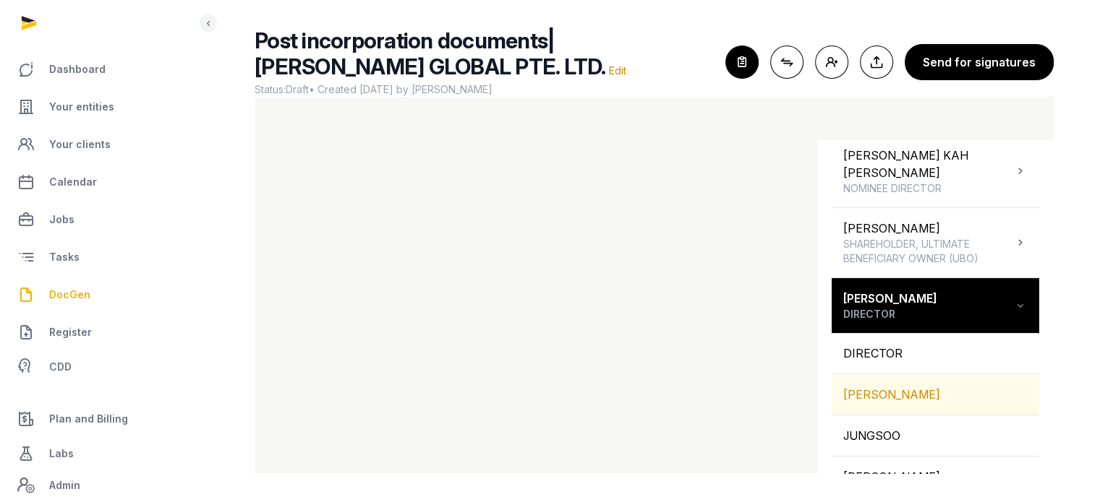
click at [955, 382] on div "[PERSON_NAME]" at bounding box center [934, 394] width 207 height 40
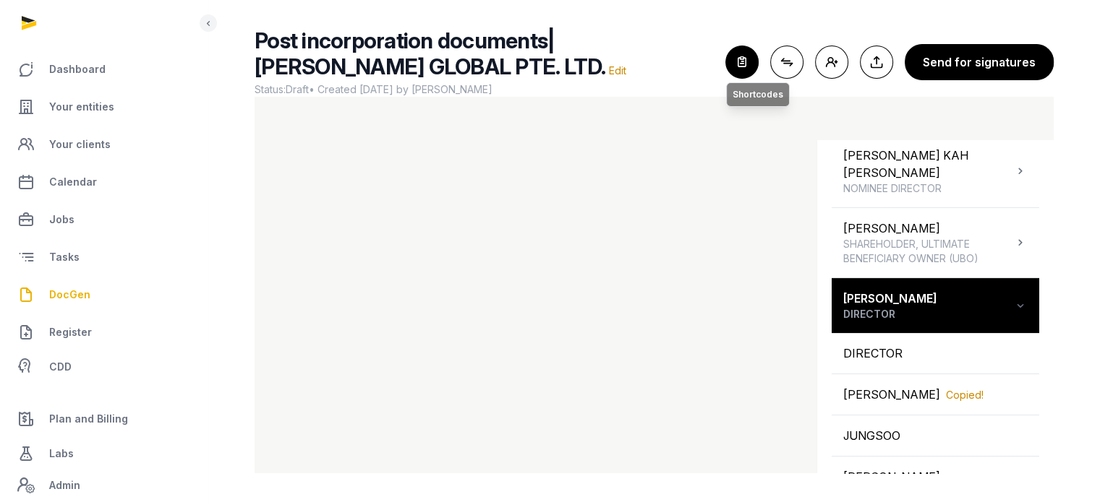
click at [733, 64] on icon "button" at bounding box center [742, 62] width 32 height 32
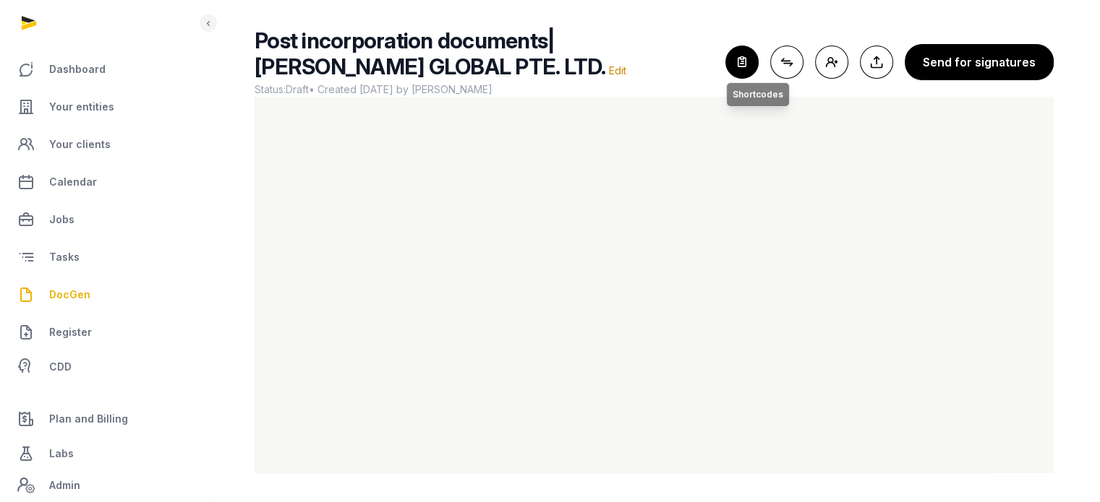
click at [742, 51] on icon "button" at bounding box center [742, 62] width 32 height 32
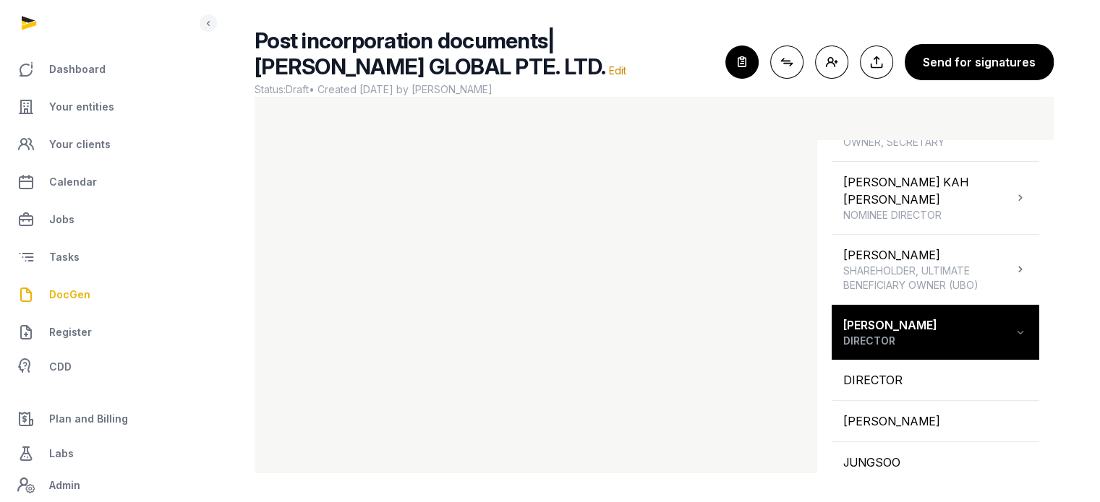
scroll to position [303, 0]
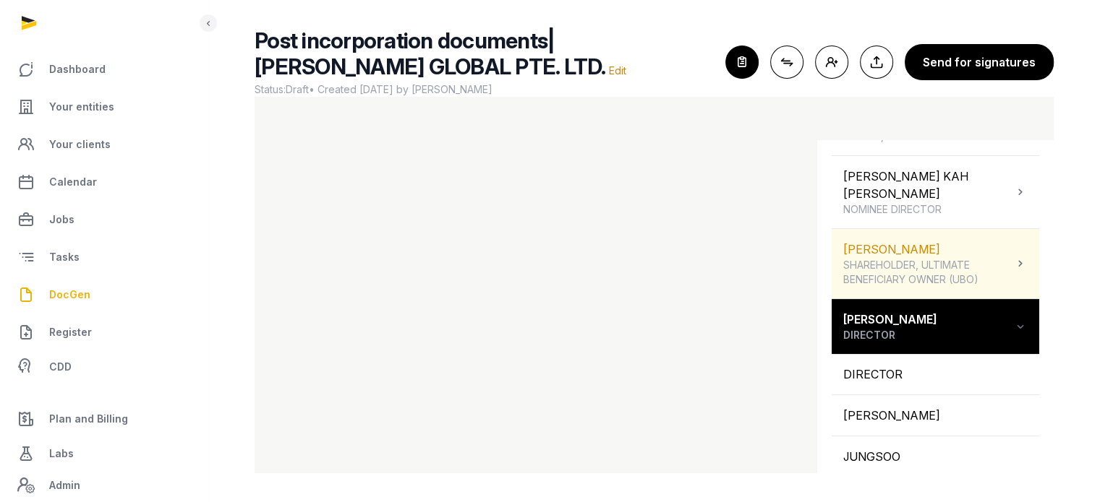
click at [951, 258] on span "SHAREHOLDER, ULTIMATE BENEFICIARY OWNER (UBO)" at bounding box center [928, 272] width 170 height 29
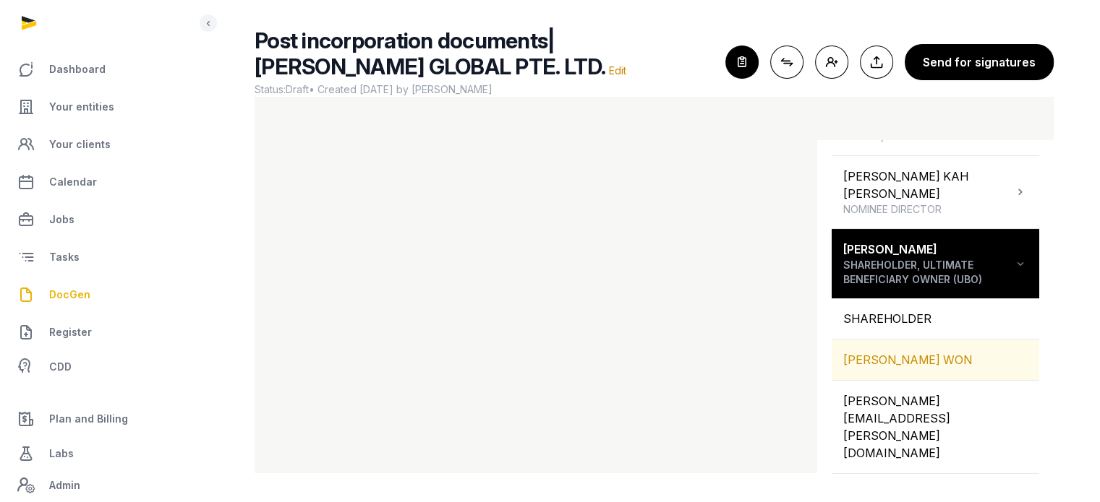
click at [934, 340] on div "CHOI HYUNG WON" at bounding box center [934, 360] width 207 height 40
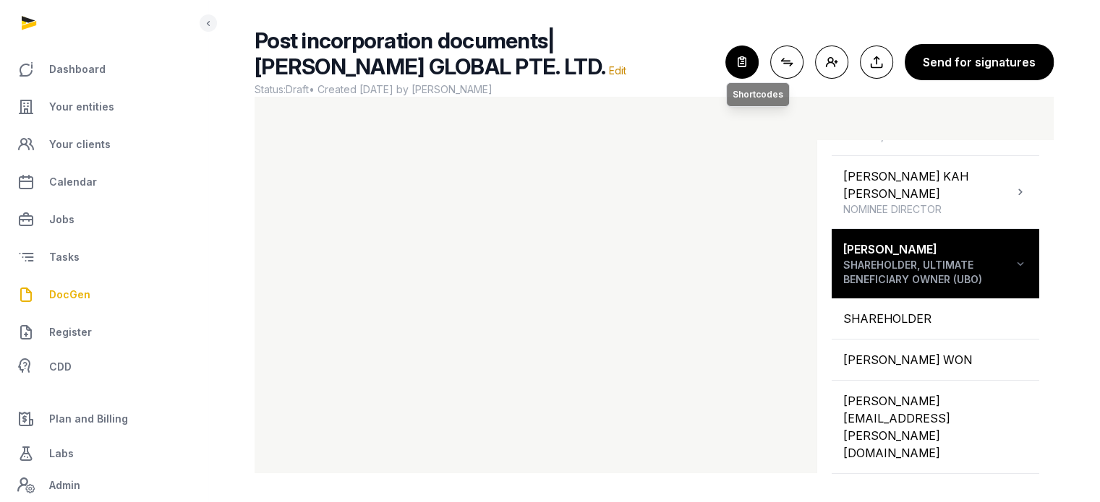
click at [740, 59] on icon "button" at bounding box center [742, 62] width 32 height 32
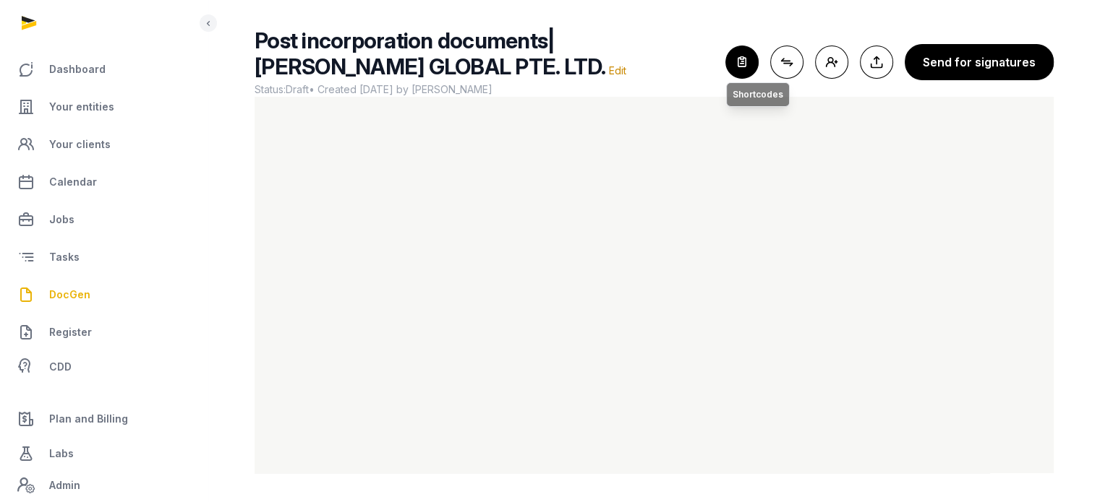
click at [749, 59] on icon "button" at bounding box center [742, 62] width 32 height 32
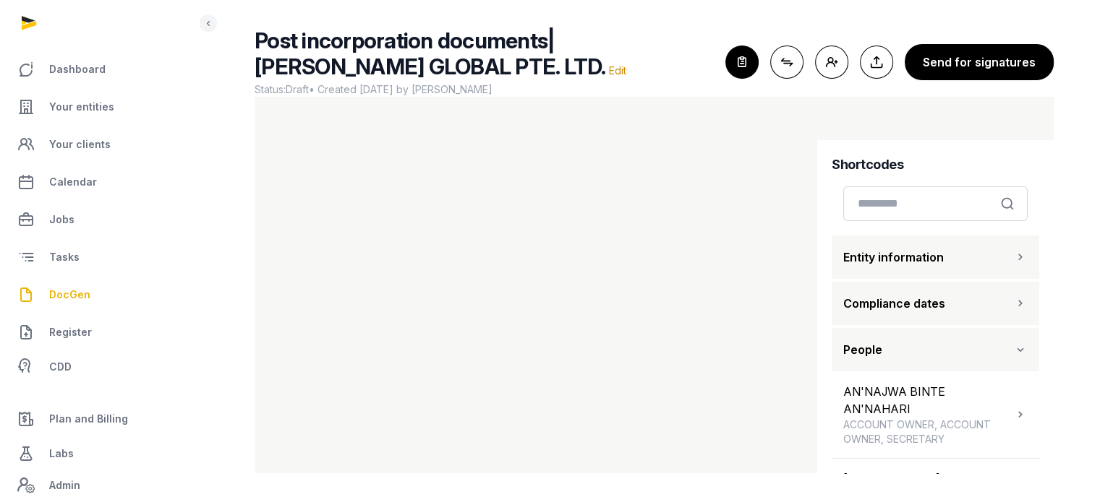
click at [986, 346] on button "People" at bounding box center [934, 349] width 207 height 43
click at [977, 254] on button "Entity information" at bounding box center [934, 257] width 207 height 43
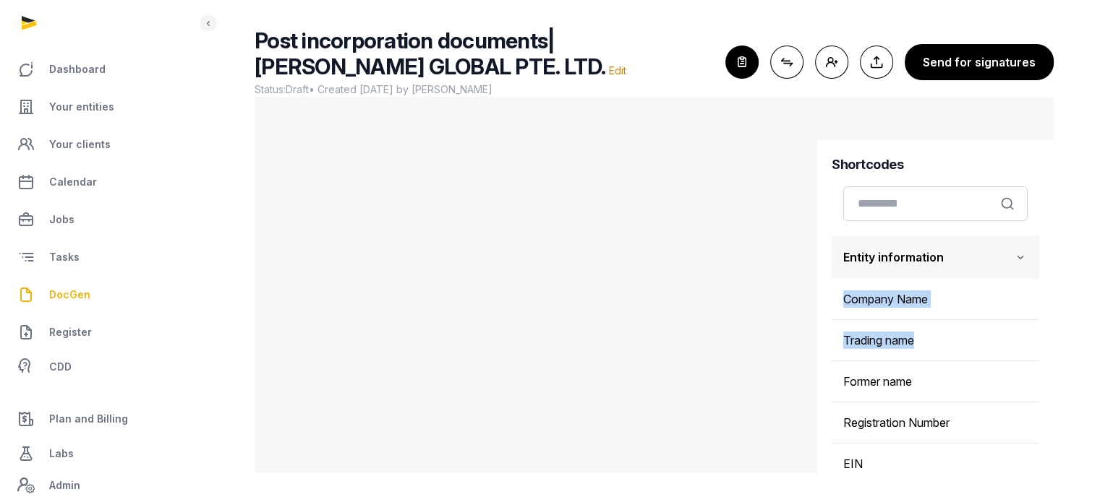
drag, startPoint x: 1041, startPoint y: 226, endPoint x: 1045, endPoint y: 314, distance: 89.0
click at [1044, 327] on div "Shortcodes Search Entity information Company Name Trading name Former name Regi…" at bounding box center [935, 317] width 236 height 354
drag, startPoint x: 1053, startPoint y: 245, endPoint x: 1050, endPoint y: 258, distance: 13.5
click at [1053, 254] on div "Post incorporation documents| TENET GLOBAL PTE. LTD. Edit Status: Draft • Creat…" at bounding box center [653, 250] width 845 height 446
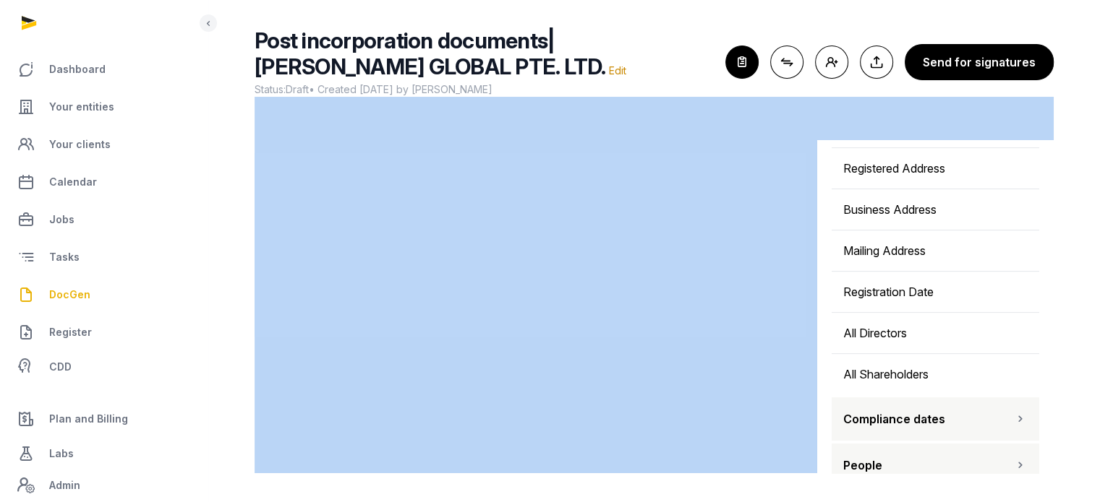
scroll to position [511, 0]
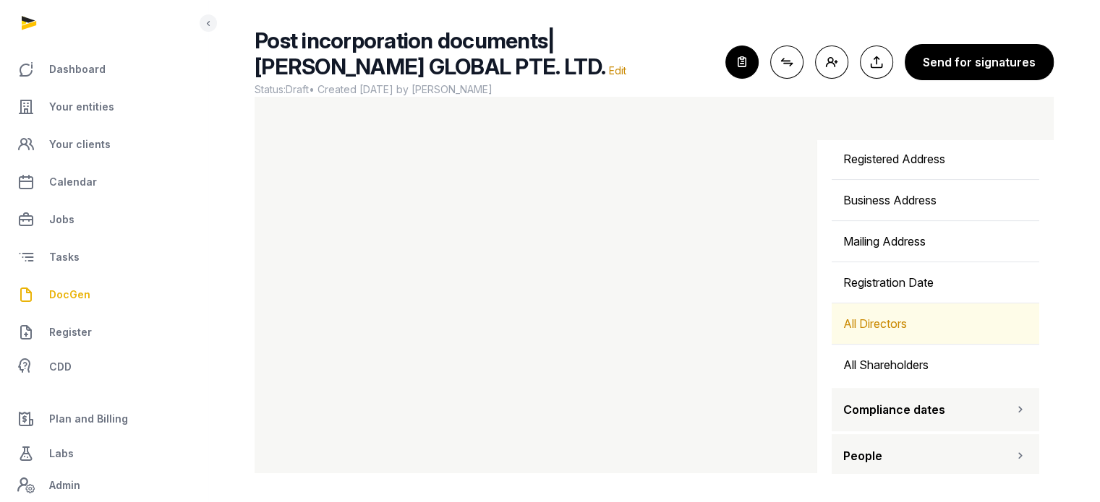
click at [917, 308] on div "All Directors" at bounding box center [934, 324] width 207 height 40
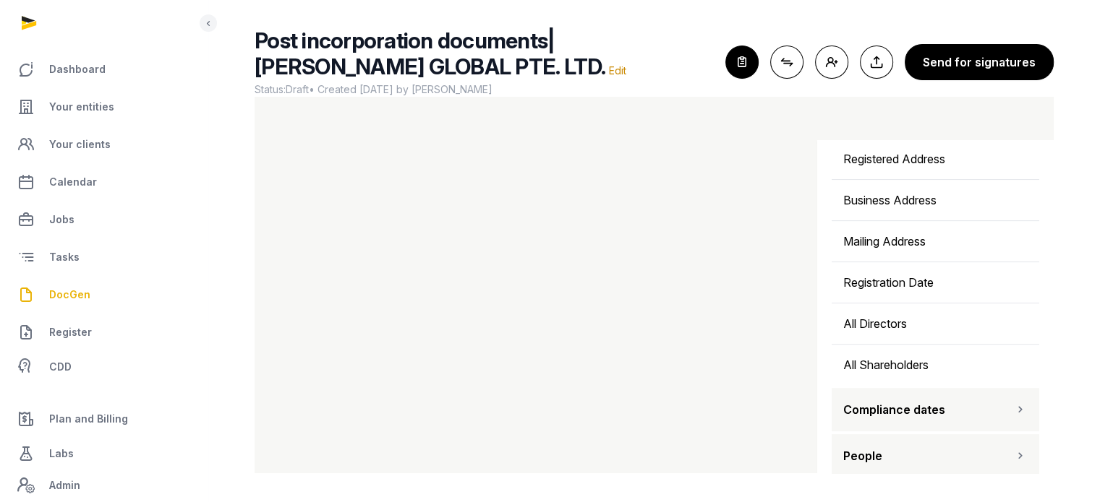
click at [1084, 218] on main "Post incorporation documents| TENET GLOBAL PTE. LTD. Edit Status: Draft • Creat…" at bounding box center [653, 248] width 891 height 510
click at [753, 61] on icon "button" at bounding box center [742, 62] width 32 height 32
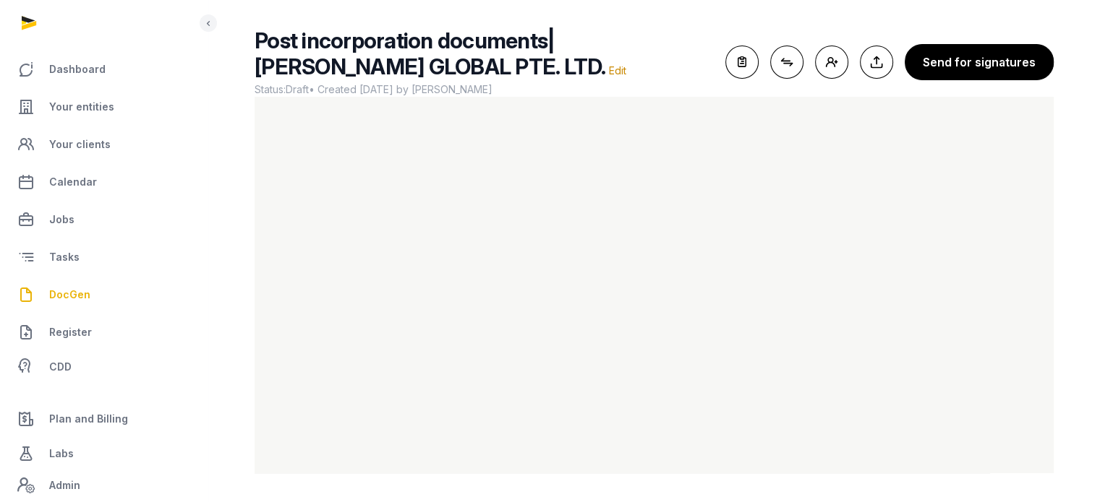
click at [745, 78] on div "Post incorporation documents| TENET GLOBAL PTE. LTD. Edit Status: Draft • Creat…" at bounding box center [653, 61] width 799 height 69
click at [747, 64] on icon "button" at bounding box center [742, 62] width 32 height 32
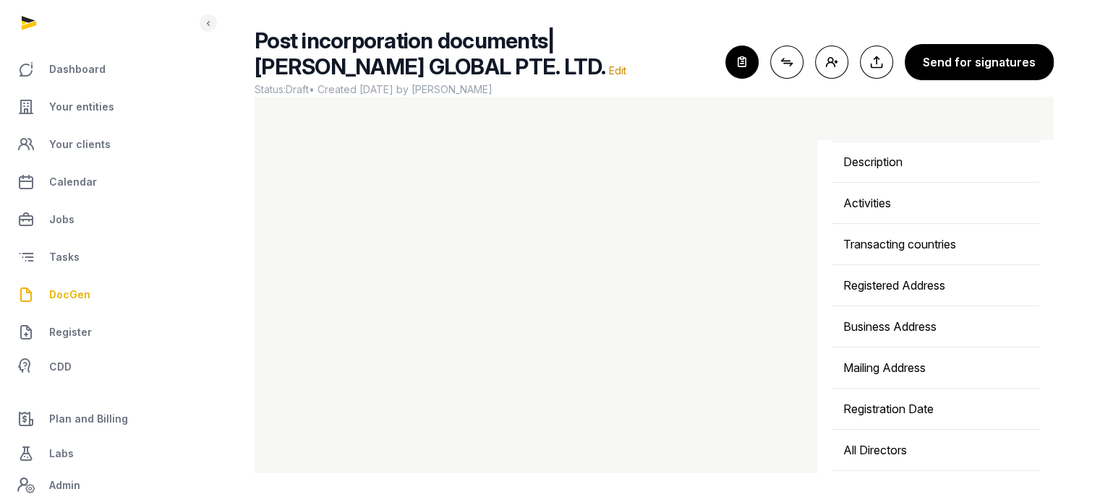
scroll to position [515, 0]
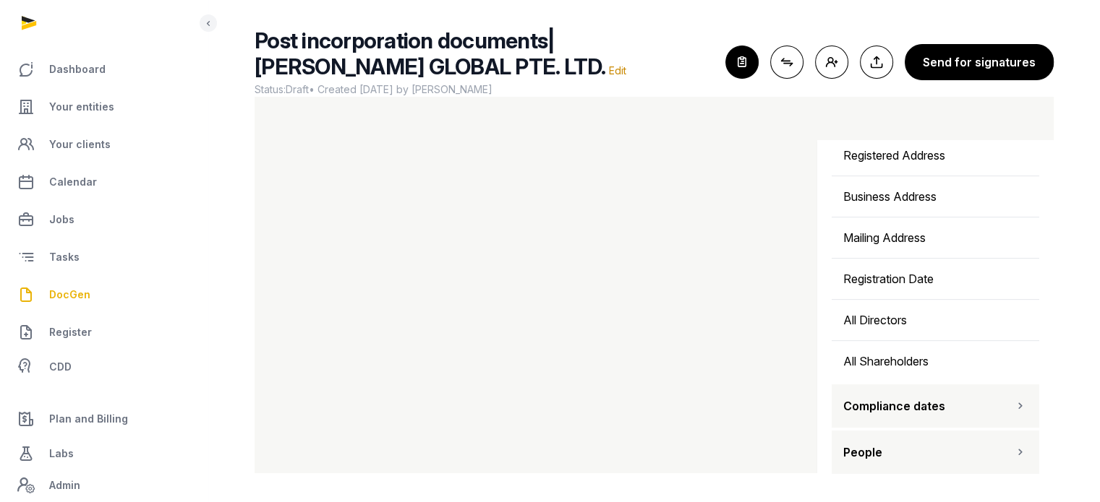
click at [956, 448] on button "People" at bounding box center [934, 452] width 207 height 43
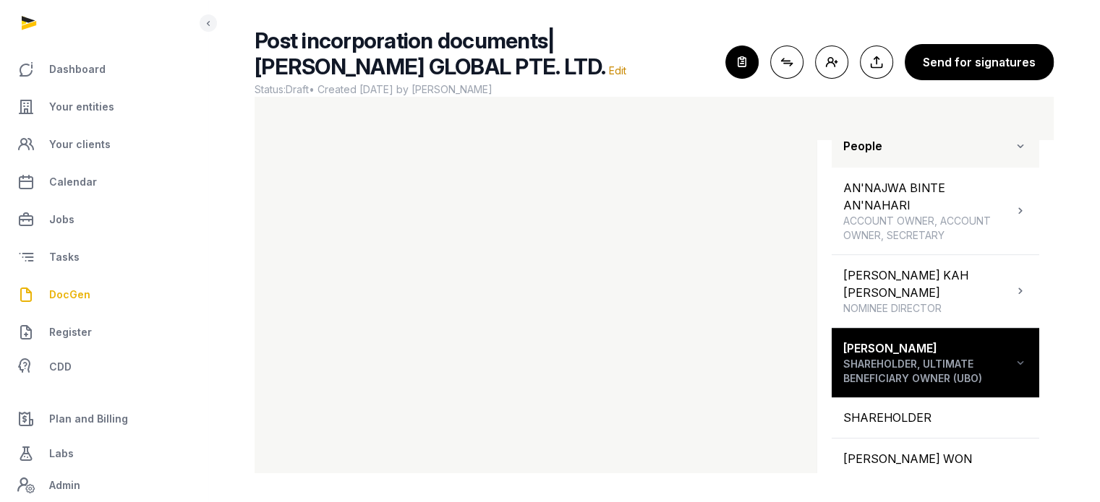
scroll to position [845, 0]
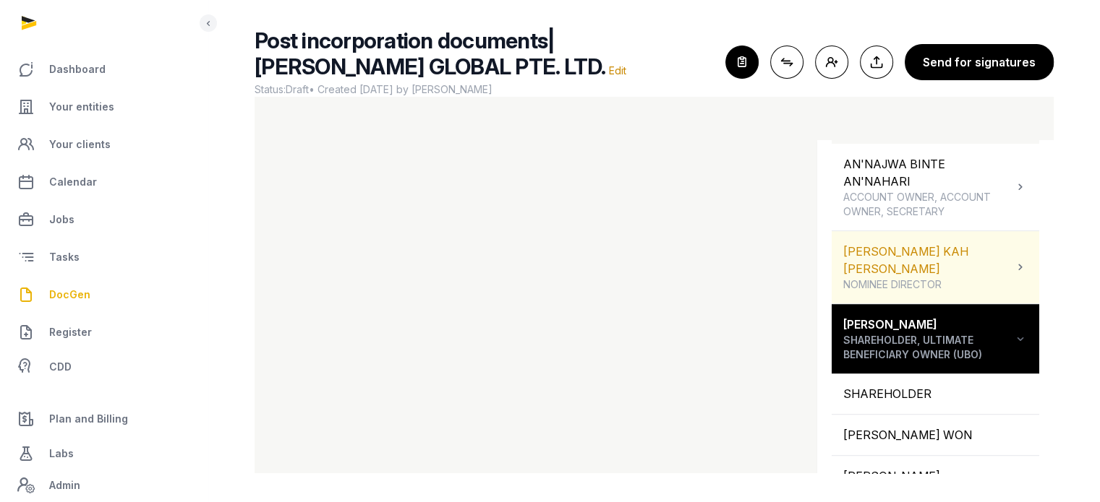
click at [969, 274] on div "MELVIN YUAN KAH LEONG NOMINEE DIRECTOR" at bounding box center [934, 267] width 207 height 72
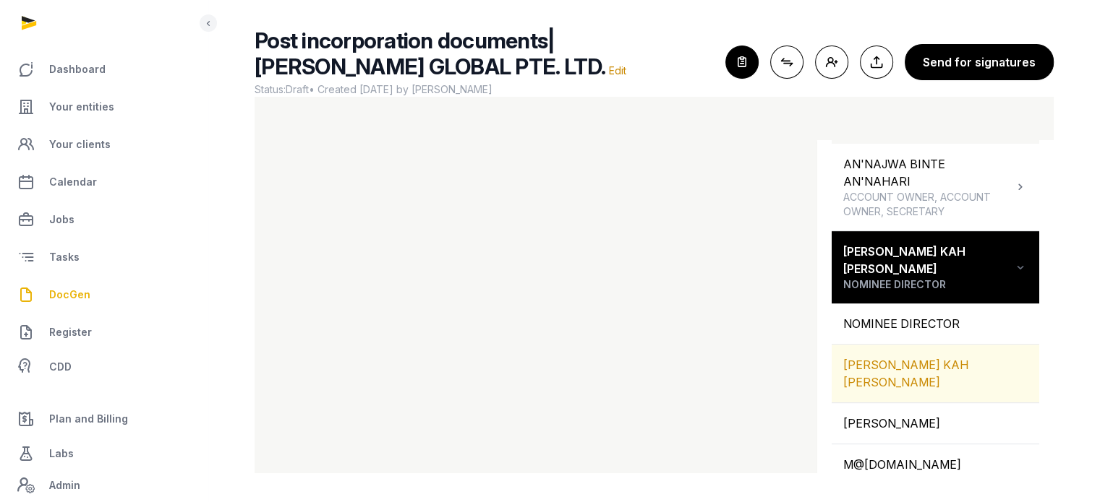
click at [930, 345] on div "[PERSON_NAME] KAH [PERSON_NAME]" at bounding box center [934, 374] width 207 height 58
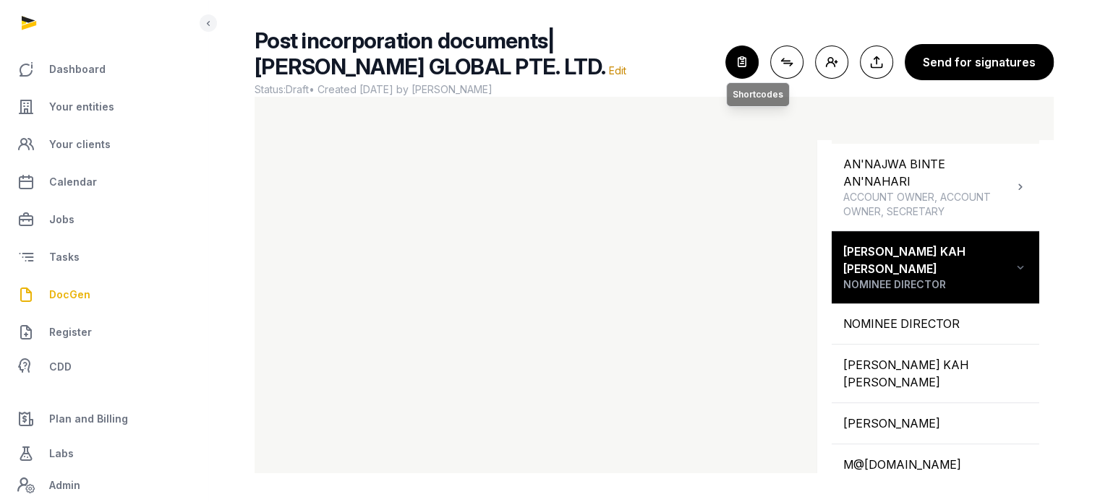
click at [749, 72] on icon "button" at bounding box center [742, 62] width 32 height 32
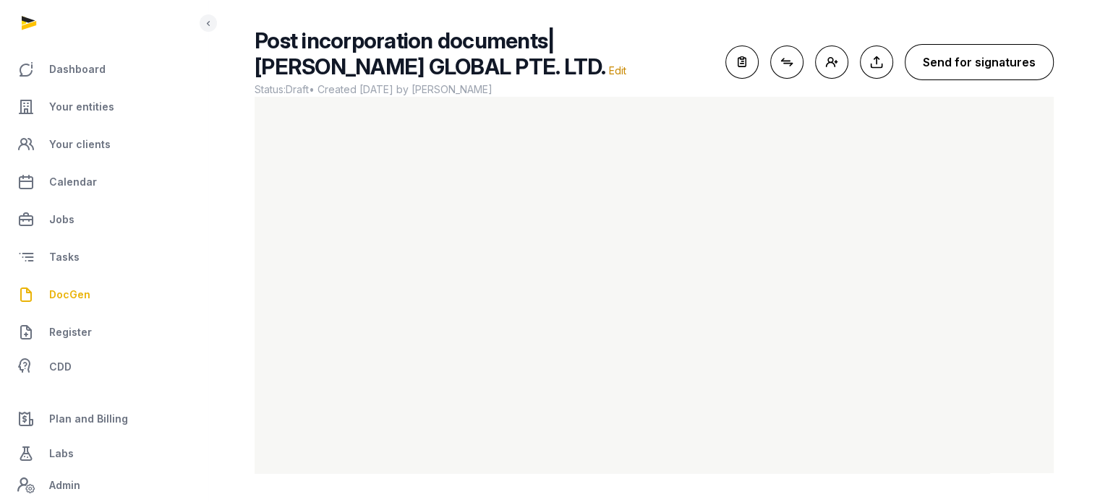
click at [923, 63] on button "Send for signatures" at bounding box center [978, 62] width 149 height 36
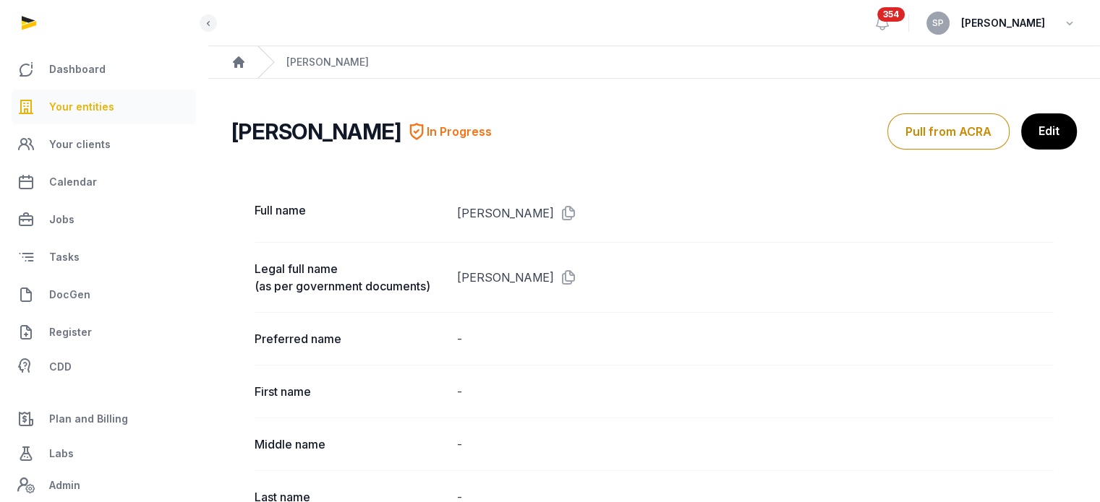
click at [91, 106] on span "Your entities" at bounding box center [81, 106] width 65 height 17
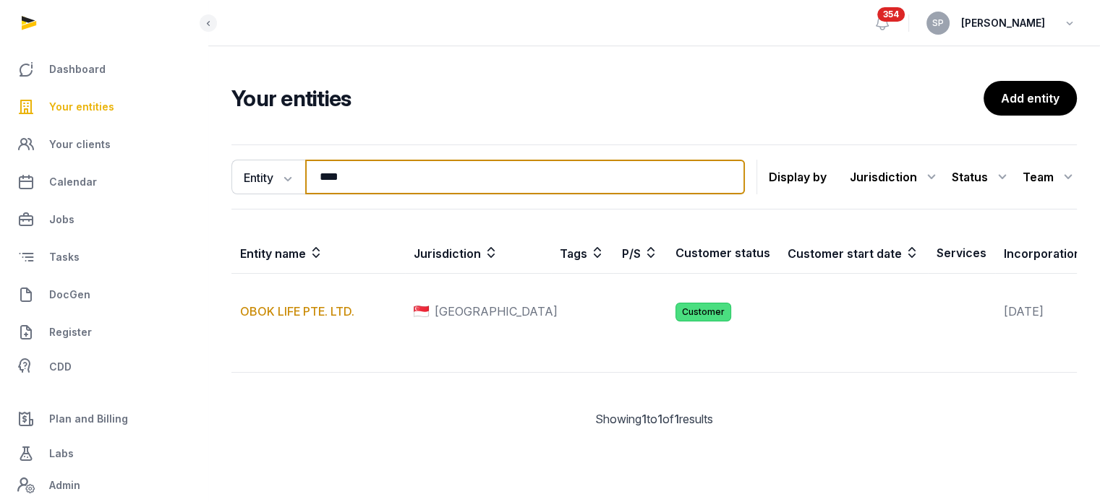
click at [387, 187] on input "****" at bounding box center [525, 177] width 440 height 35
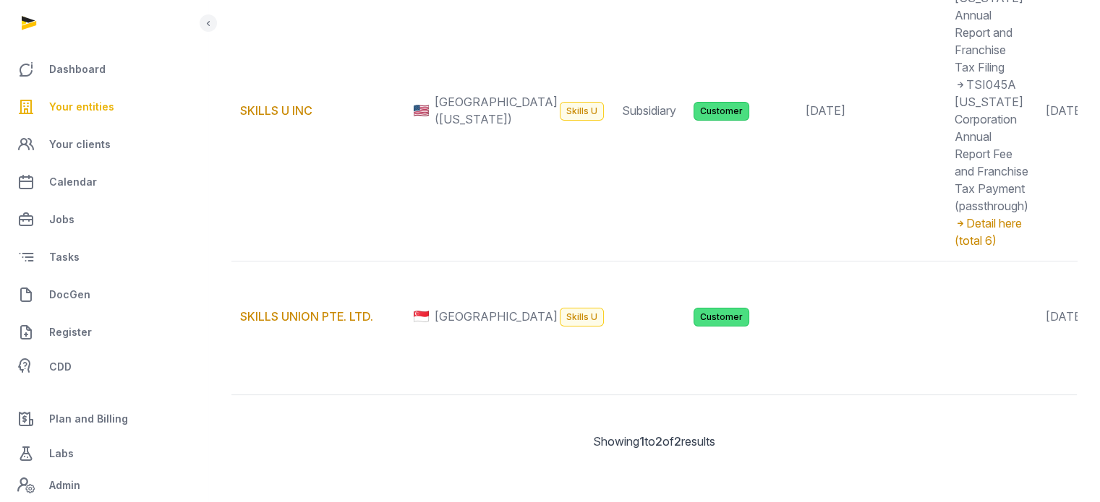
scroll to position [390, 0]
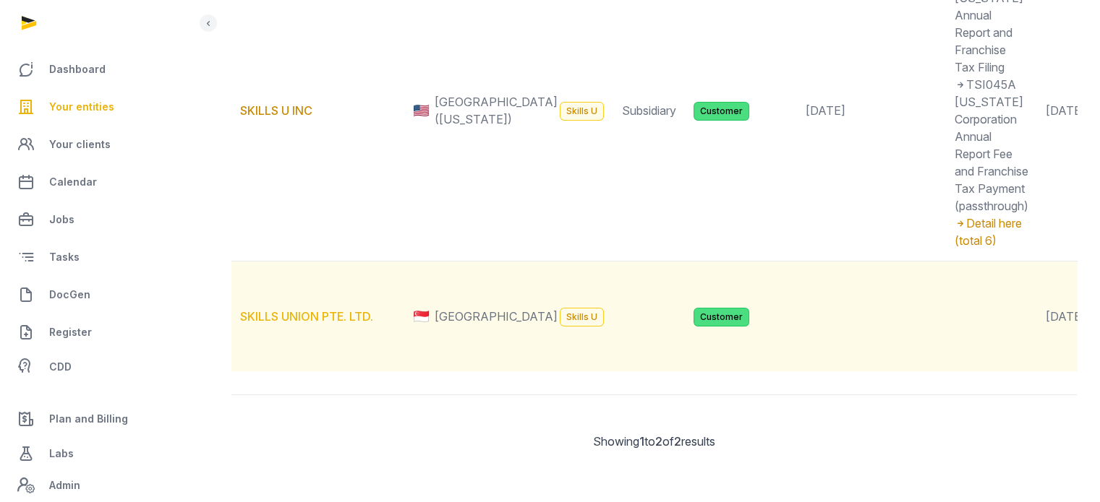
type input "******"
click at [332, 309] on link "SKILLS UNION PTE. LTD." at bounding box center [306, 316] width 133 height 14
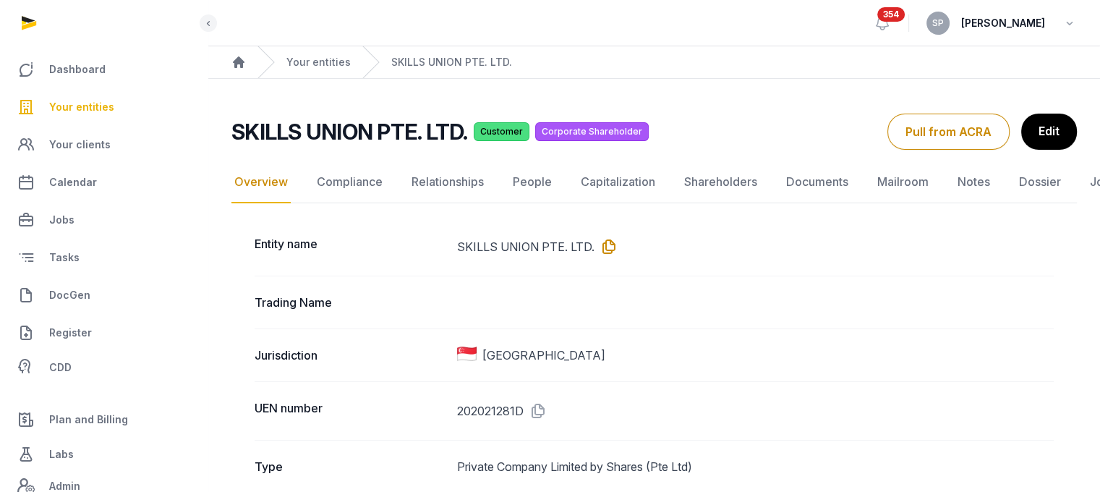
click at [606, 248] on icon at bounding box center [605, 246] width 23 height 23
click at [81, 294] on span "DocGen" at bounding box center [69, 294] width 41 height 17
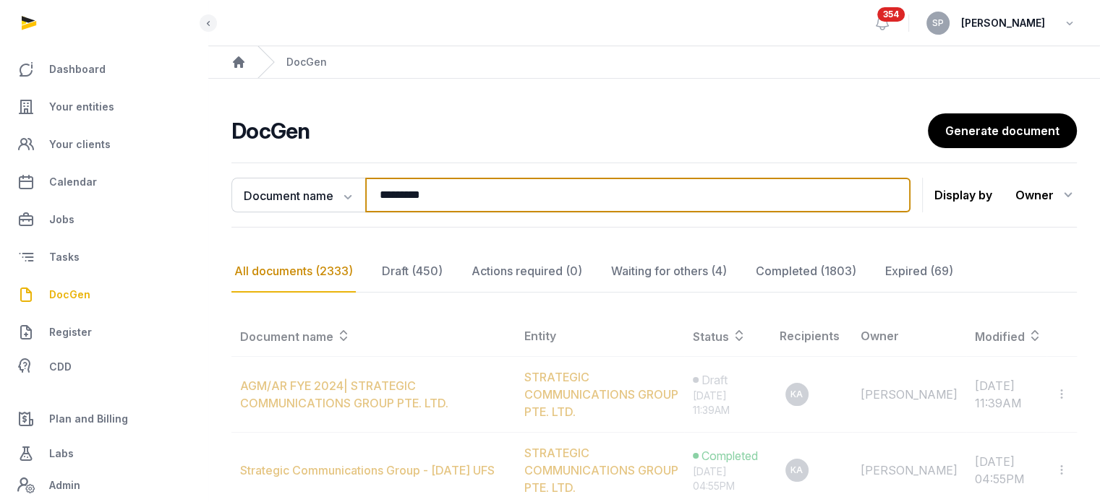
click at [468, 197] on input "*********" at bounding box center [637, 195] width 545 height 35
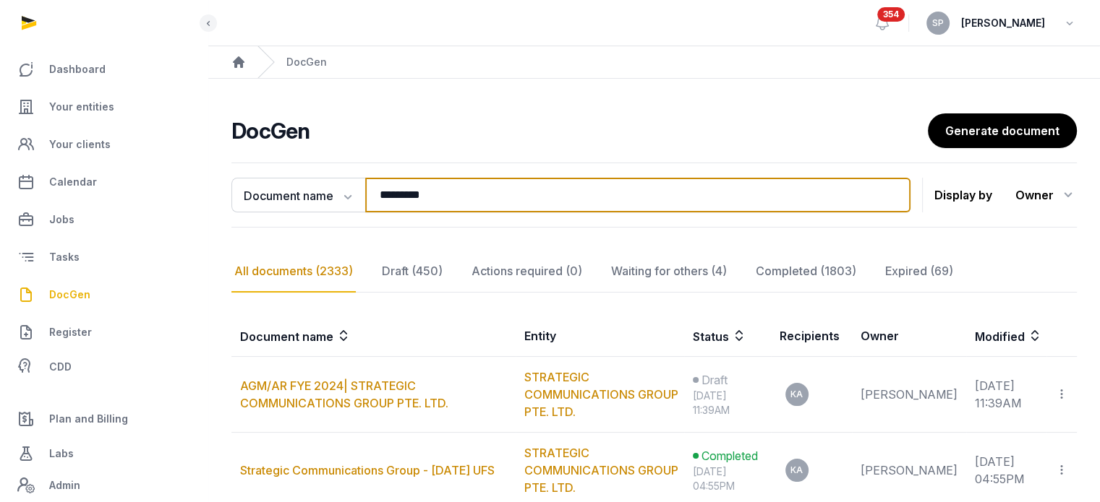
click at [468, 197] on input "*********" at bounding box center [637, 195] width 545 height 35
type input "*"
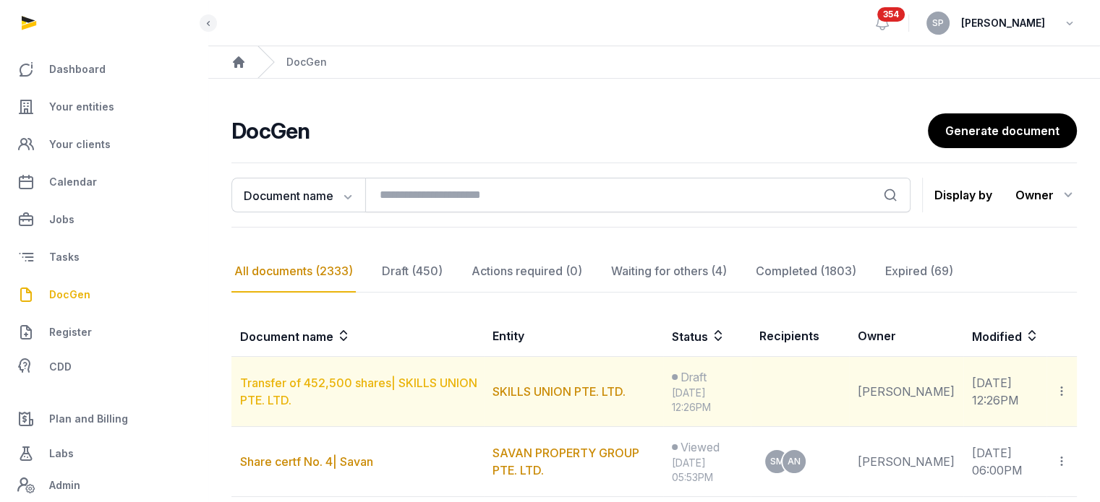
click at [417, 382] on link "Transfer of 452,500 shares| SKILLS UNION PTE. LTD." at bounding box center [358, 392] width 237 height 32
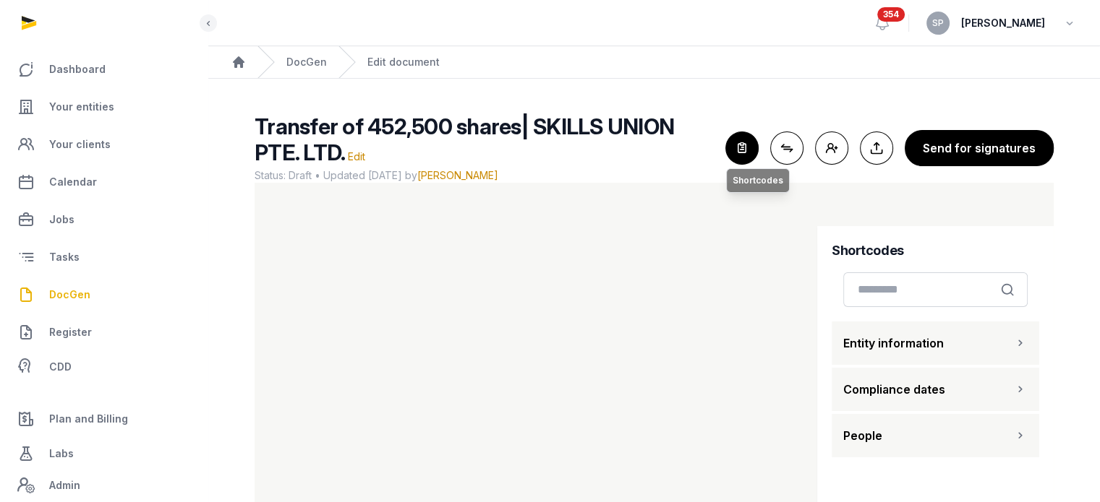
click at [744, 138] on icon "button" at bounding box center [742, 148] width 32 height 32
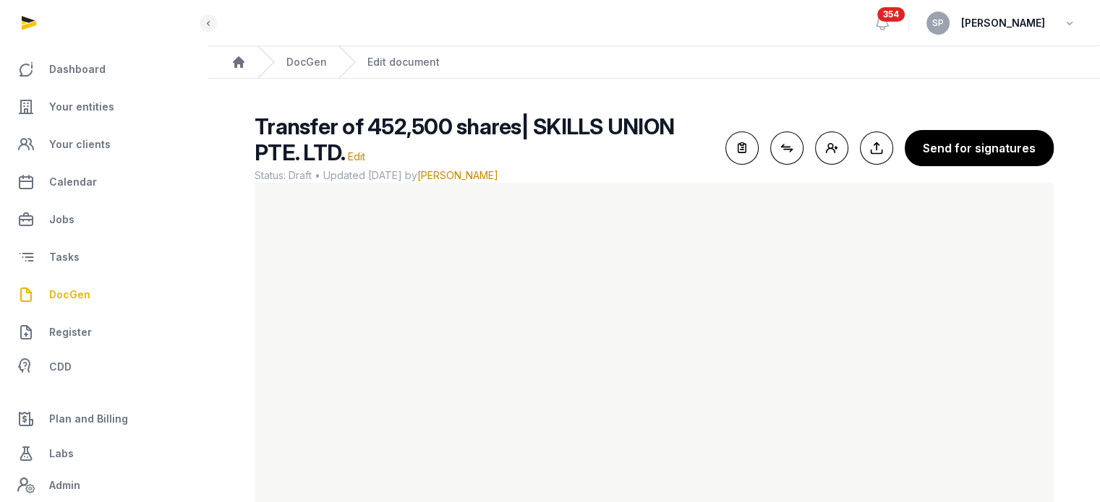
scroll to position [86, 0]
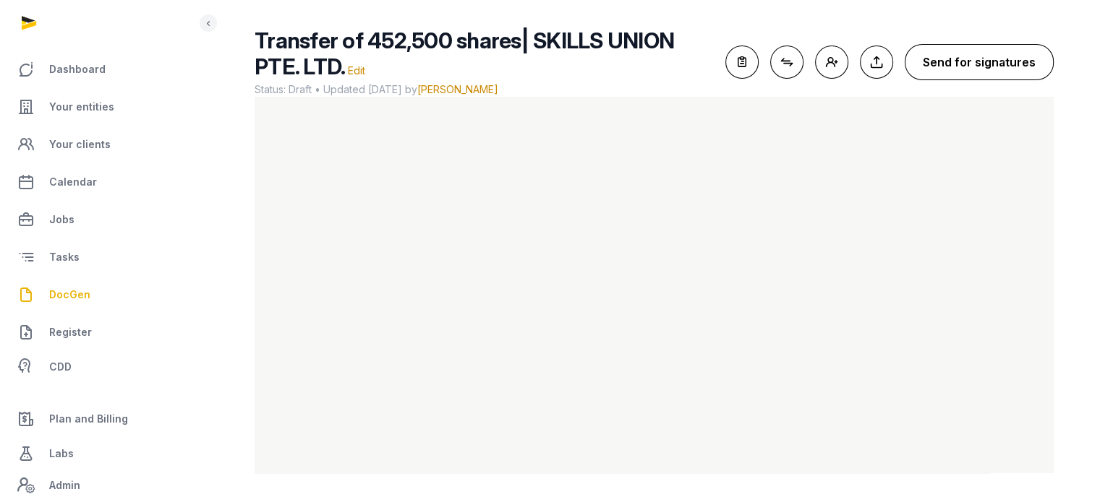
click at [971, 64] on button "Send for signatures" at bounding box center [978, 62] width 149 height 36
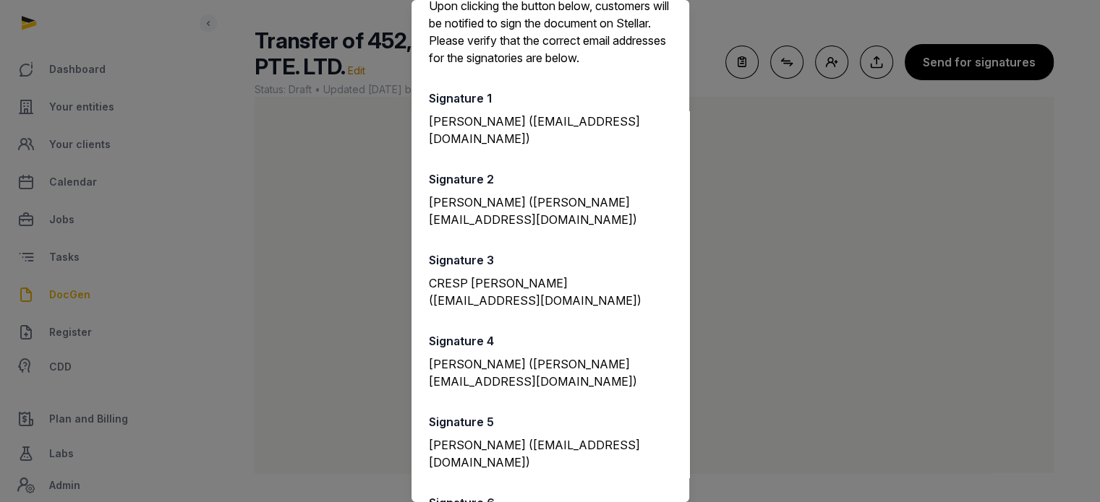
scroll to position [0, 0]
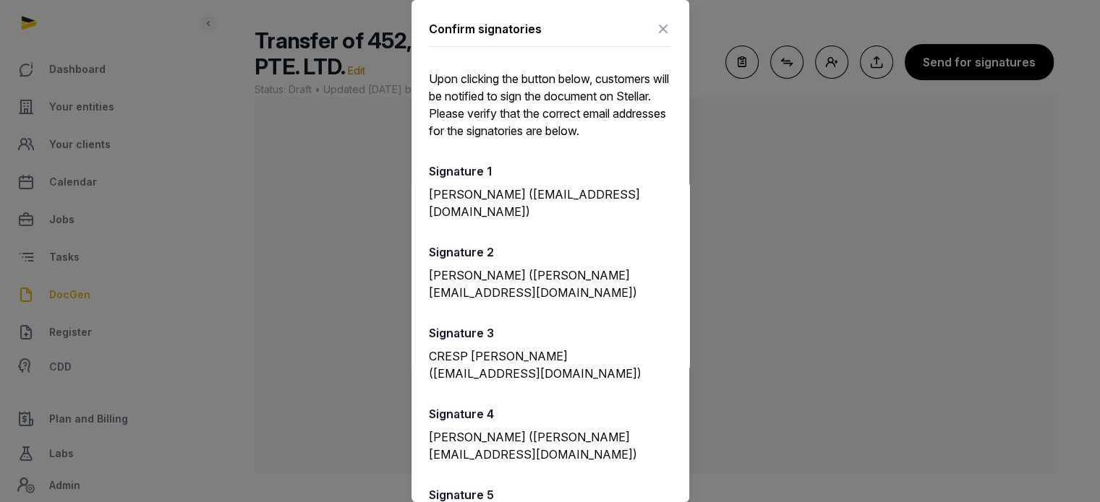
click at [654, 37] on icon at bounding box center [662, 28] width 17 height 23
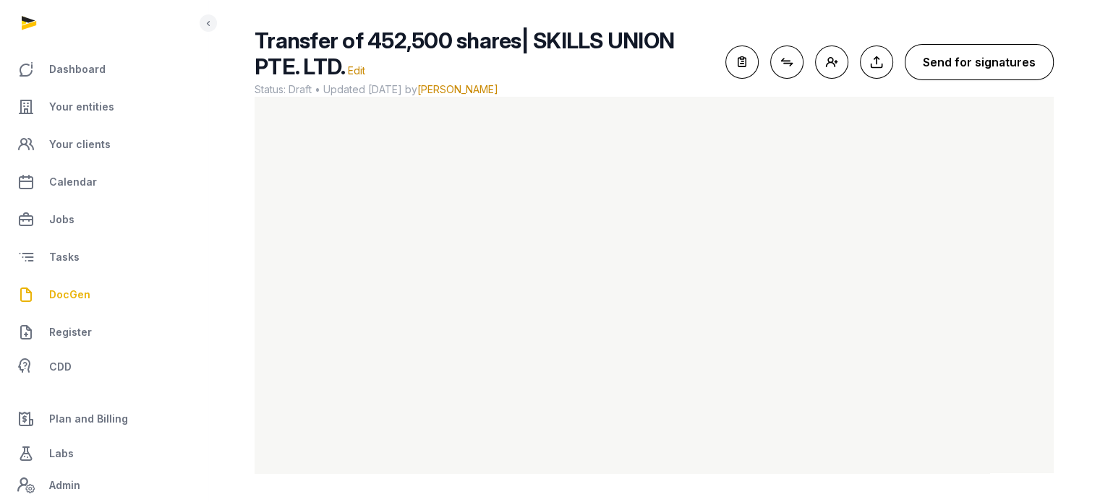
click at [995, 66] on button "Send for signatures" at bounding box center [978, 62] width 149 height 36
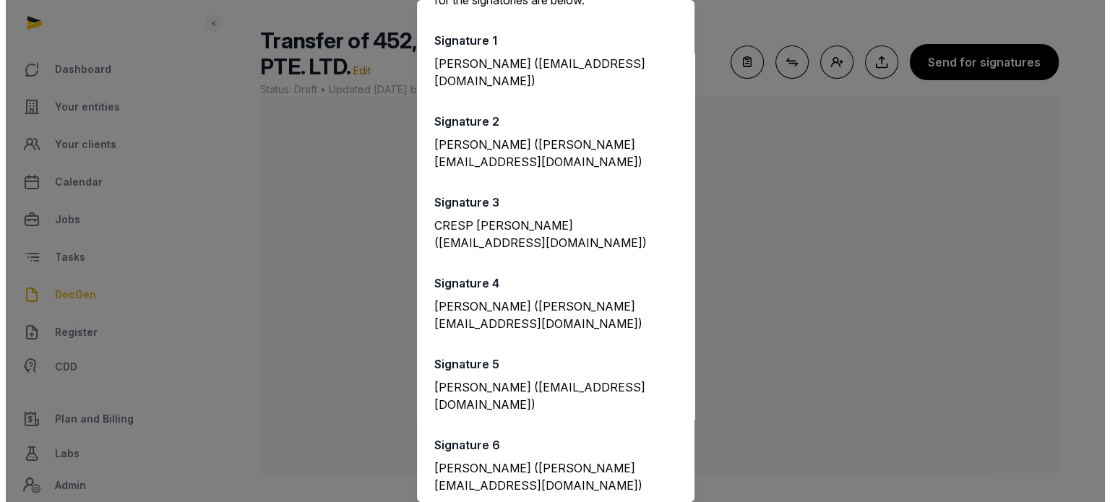
scroll to position [348, 0]
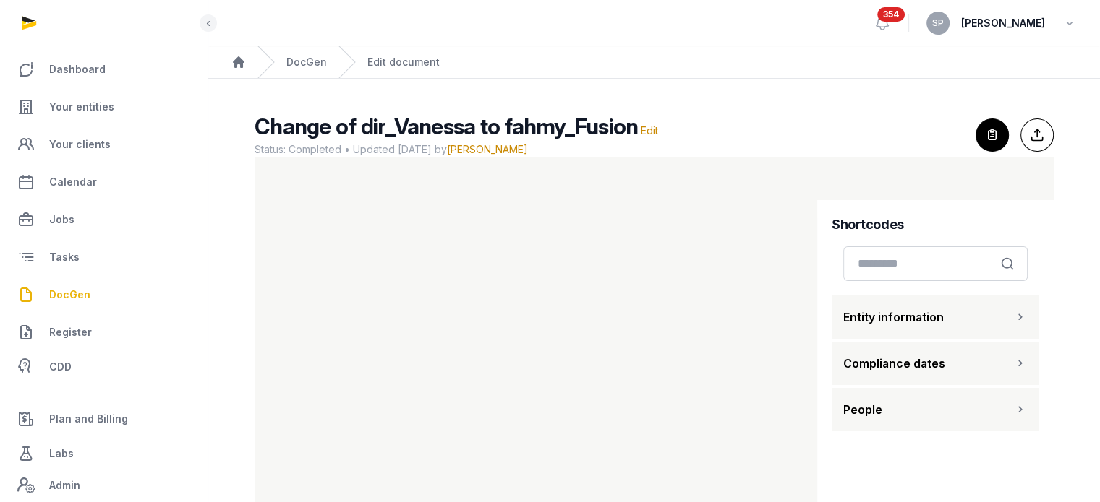
click at [93, 292] on link "DocGen" at bounding box center [104, 295] width 184 height 35
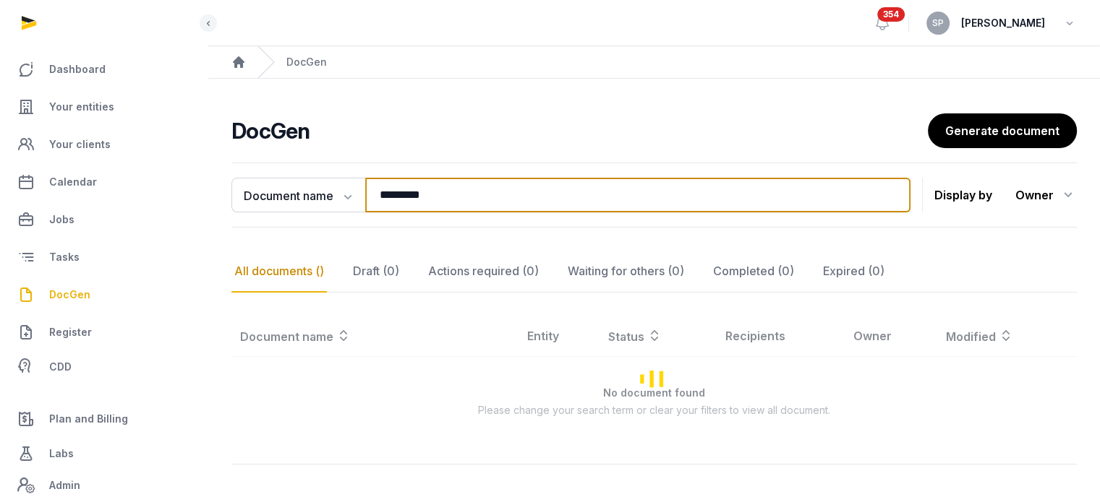
click at [425, 200] on input "*********" at bounding box center [637, 195] width 545 height 35
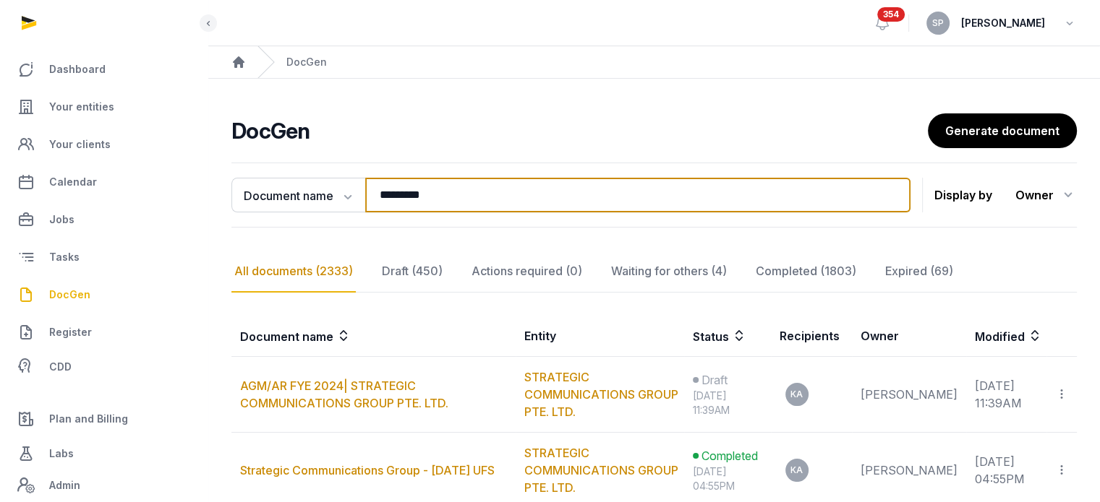
click at [425, 200] on input "*********" at bounding box center [637, 195] width 545 height 35
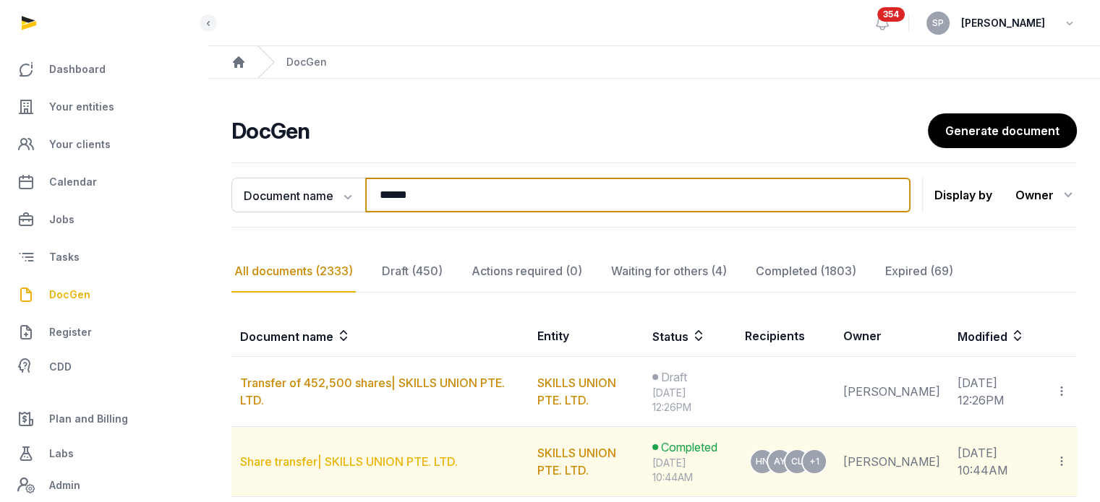
type input "******"
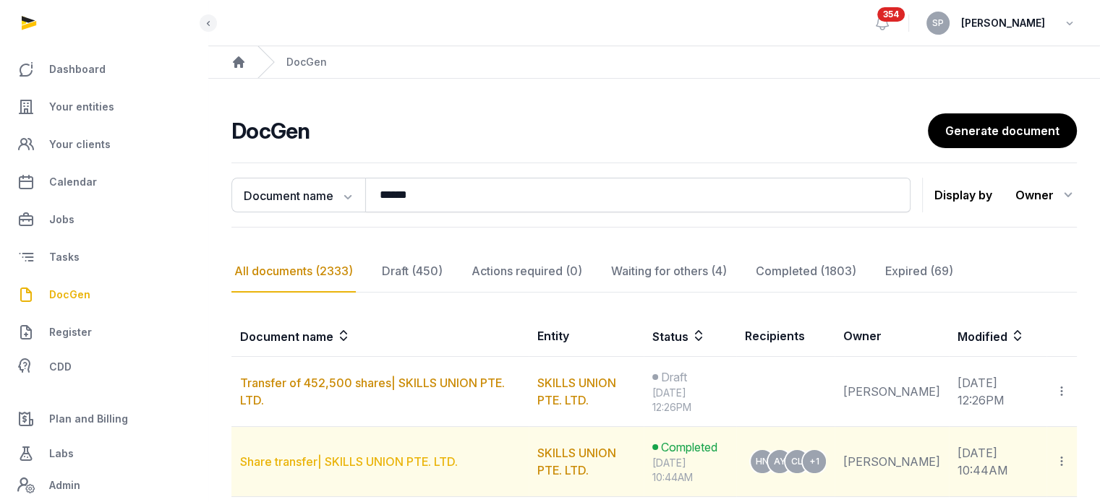
click at [380, 455] on link "Share transfer| SKILLS UNION PTE. LTD." at bounding box center [349, 462] width 218 height 14
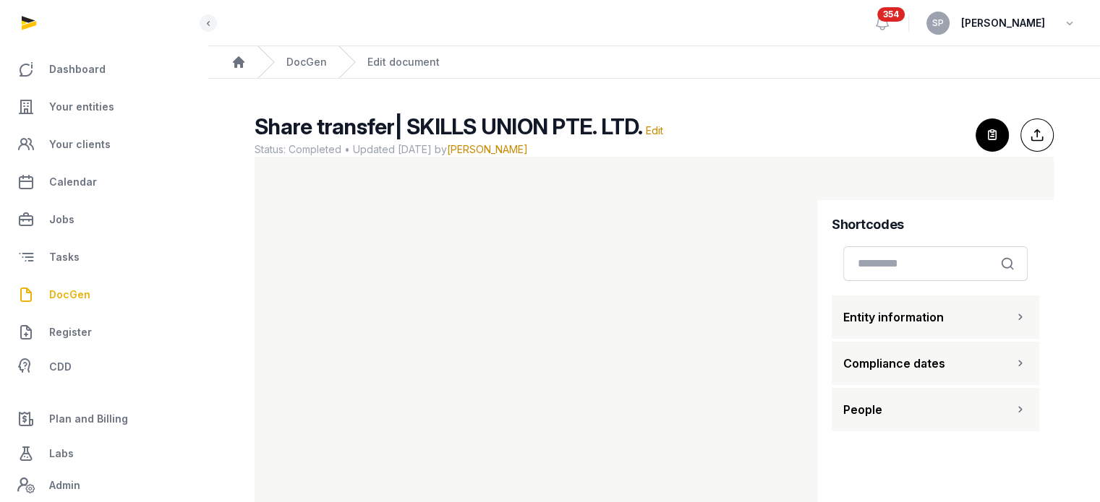
click at [55, 298] on span "DocGen" at bounding box center [69, 294] width 41 height 17
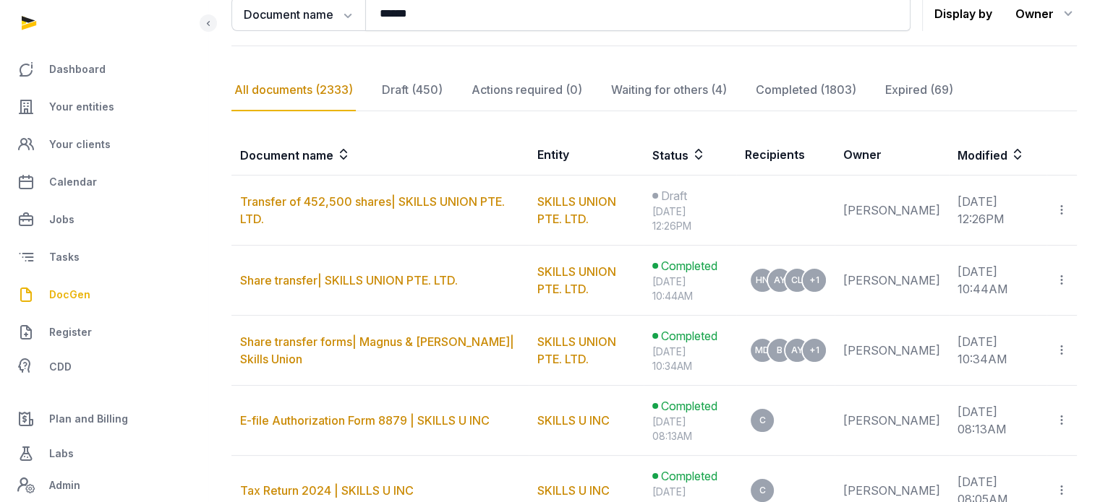
scroll to position [191, 0]
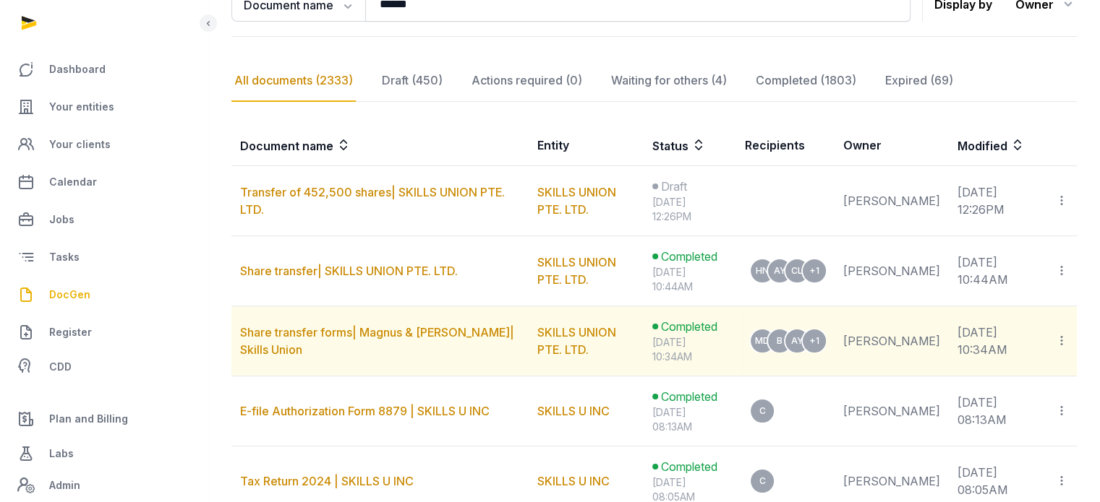
click at [370, 343] on td "Share transfer forms| Magnus & [PERSON_NAME]| Skills Union" at bounding box center [379, 342] width 297 height 70
click at [387, 330] on link "Share transfer forms| Magnus & [PERSON_NAME]| Skills Union" at bounding box center [377, 341] width 274 height 32
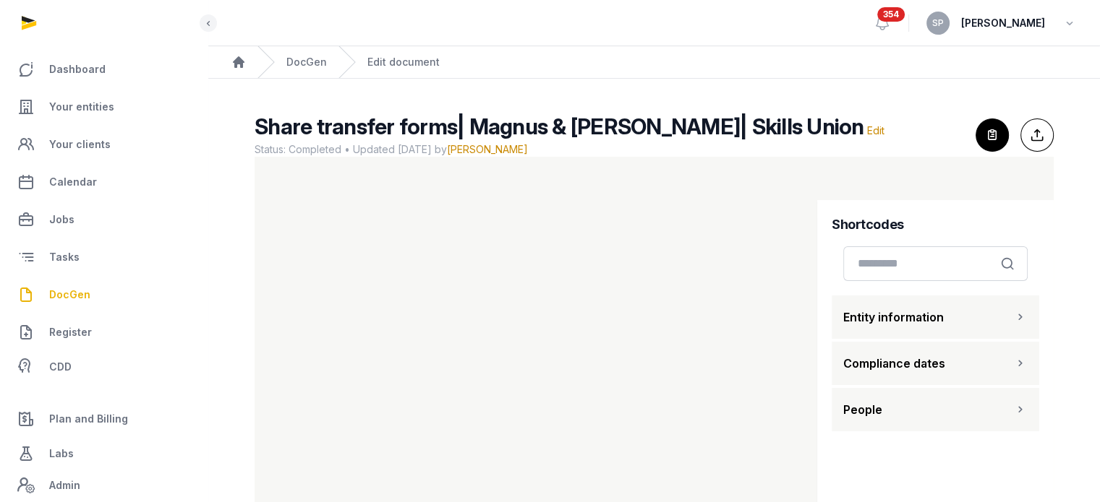
click at [76, 291] on span "DocGen" at bounding box center [69, 294] width 41 height 17
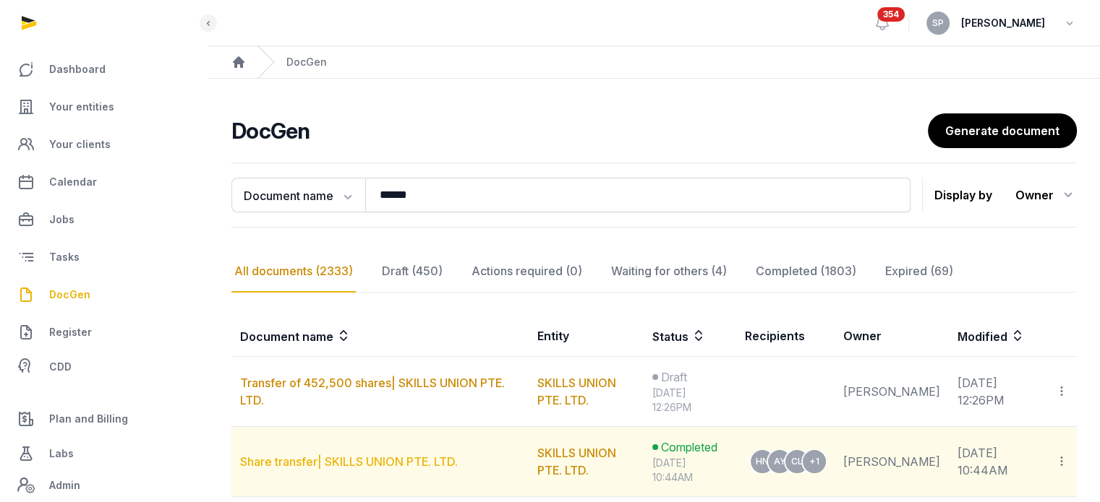
click at [405, 463] on link "Share transfer| SKILLS UNION PTE. LTD." at bounding box center [349, 462] width 218 height 14
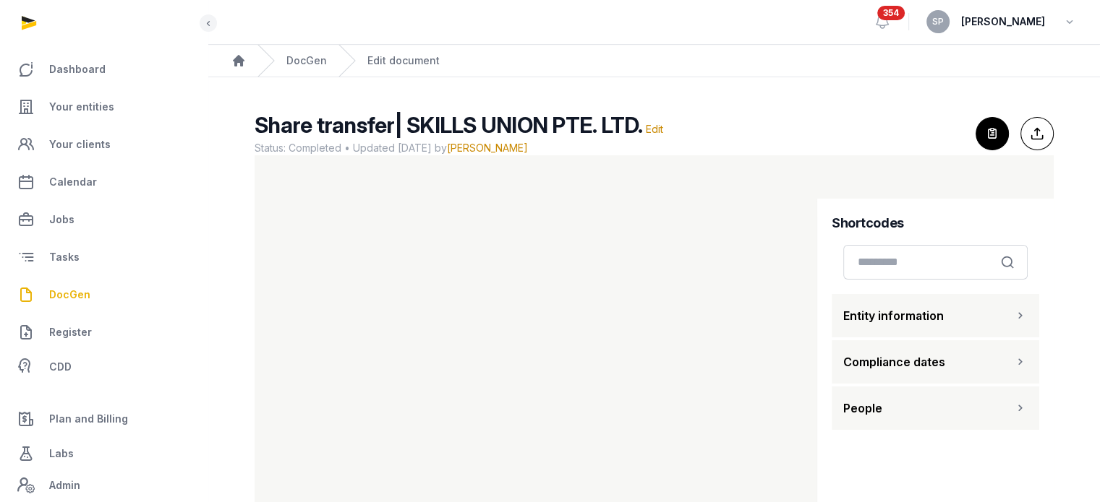
scroll to position [60, 0]
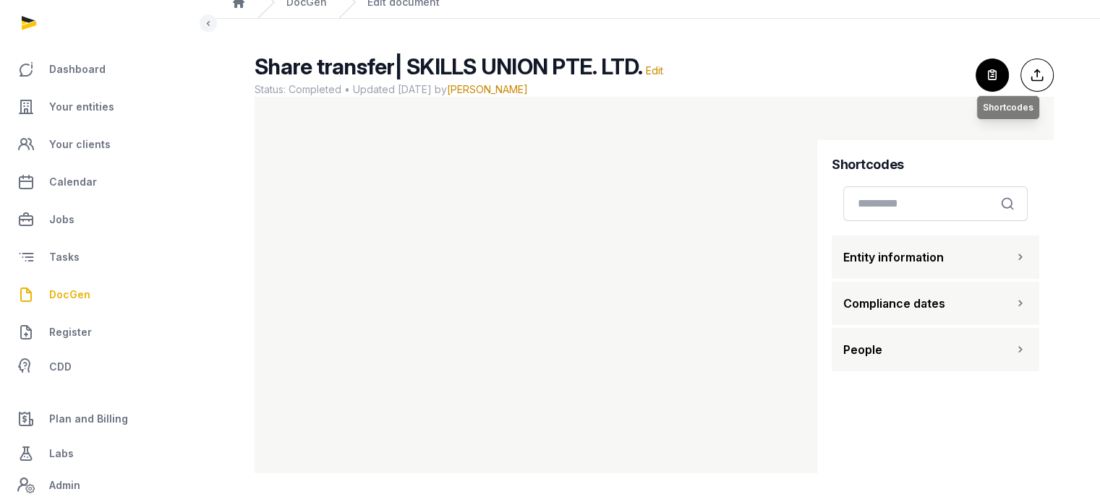
click at [992, 77] on icon "button" at bounding box center [992, 75] width 32 height 32
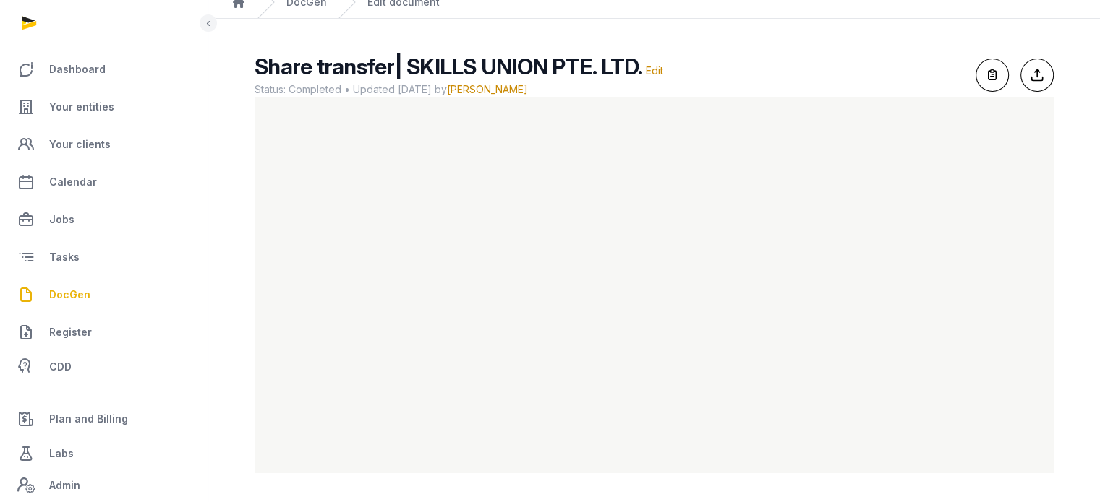
click at [243, 77] on div "Share transfer| SKILLS UNION PTE. LTD. Edit Status: Completed • Updated [DATE] …" at bounding box center [653, 263] width 845 height 420
click at [1079, 74] on main "Share transfer| SKILLS UNION PTE. LTD. Edit Status: Completed • Updated [DATE] …" at bounding box center [653, 261] width 891 height 484
click at [81, 304] on link "DocGen" at bounding box center [104, 295] width 184 height 35
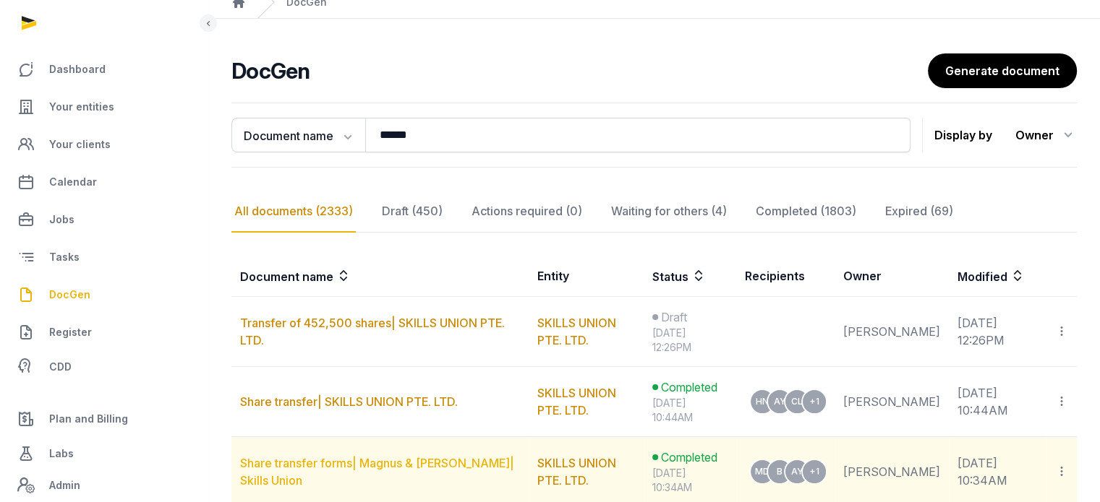
click at [331, 466] on link "Share transfer forms| Magnus & [PERSON_NAME]| Skills Union" at bounding box center [377, 472] width 274 height 32
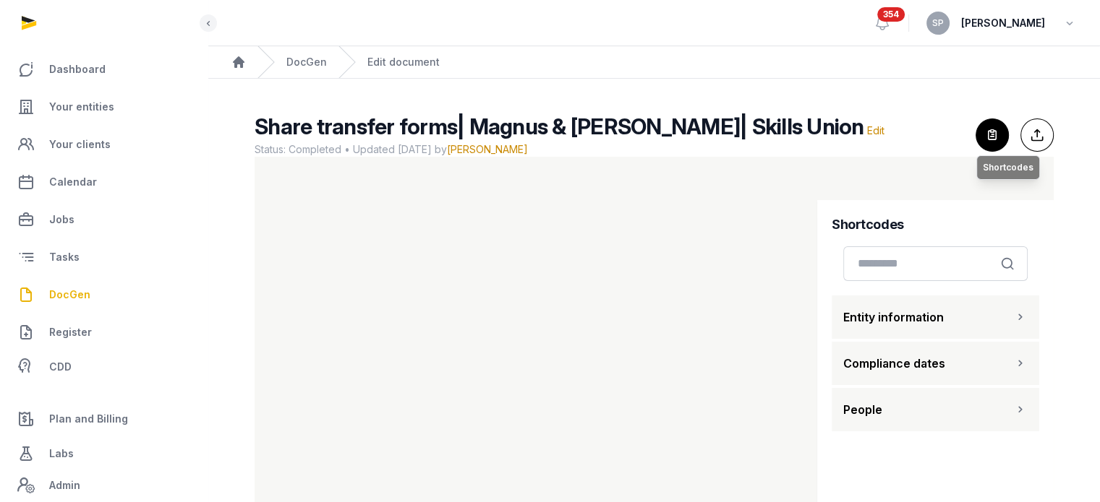
click at [995, 127] on icon "button" at bounding box center [992, 135] width 32 height 32
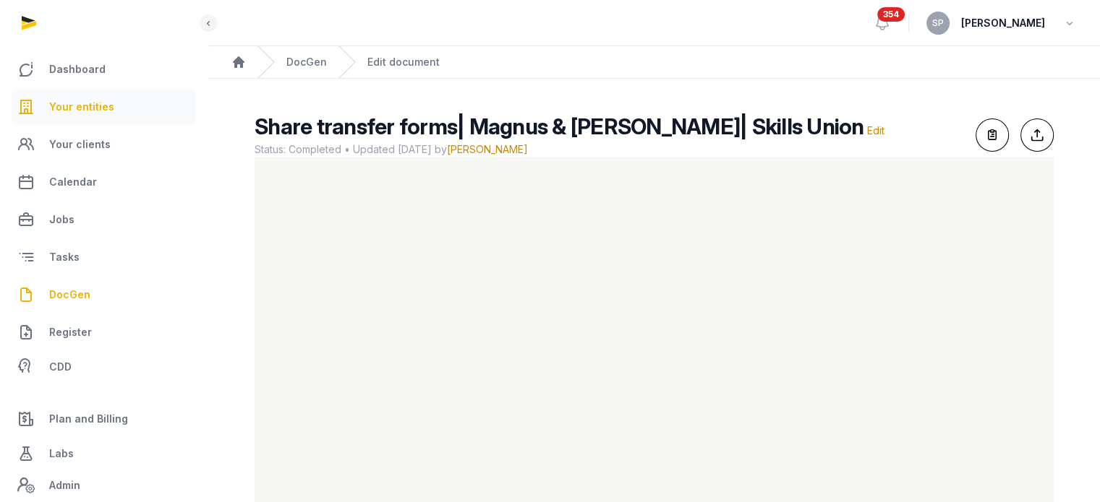
click at [98, 111] on span "Your entities" at bounding box center [81, 106] width 65 height 17
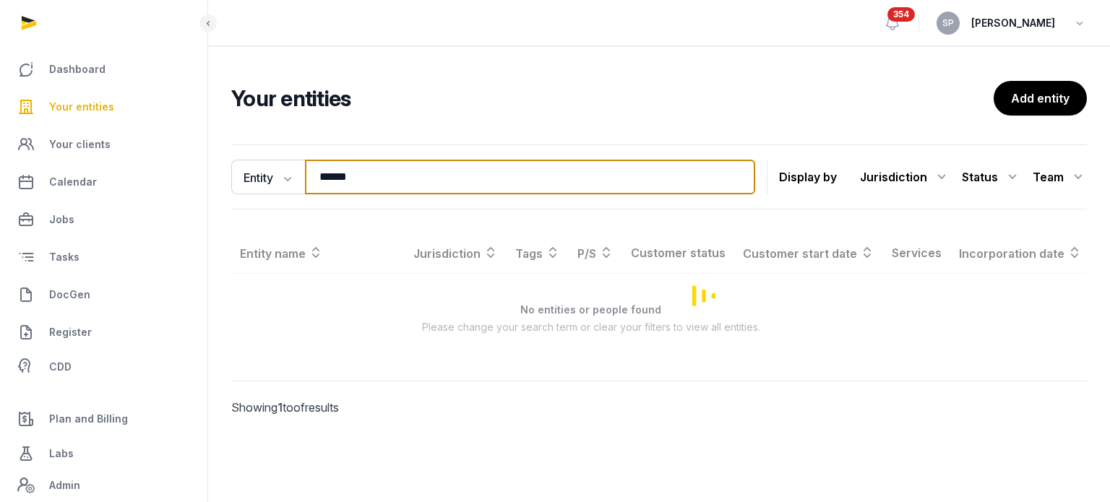
click at [357, 175] on input "******" at bounding box center [530, 177] width 450 height 35
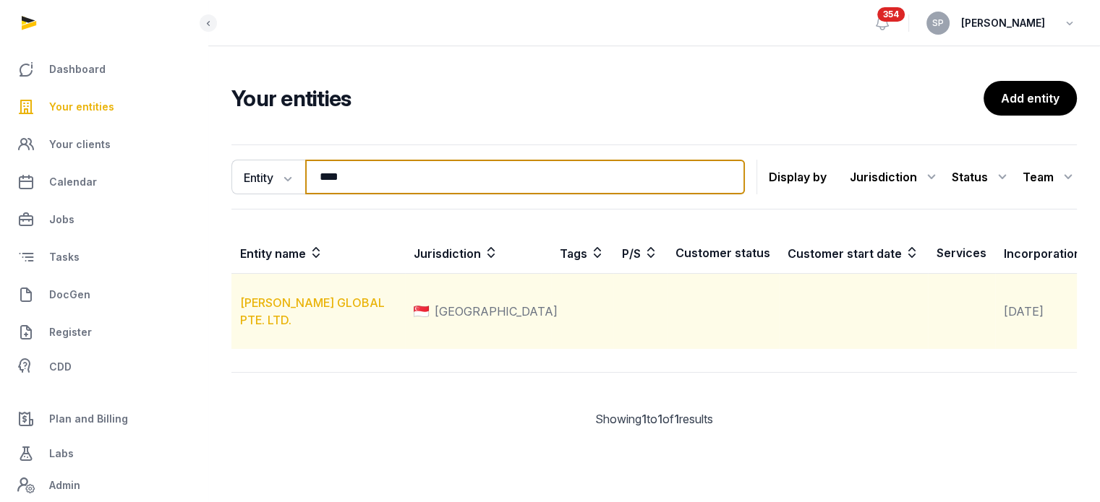
type input "****"
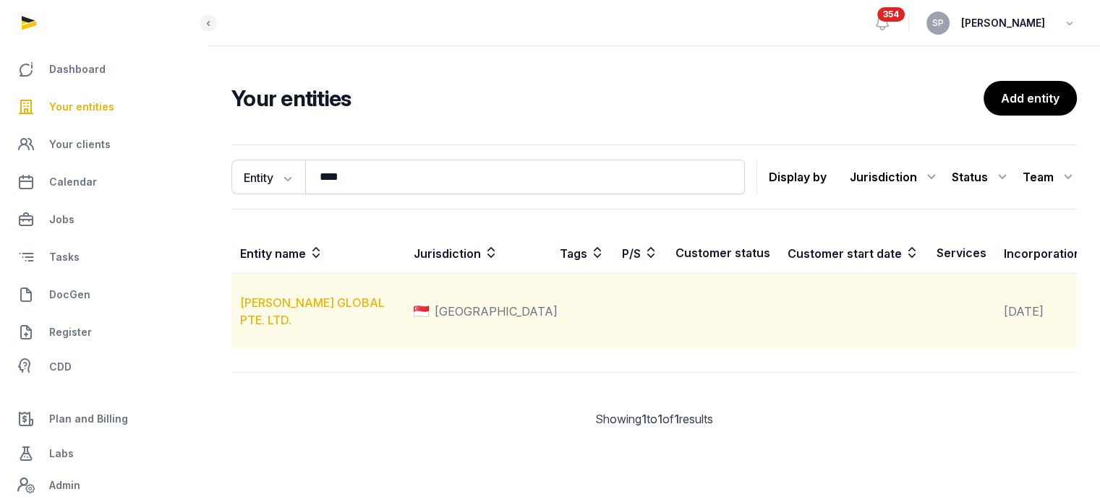
click at [330, 326] on link "[PERSON_NAME] GLOBAL PTE. LTD." at bounding box center [312, 312] width 145 height 32
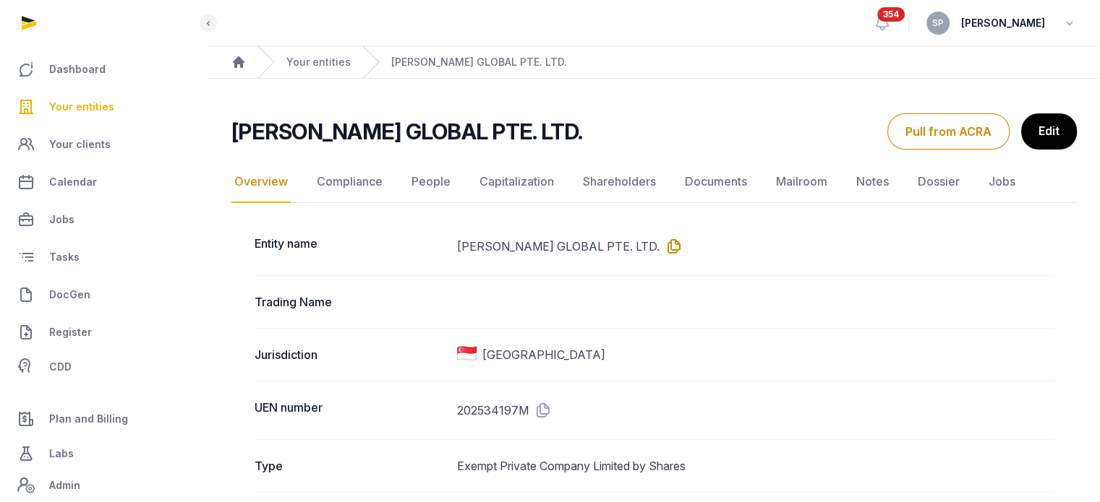
click at [659, 244] on icon at bounding box center [670, 246] width 23 height 23
click at [439, 186] on link "People" at bounding box center [430, 182] width 45 height 42
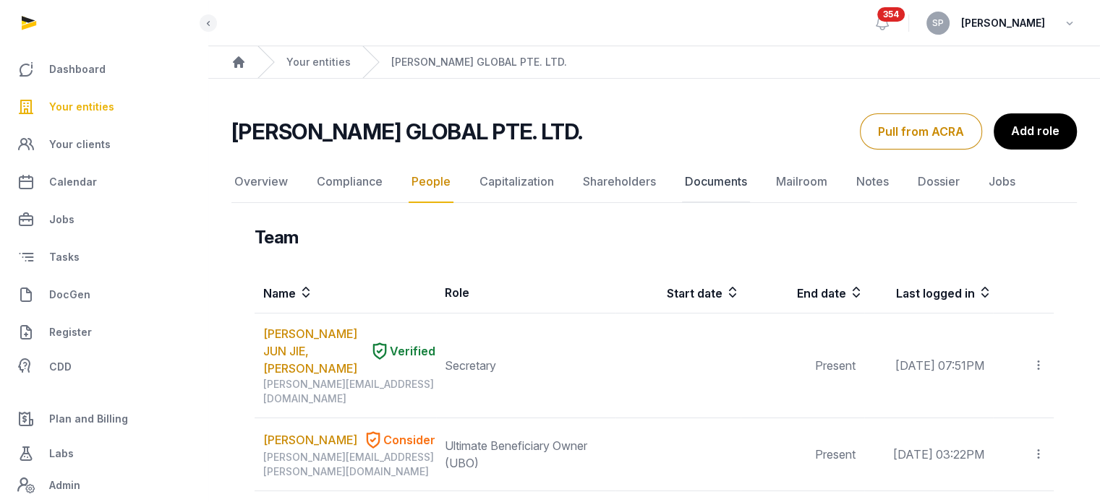
click at [717, 190] on link "Documents" at bounding box center [716, 182] width 68 height 42
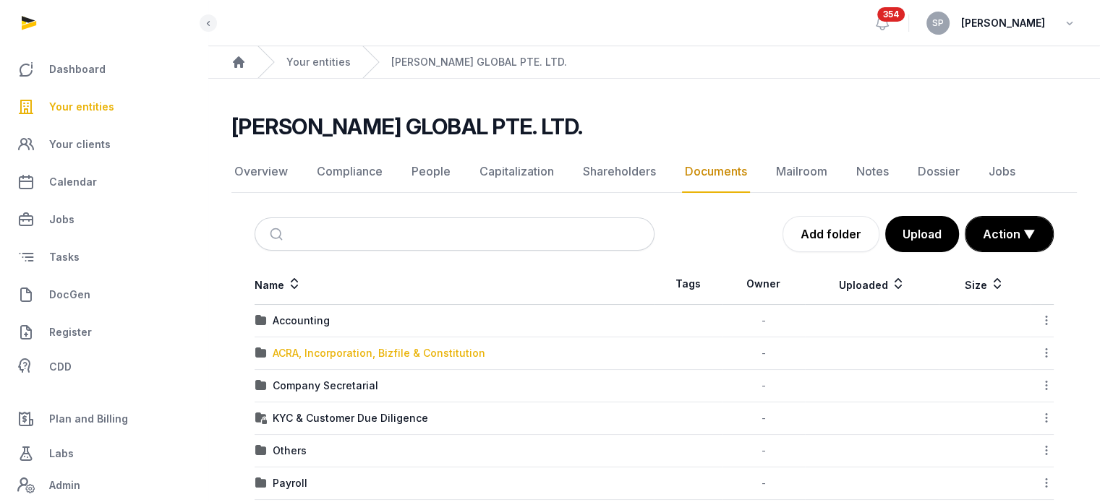
click at [332, 348] on div "ACRA, Incorporation, Bizfile & Constitution" at bounding box center [379, 353] width 213 height 14
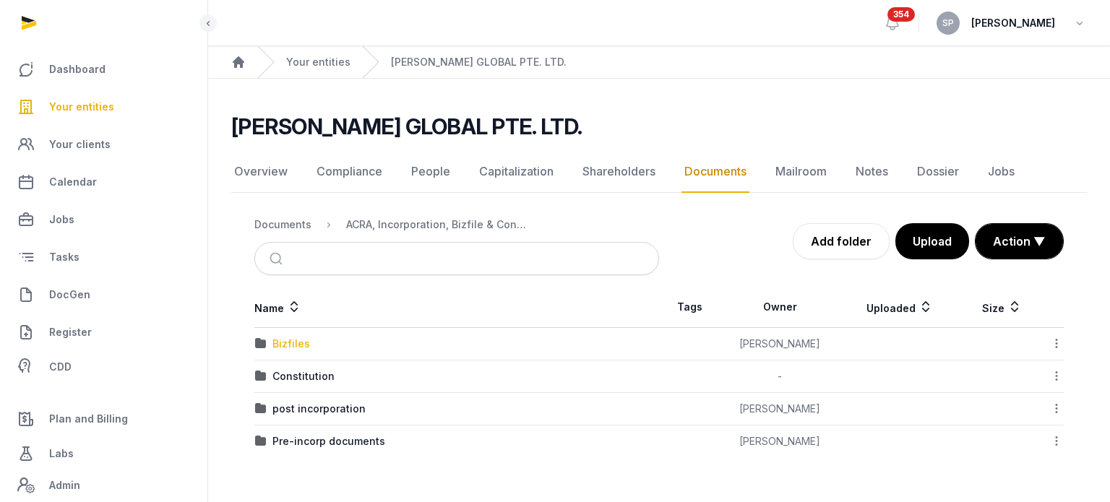
click at [299, 346] on div "Bizfiles" at bounding box center [292, 344] width 38 height 14
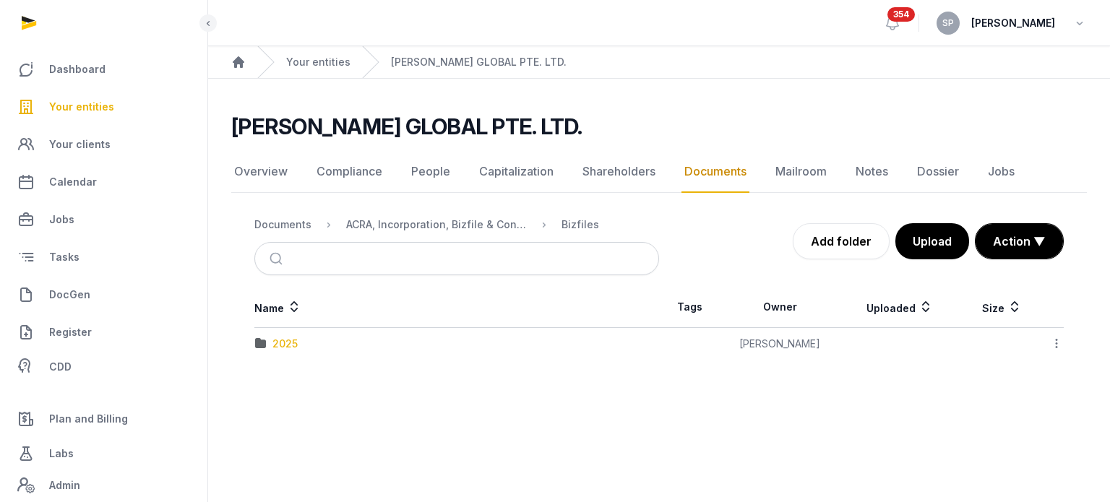
click at [291, 343] on div "2025" at bounding box center [285, 344] width 25 height 14
click at [291, 343] on div "20250806_ACRA_bizfile_Tenet.pdf" at bounding box center [358, 344] width 171 height 14
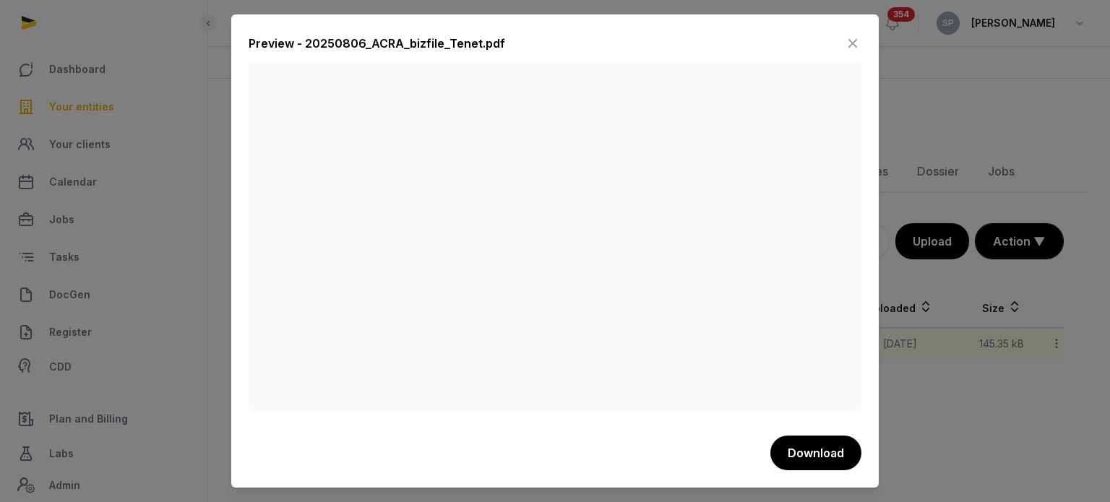
click at [854, 33] on icon at bounding box center [852, 43] width 17 height 23
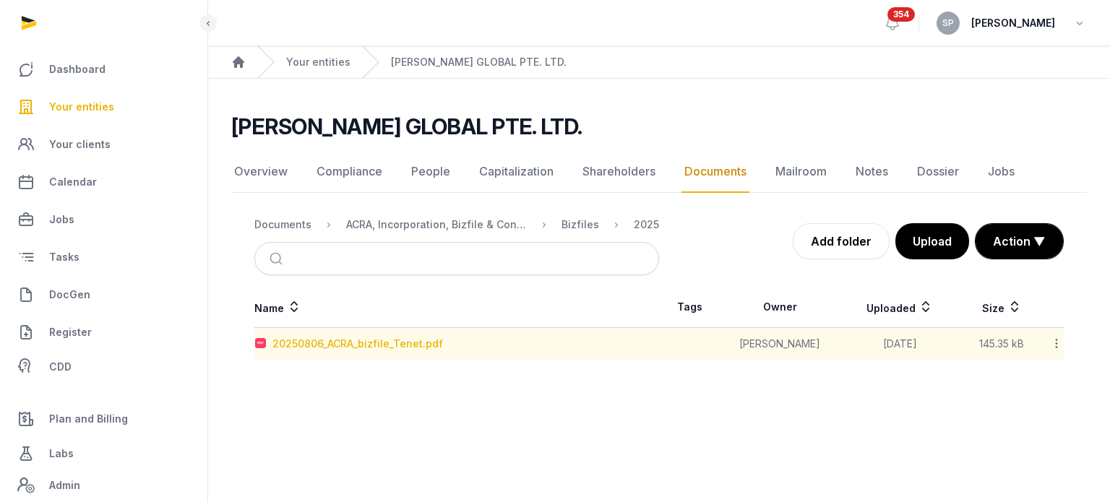
click at [421, 341] on div "20250806_ACRA_bizfile_Tenet.pdf" at bounding box center [358, 344] width 171 height 14
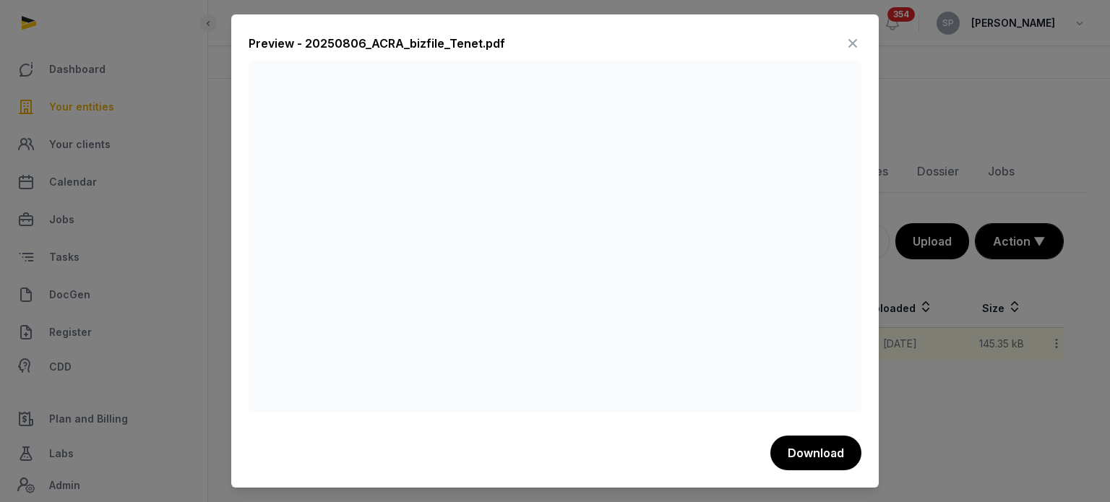
click at [854, 40] on icon at bounding box center [852, 43] width 17 height 23
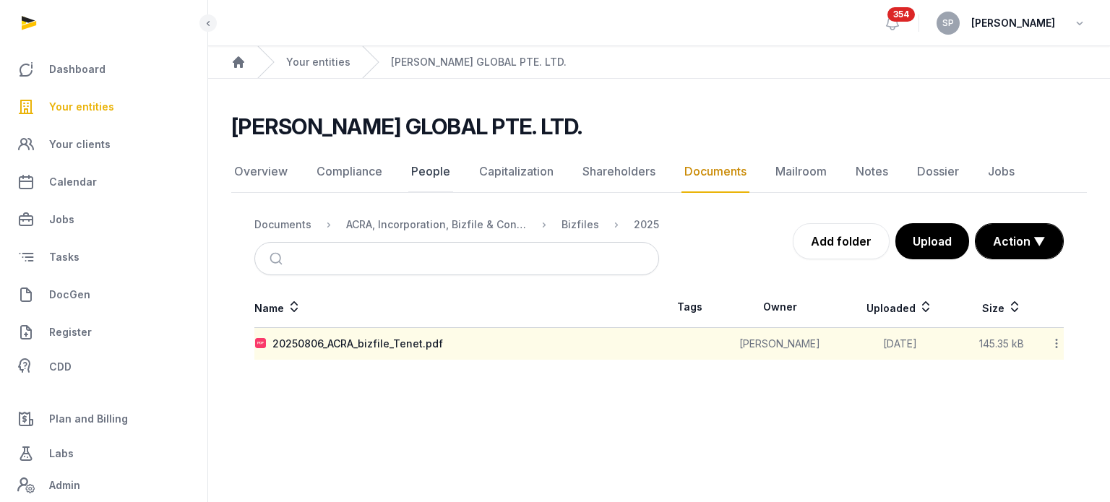
click at [434, 160] on link "People" at bounding box center [430, 172] width 45 height 42
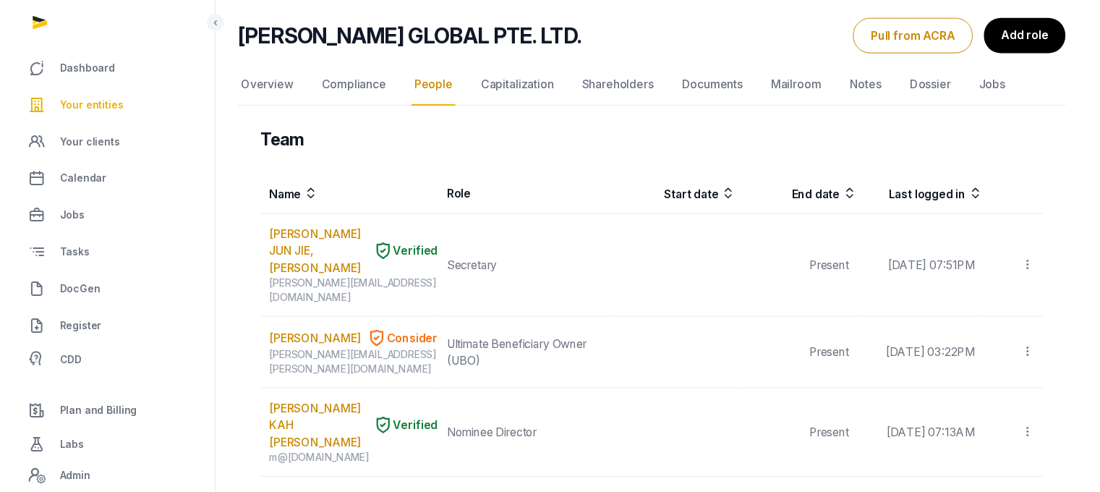
scroll to position [98, 0]
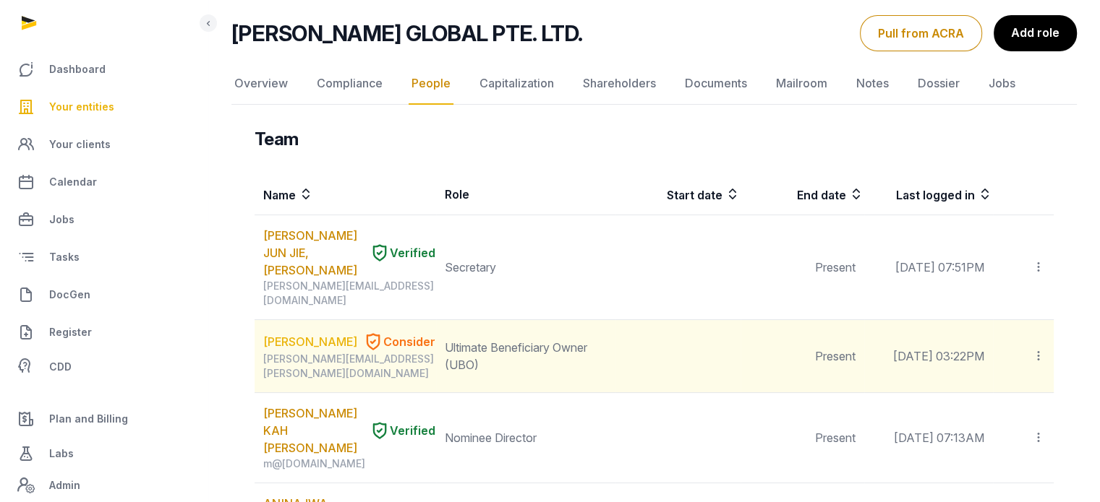
click at [289, 333] on link "[PERSON_NAME]" at bounding box center [310, 341] width 94 height 17
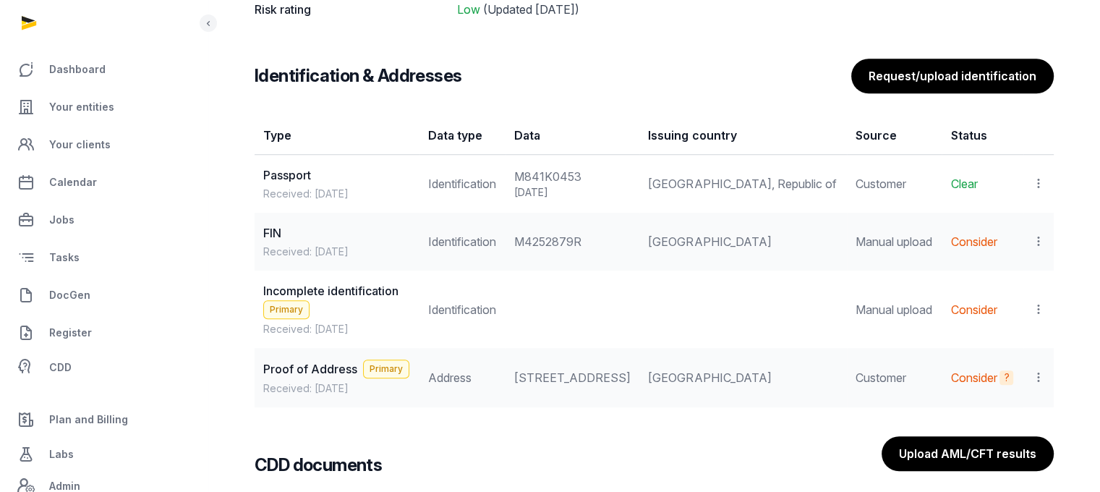
scroll to position [1220, 0]
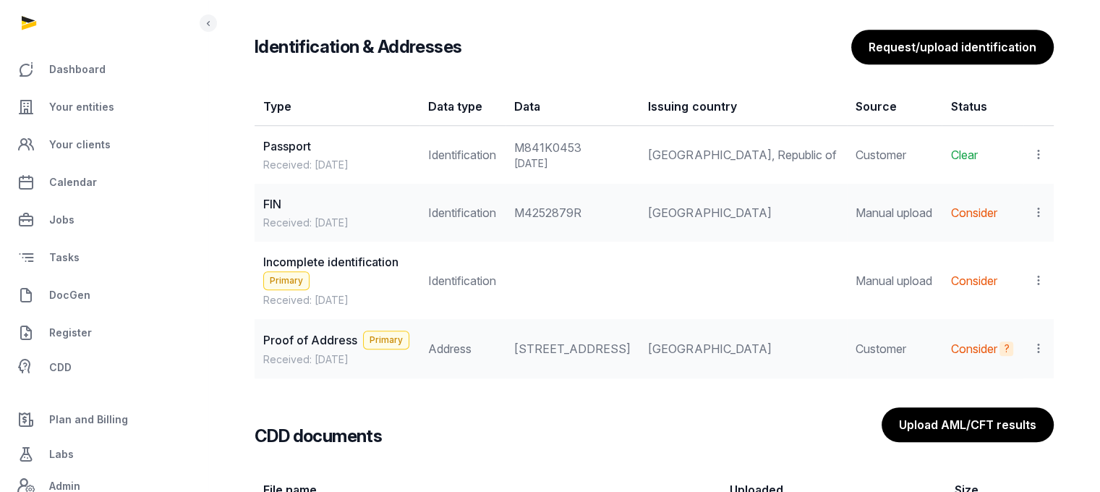
click at [1033, 210] on icon at bounding box center [1038, 212] width 13 height 15
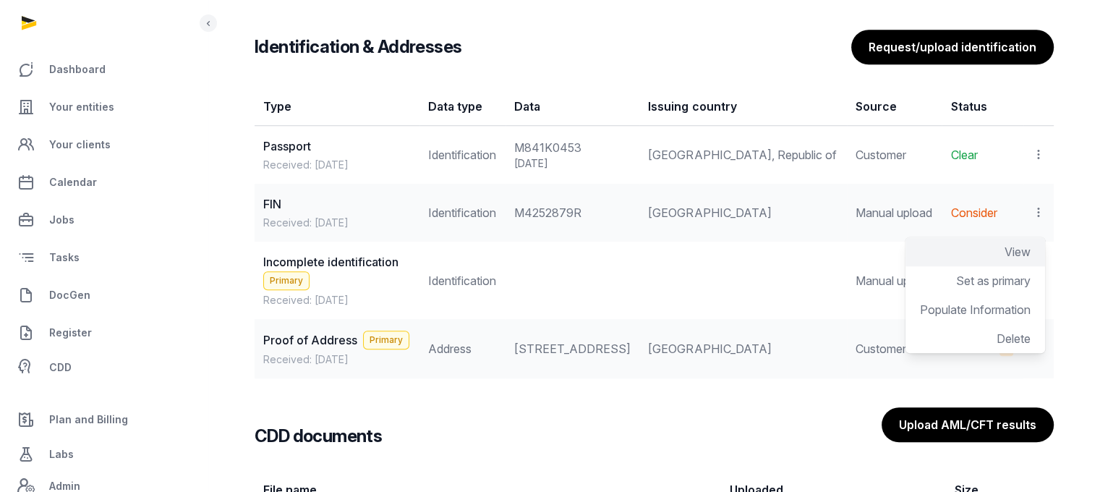
click at [1015, 245] on span "View" at bounding box center [1017, 251] width 26 height 14
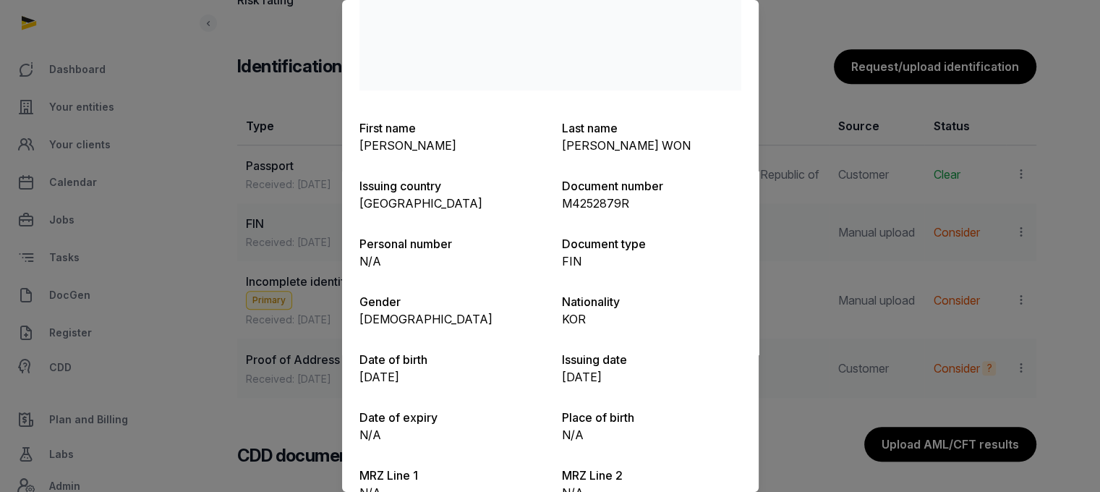
scroll to position [602, 0]
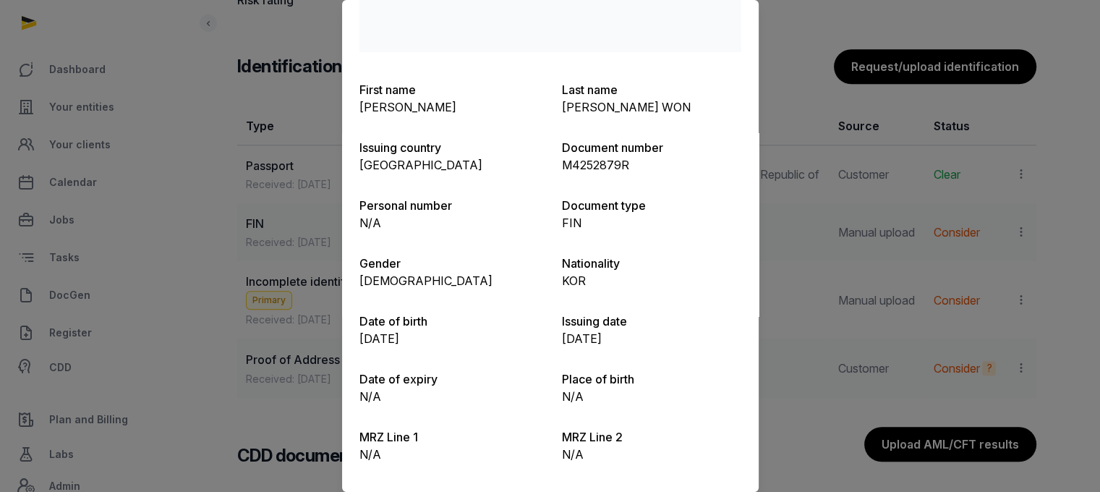
drag, startPoint x: 361, startPoint y: 331, endPoint x: 434, endPoint y: 339, distance: 74.2
click at [434, 339] on p "[DATE]" at bounding box center [448, 338] width 179 height 17
copy p "[DATE]"
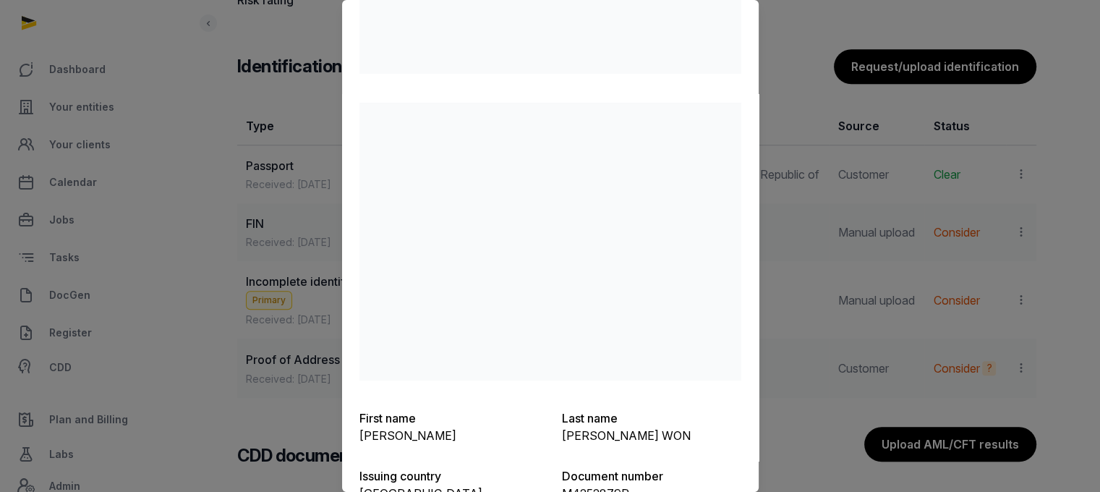
scroll to position [0, 0]
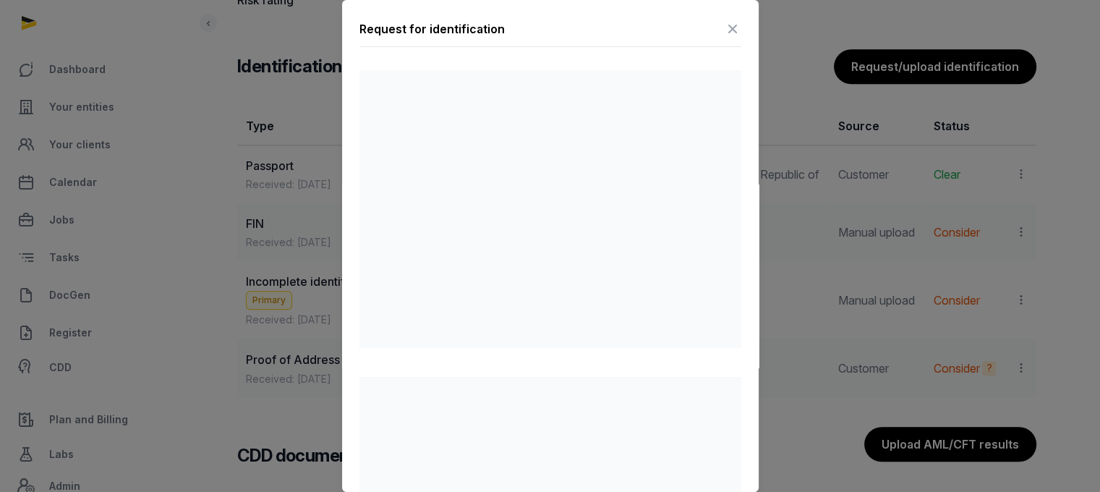
click at [727, 28] on icon at bounding box center [732, 28] width 17 height 23
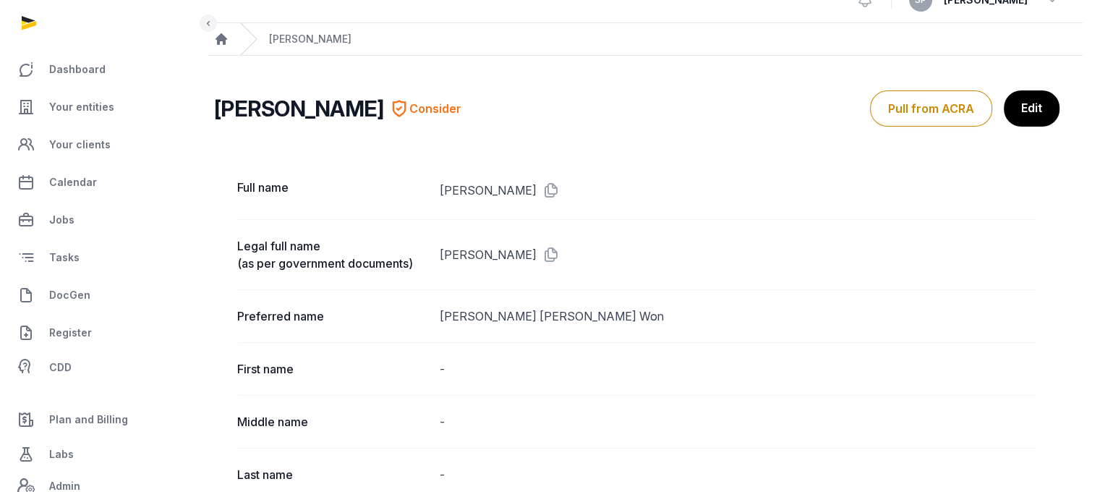
scroll to position [0, 17]
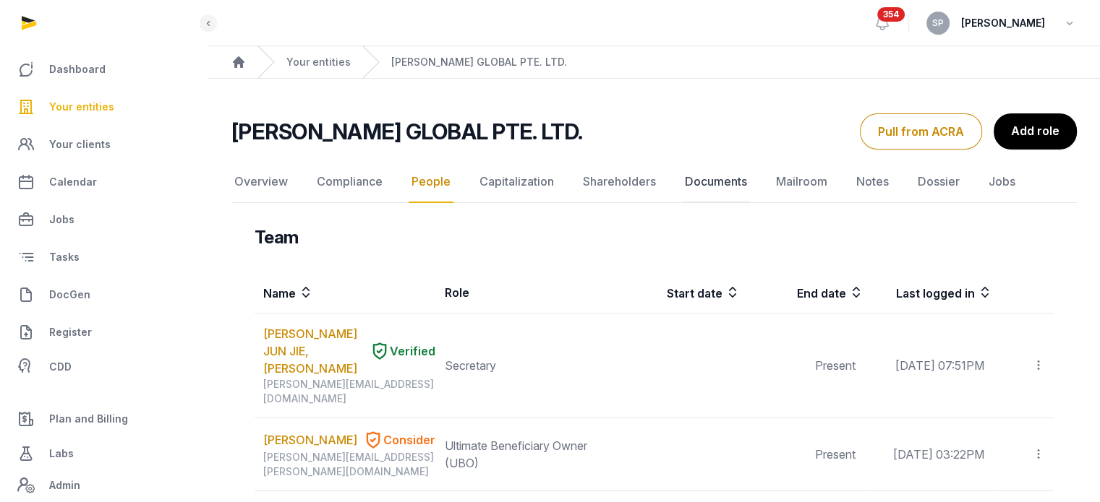
click at [727, 184] on link "Documents" at bounding box center [716, 182] width 68 height 42
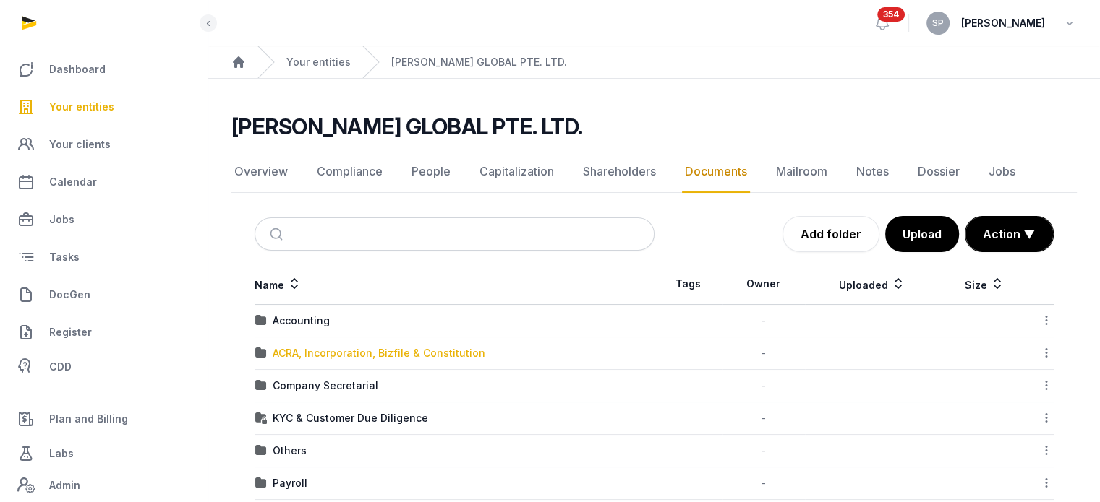
click at [355, 358] on div "ACRA, Incorporation, Bizfile & Constitution" at bounding box center [379, 353] width 213 height 14
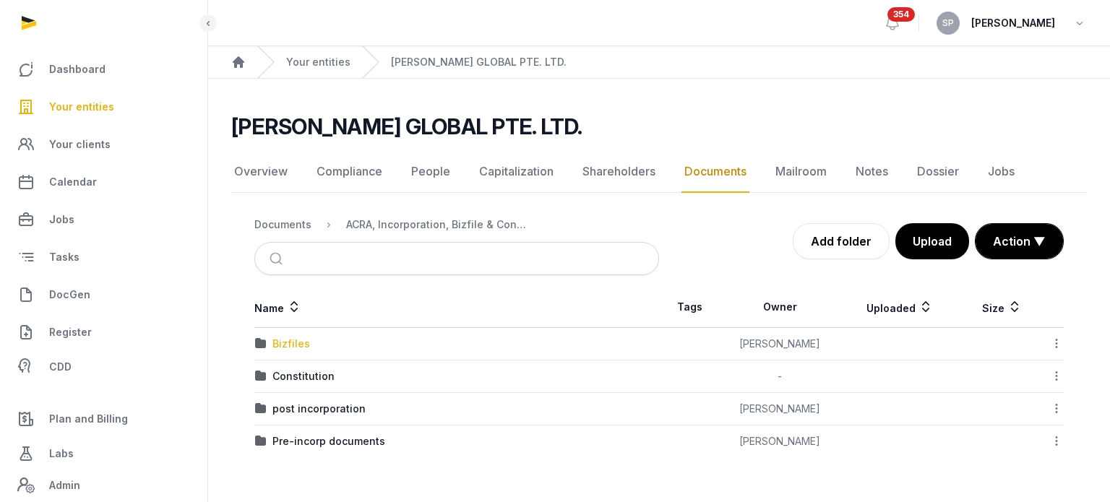
click at [292, 344] on div "Bizfiles" at bounding box center [292, 344] width 38 height 14
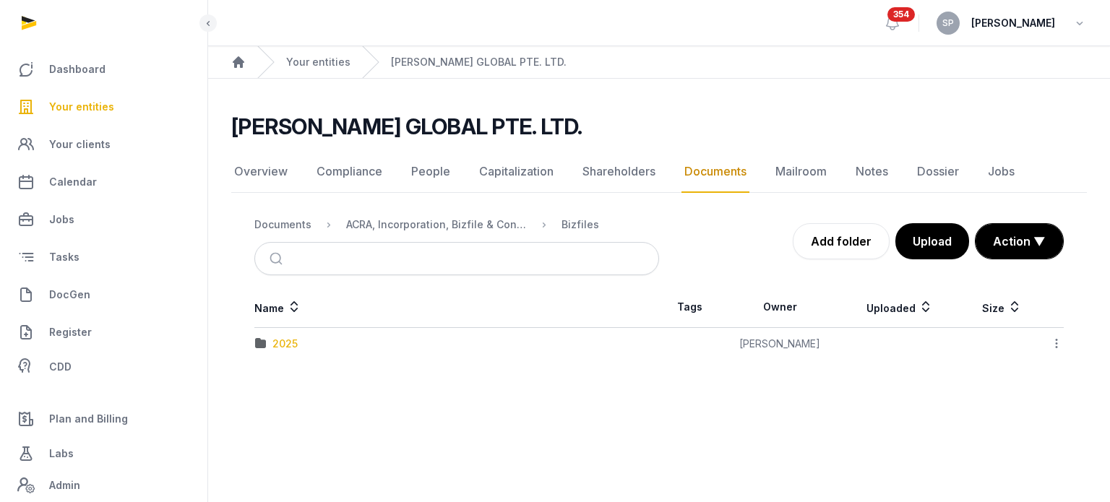
click at [287, 349] on div "2025" at bounding box center [285, 344] width 25 height 14
click at [311, 337] on div "20250806_ACRA_bizfile_Tenet.pdf" at bounding box center [358, 344] width 171 height 14
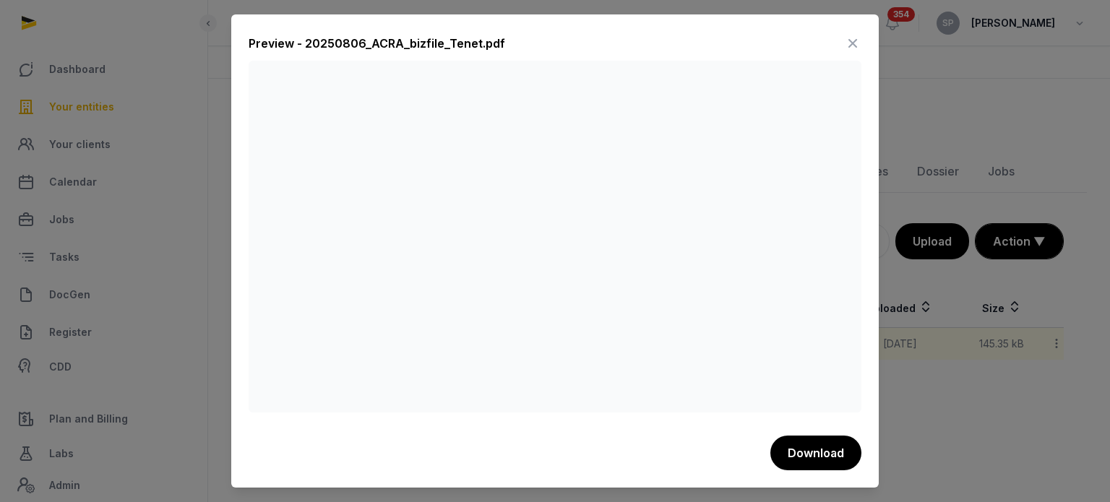
click at [857, 38] on icon at bounding box center [852, 43] width 17 height 23
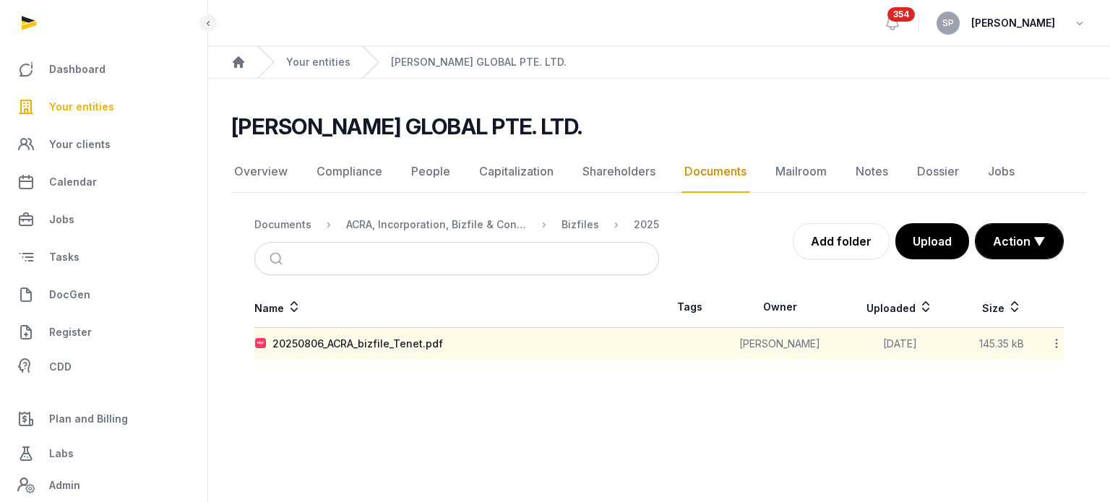
click at [287, 214] on nav "Documents ACRA, Incorporation, Bizfile & Constitution Bizfiles 2025" at bounding box center [456, 224] width 405 height 35
click at [288, 219] on div "Documents" at bounding box center [282, 225] width 57 height 14
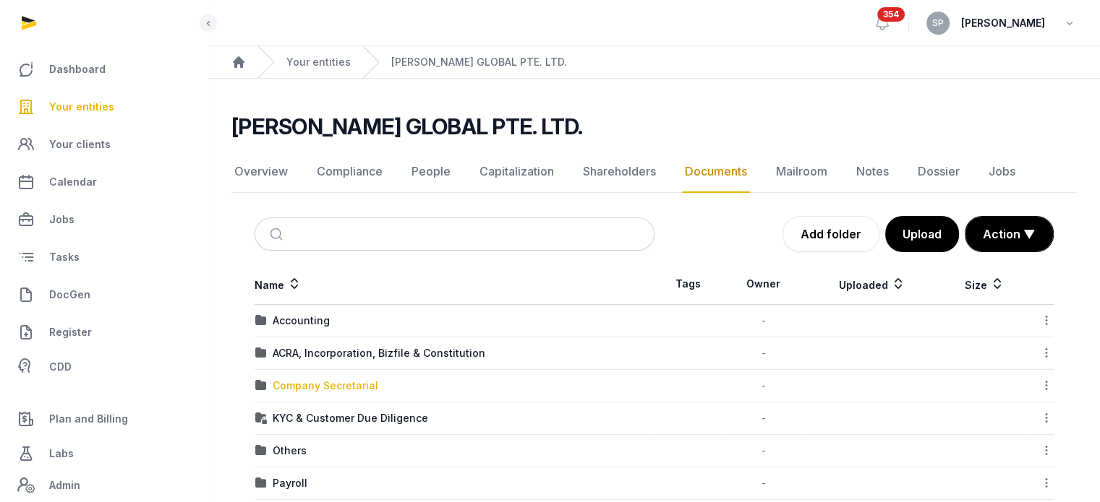
click at [339, 383] on div "Company Secretarial" at bounding box center [326, 386] width 106 height 14
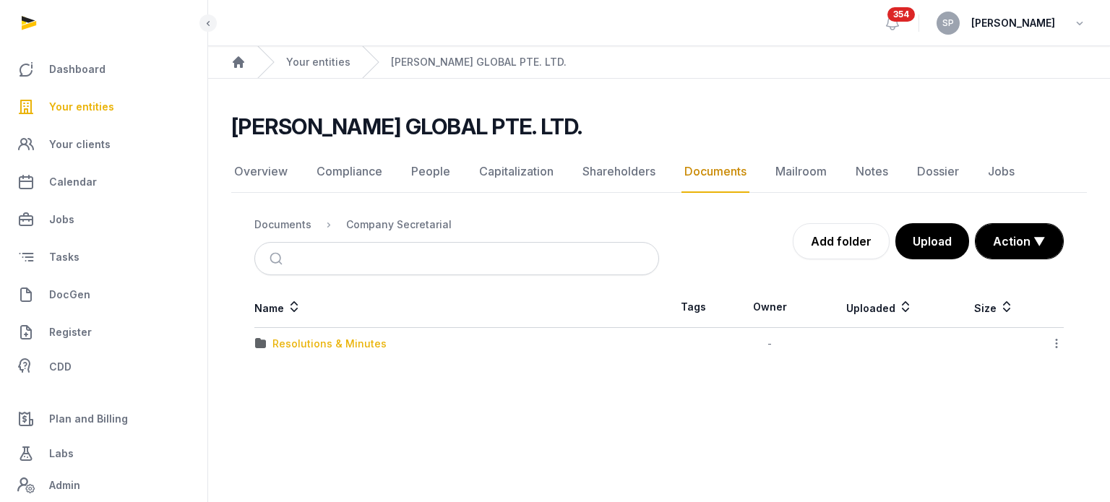
click at [335, 340] on div "Resolutions & Minutes" at bounding box center [330, 344] width 114 height 14
click at [291, 337] on div "2025" at bounding box center [285, 344] width 25 height 14
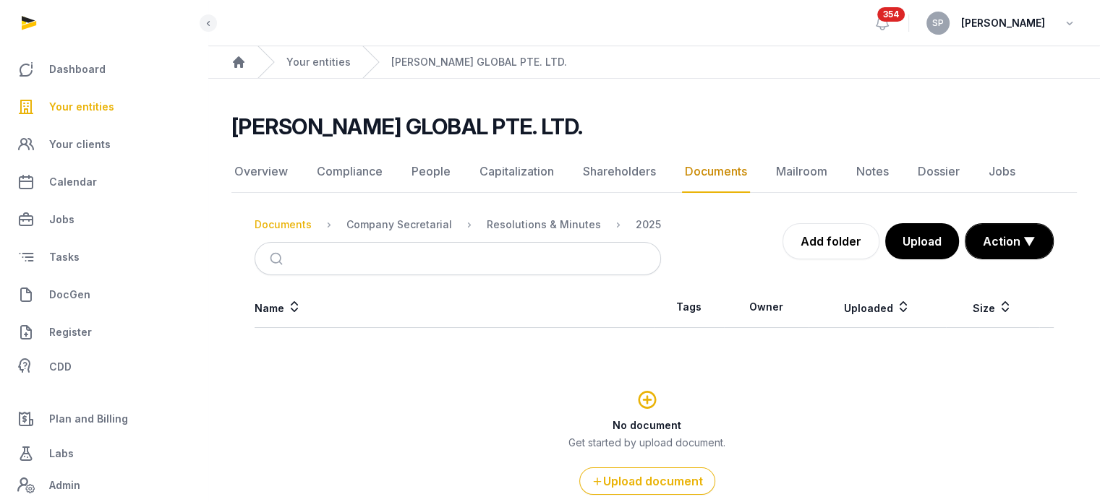
click at [288, 223] on div "Documents" at bounding box center [282, 225] width 57 height 14
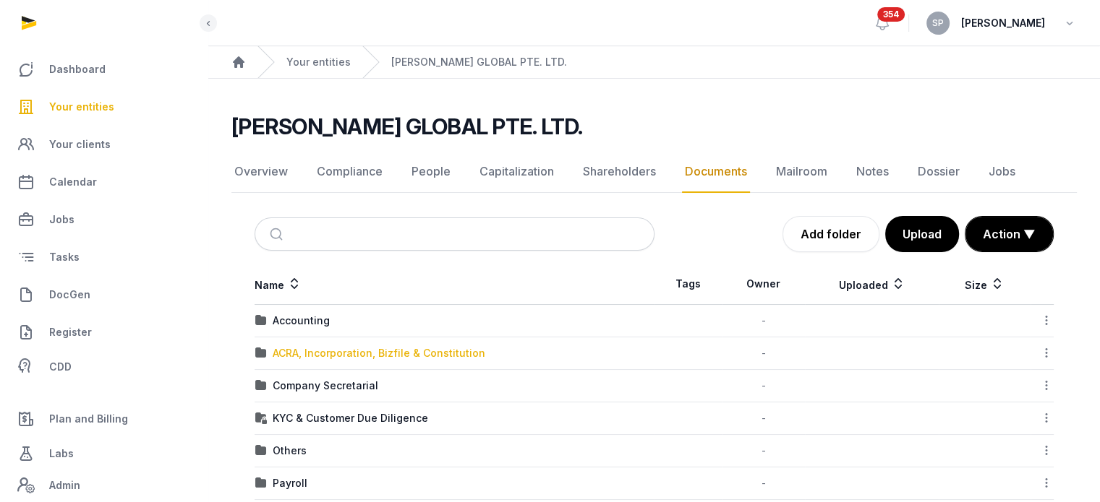
click at [316, 352] on div "ACRA, Incorporation, Bizfile & Constitution" at bounding box center [379, 353] width 213 height 14
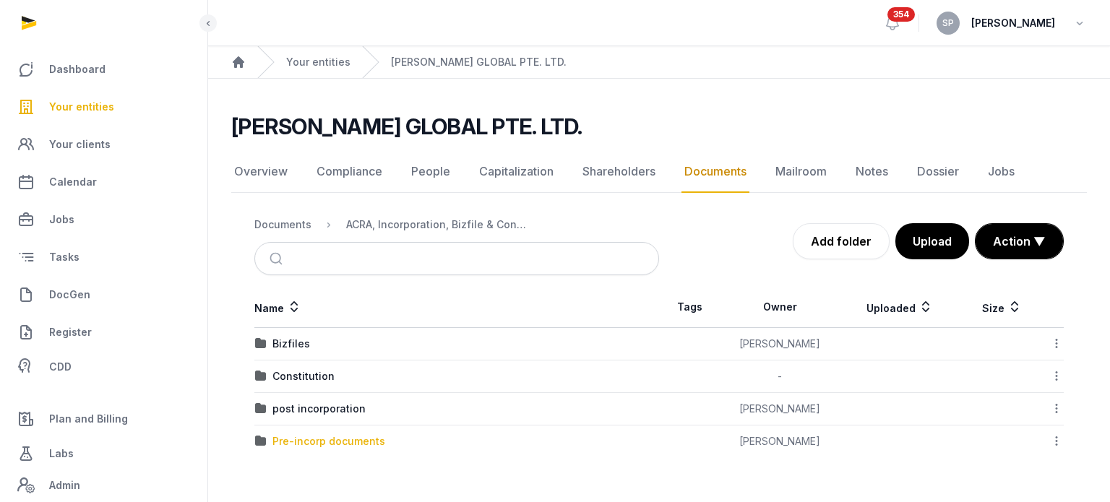
click at [323, 442] on div "Pre-incorp documents" at bounding box center [329, 441] width 113 height 14
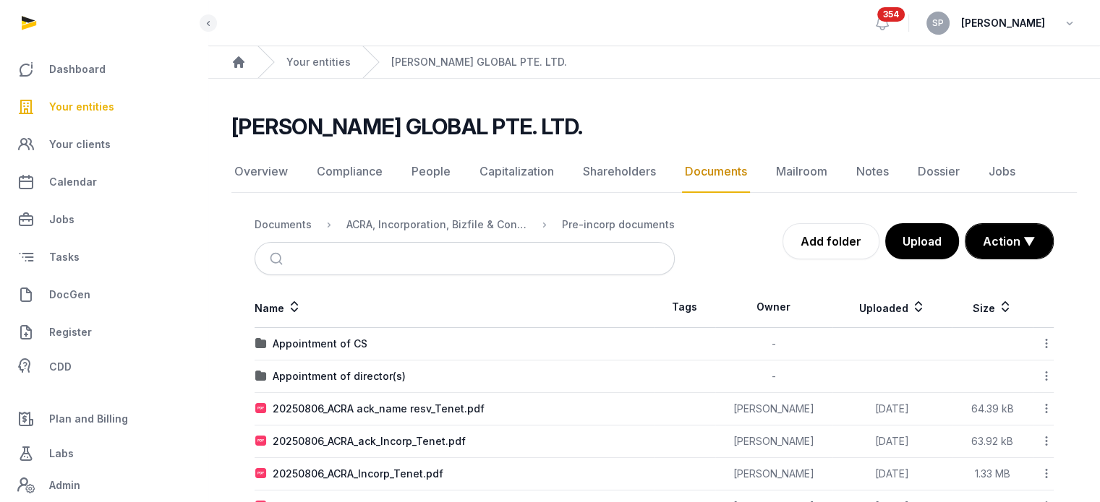
scroll to position [47, 0]
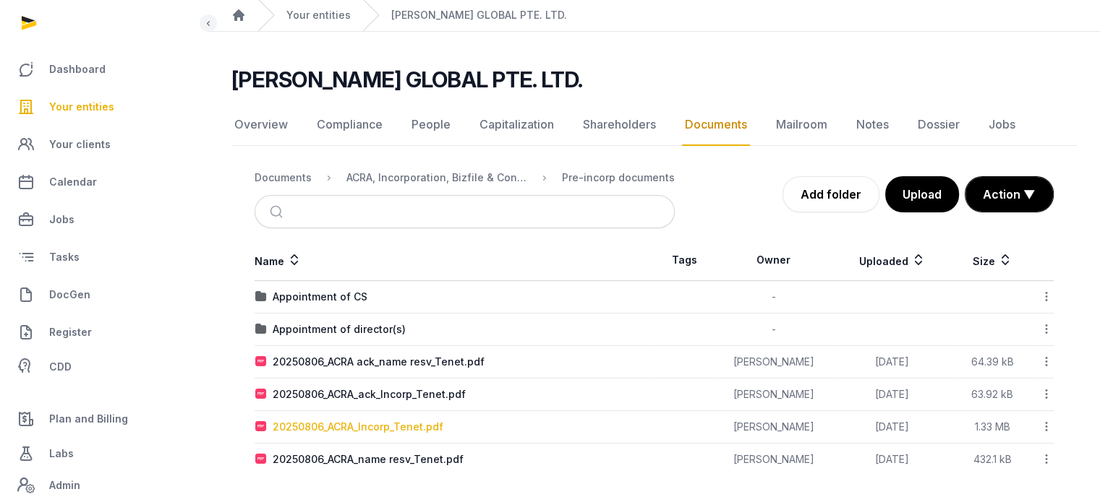
click at [398, 420] on div "20250806_ACRA_Incorp_Tenet.pdf" at bounding box center [358, 427] width 171 height 14
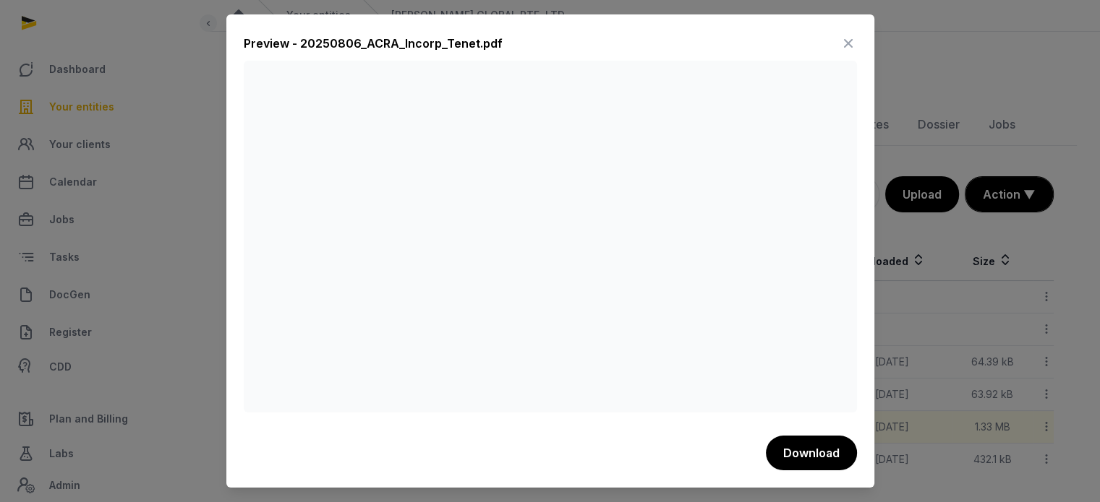
click at [841, 42] on icon at bounding box center [847, 43] width 17 height 23
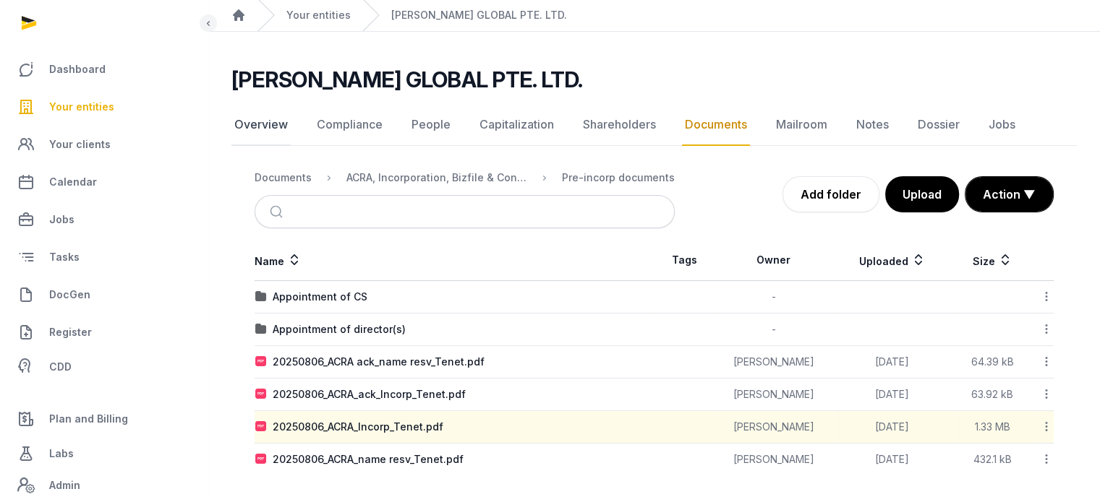
click at [257, 126] on link "Overview" at bounding box center [260, 125] width 59 height 42
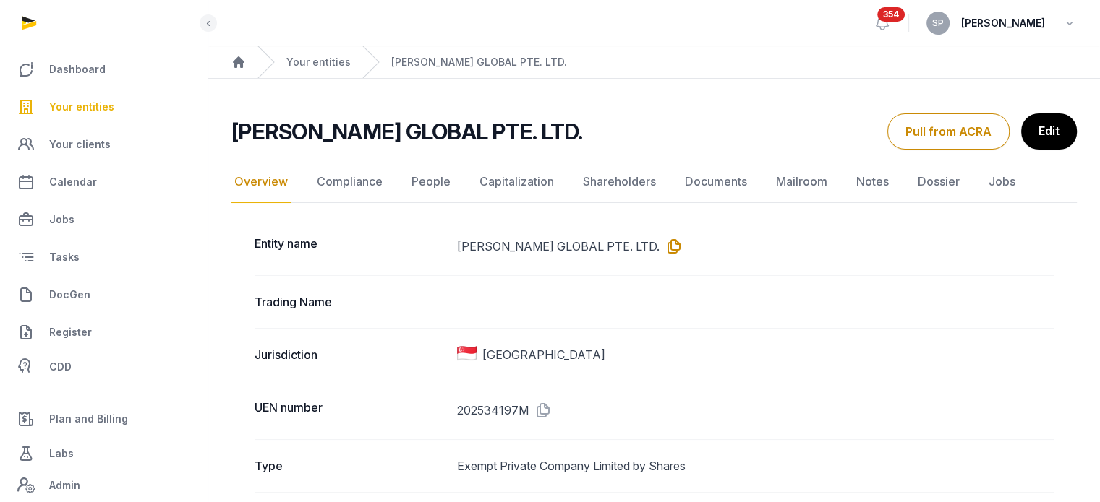
click at [659, 248] on icon at bounding box center [670, 246] width 23 height 23
click at [695, 187] on link "Documents" at bounding box center [716, 182] width 68 height 42
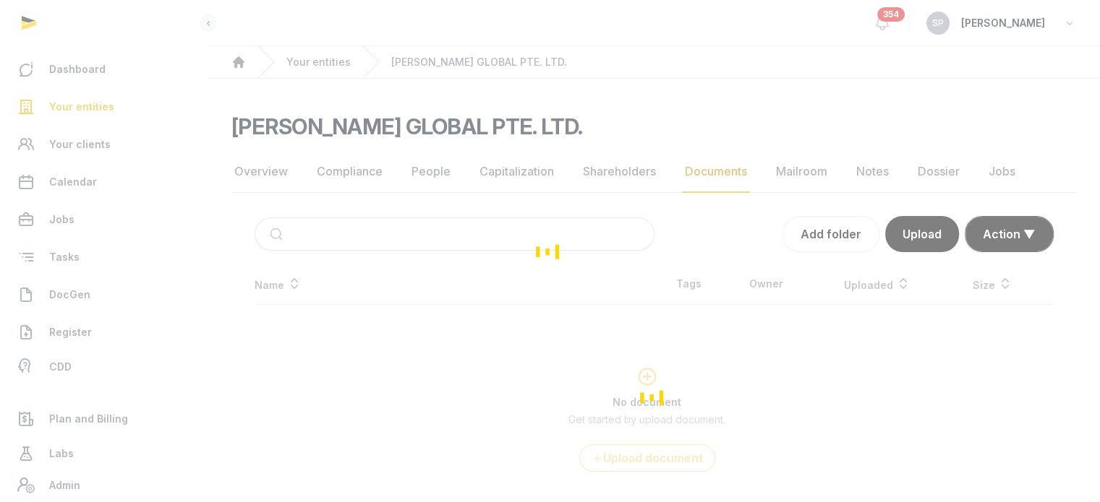
click at [101, 108] on div "Loading" at bounding box center [550, 251] width 1100 height 502
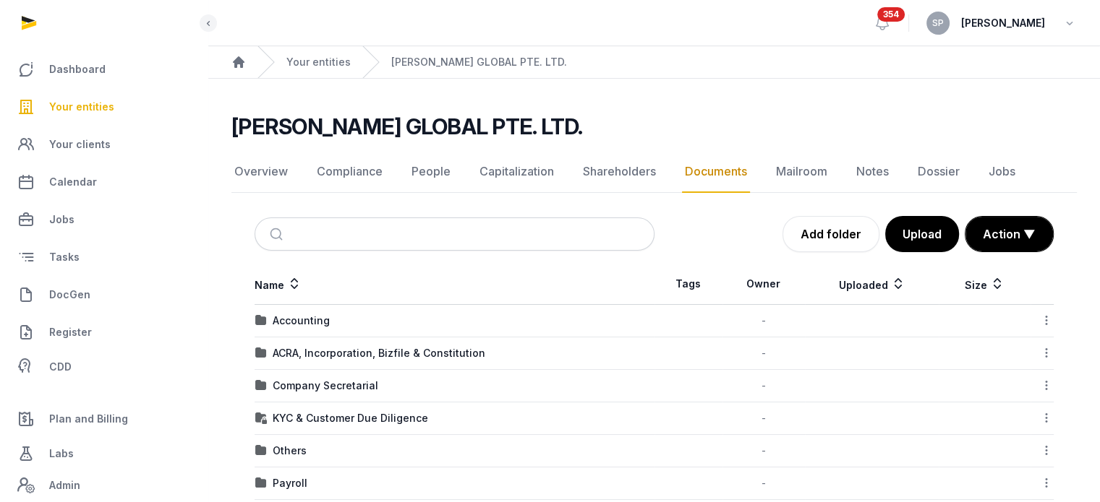
click at [99, 103] on span "Your entities" at bounding box center [81, 106] width 65 height 17
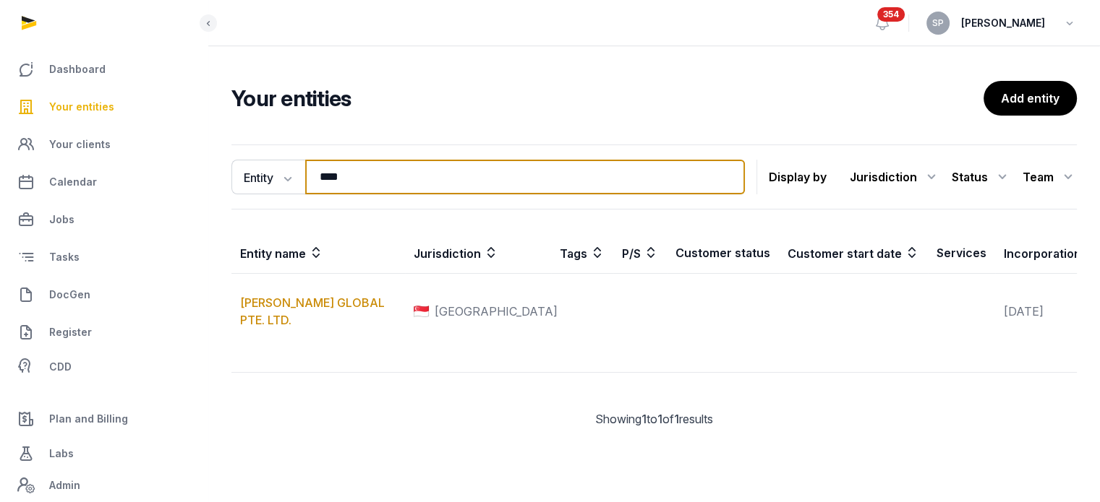
click at [359, 181] on input "****" at bounding box center [525, 177] width 440 height 35
type input "***"
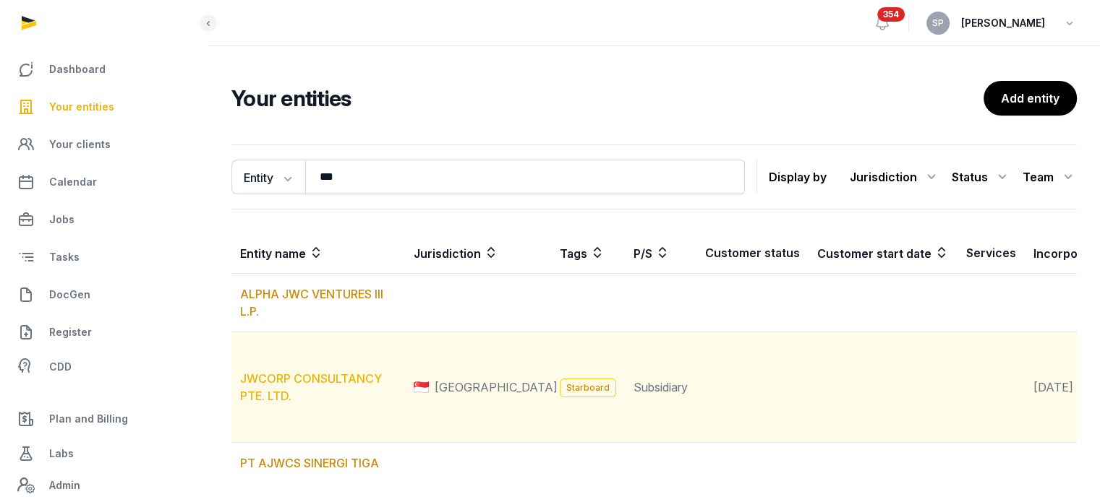
click at [314, 403] on link "JWCORP CONSULTANCY PTE. LTD." at bounding box center [311, 388] width 142 height 32
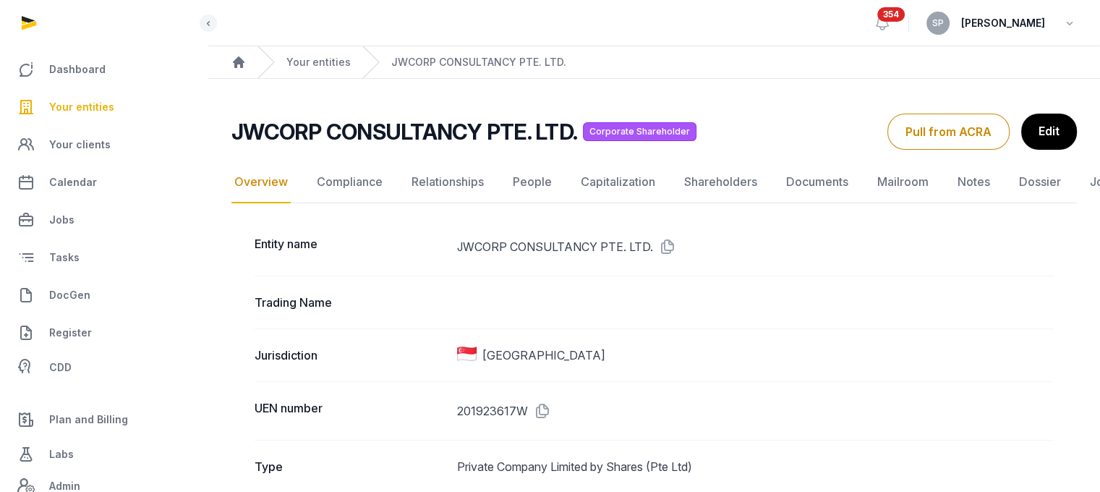
click at [671, 247] on icon at bounding box center [664, 246] width 23 height 23
click at [116, 106] on link "Your entities" at bounding box center [104, 107] width 184 height 35
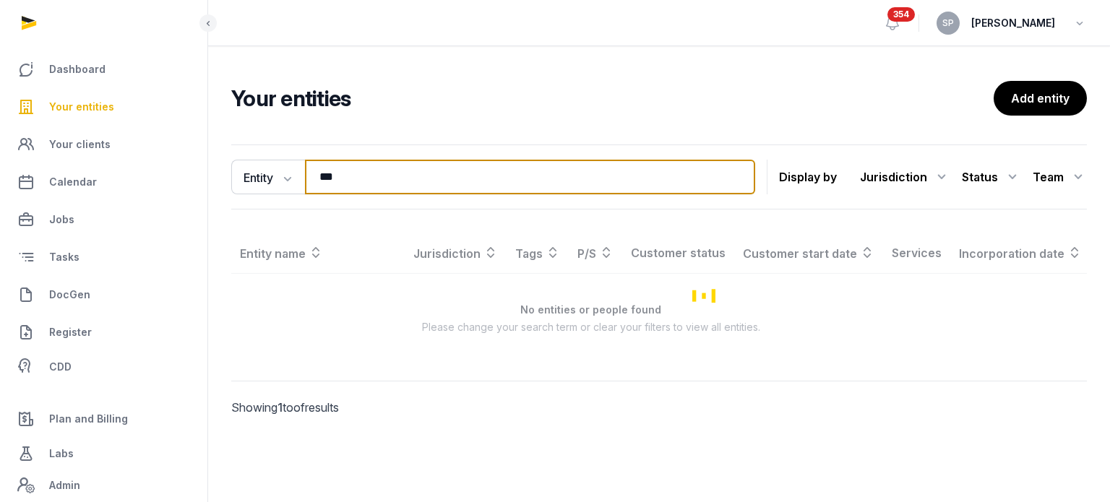
click at [344, 186] on input "***" at bounding box center [530, 177] width 450 height 35
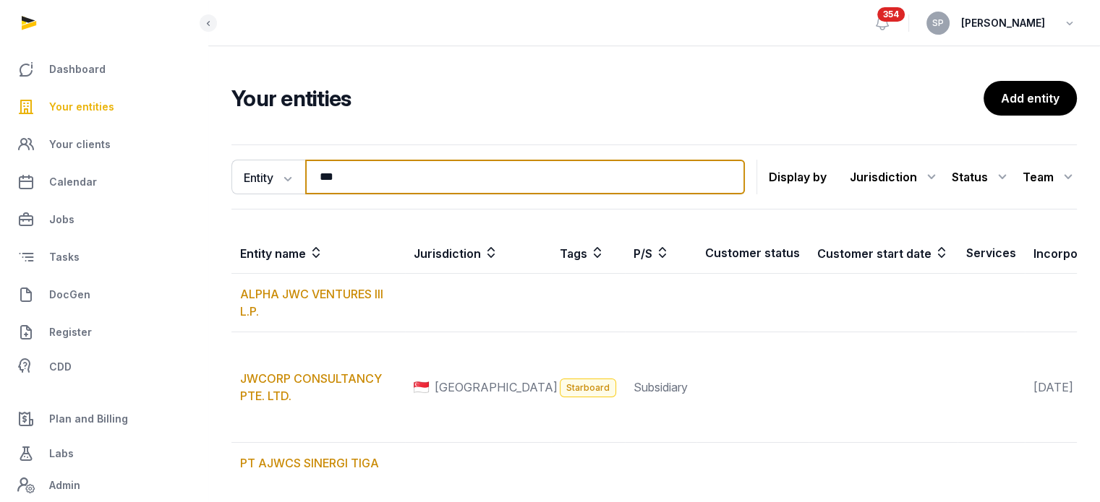
click at [344, 186] on input "***" at bounding box center [525, 177] width 440 height 35
type input "*****"
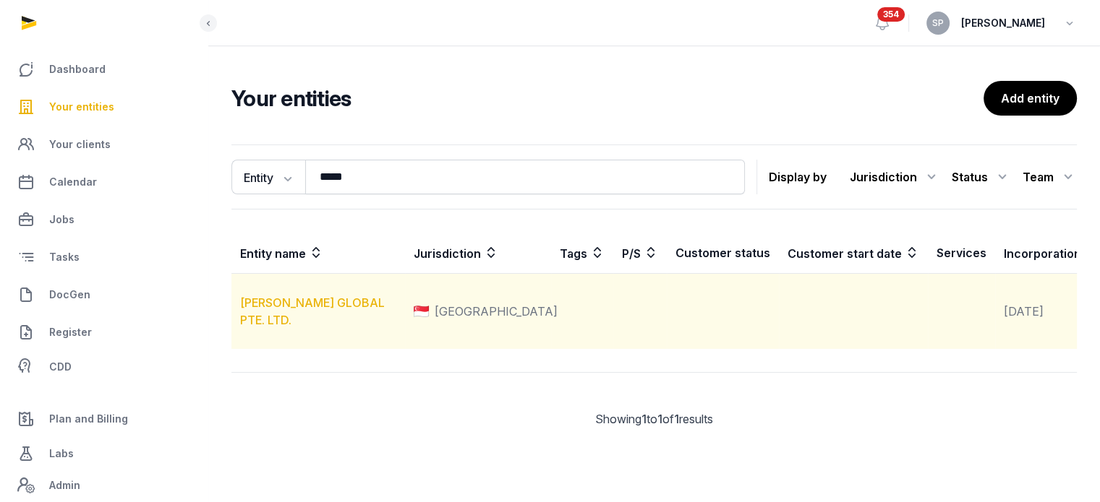
click at [324, 327] on link "[PERSON_NAME] GLOBAL PTE. LTD." at bounding box center [312, 312] width 145 height 32
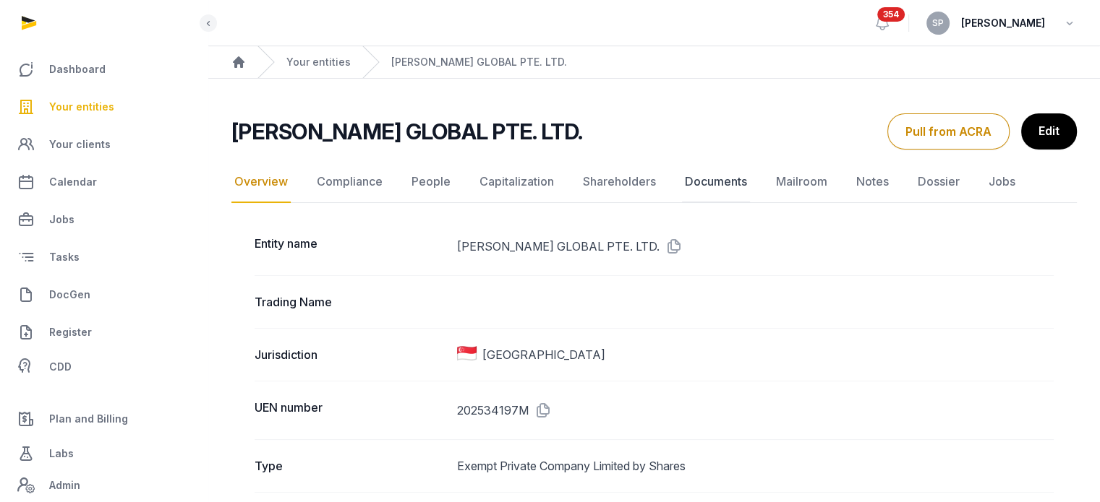
click at [694, 182] on link "Documents" at bounding box center [716, 182] width 68 height 42
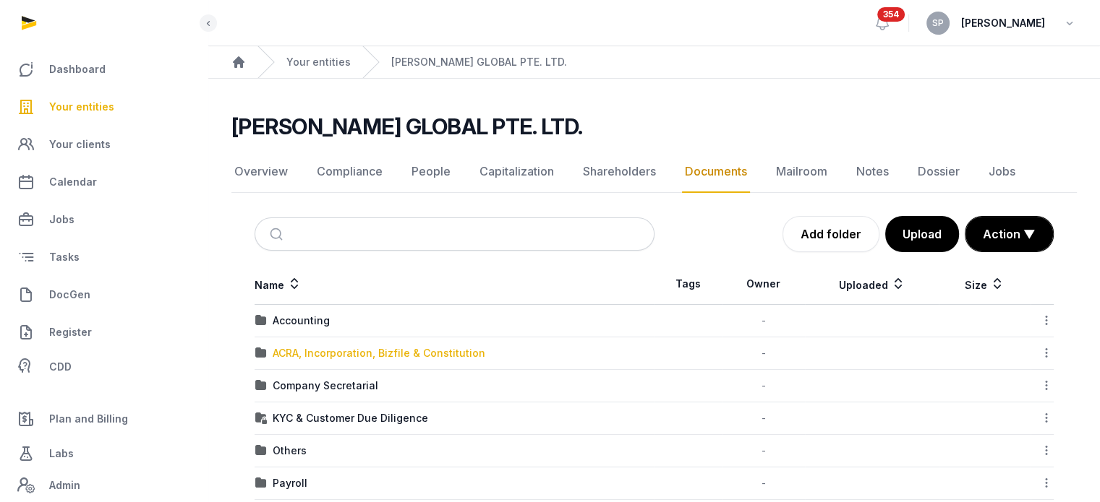
click at [387, 348] on div "ACRA, Incorporation, Bizfile & Constitution" at bounding box center [379, 353] width 213 height 14
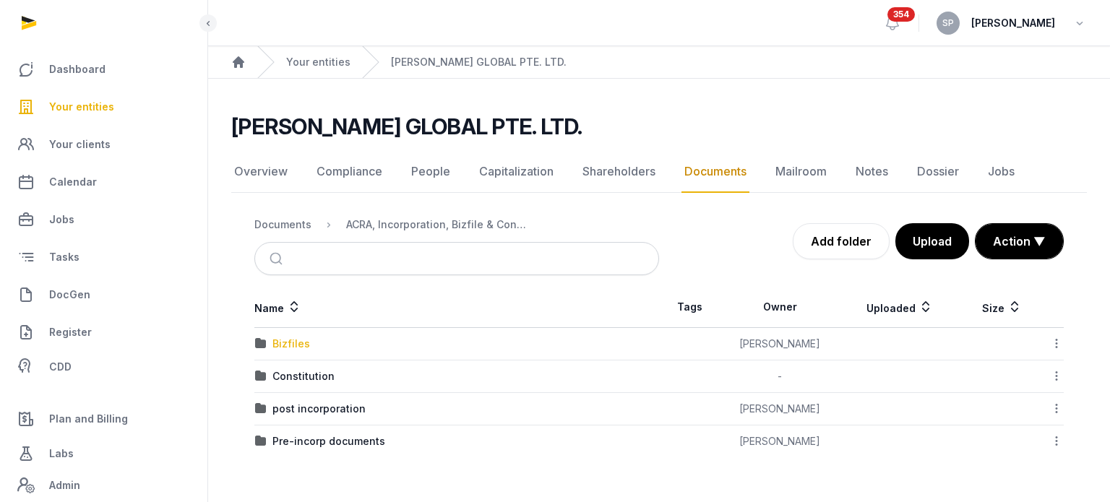
click at [283, 349] on div "Bizfiles" at bounding box center [292, 344] width 38 height 14
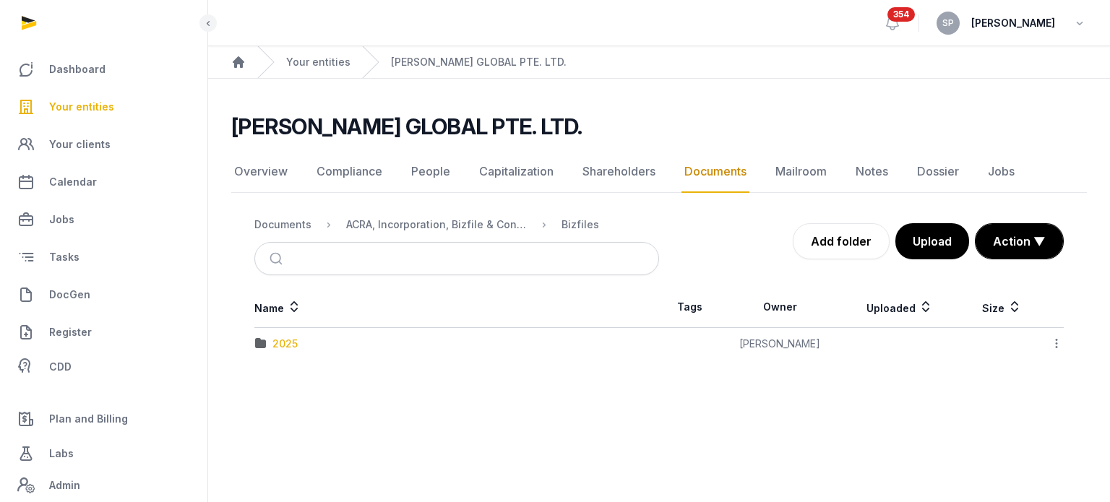
click at [286, 348] on div "2025" at bounding box center [285, 344] width 25 height 14
click at [321, 334] on td "20250806_ACRA_bizfile_Tenet.pdf" at bounding box center [456, 344] width 405 height 33
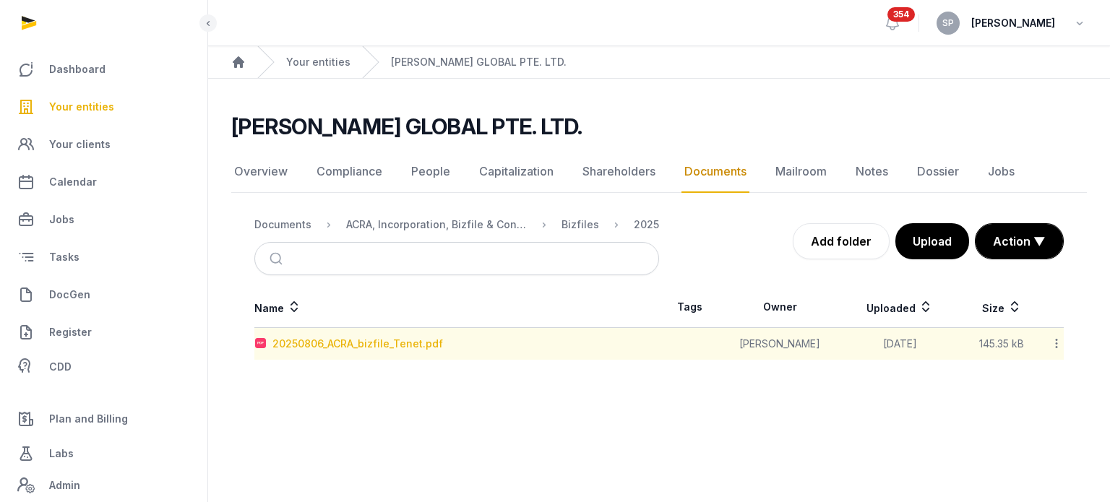
click at [321, 338] on div "20250806_ACRA_bizfile_Tenet.pdf" at bounding box center [358, 344] width 171 height 14
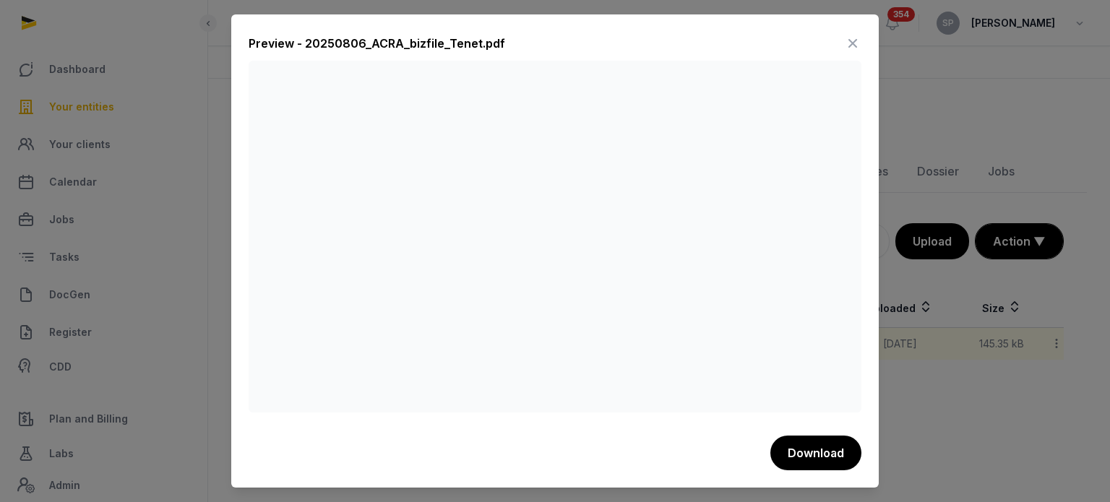
click at [854, 39] on icon at bounding box center [852, 43] width 17 height 23
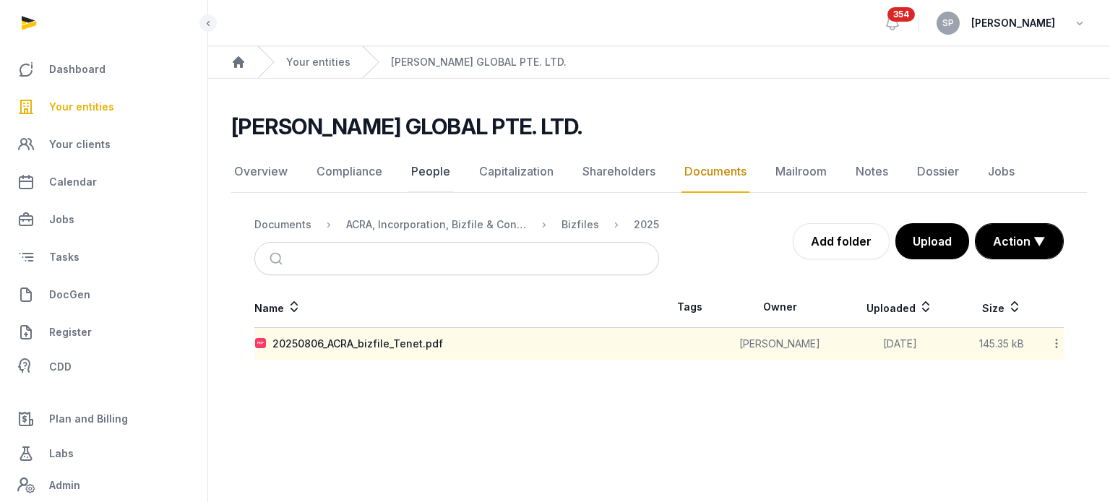
click at [440, 170] on link "People" at bounding box center [430, 172] width 45 height 42
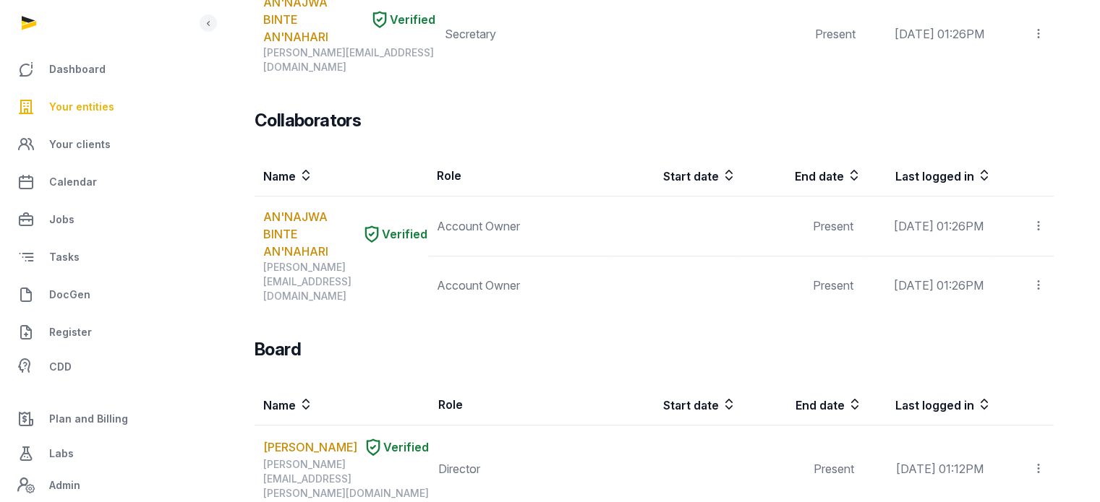
scroll to position [725, 0]
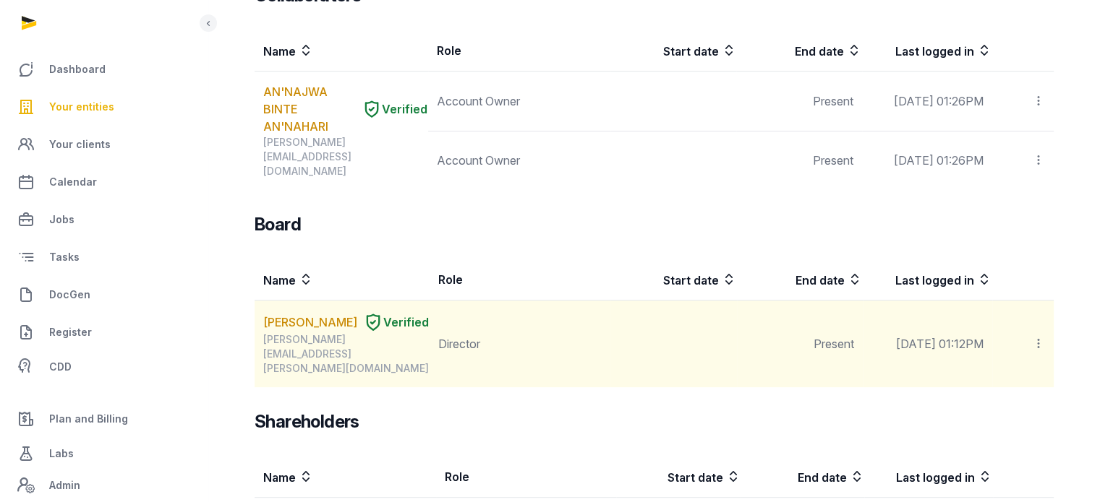
click at [1038, 336] on icon at bounding box center [1038, 343] width 13 height 15
click at [293, 314] on link "[PERSON_NAME]" at bounding box center [310, 322] width 94 height 17
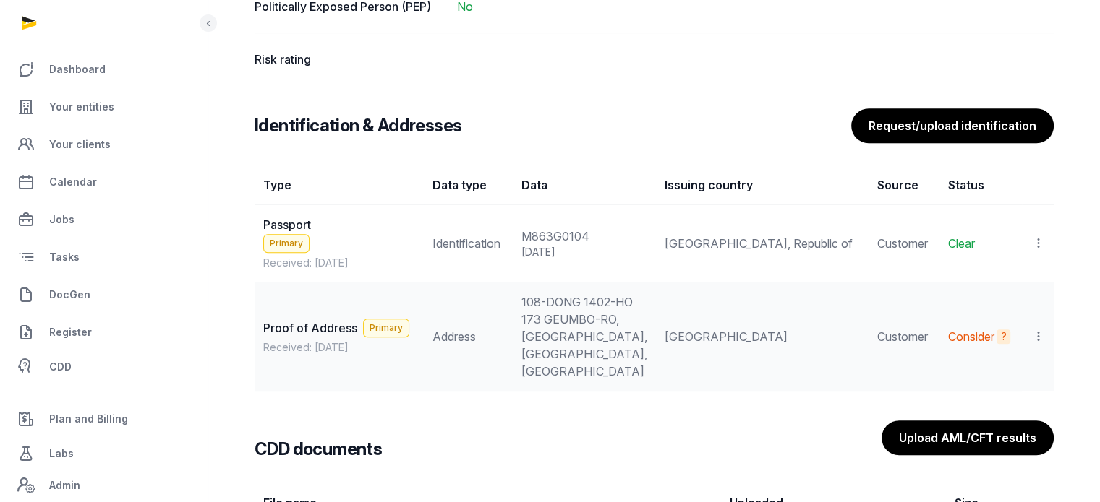
scroll to position [1311, 0]
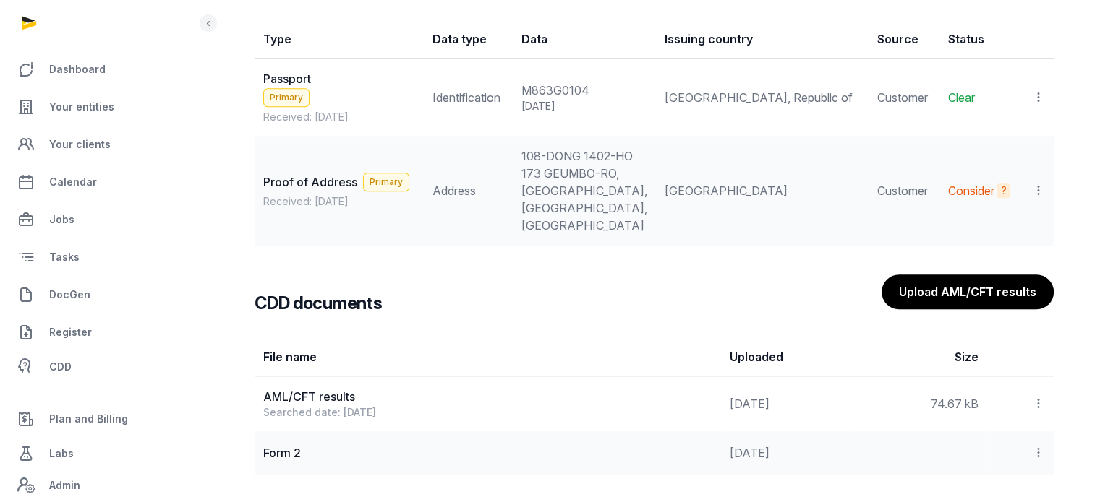
click at [1037, 99] on icon at bounding box center [1038, 97] width 13 height 15
click at [1027, 129] on span "View" at bounding box center [1017, 136] width 26 height 14
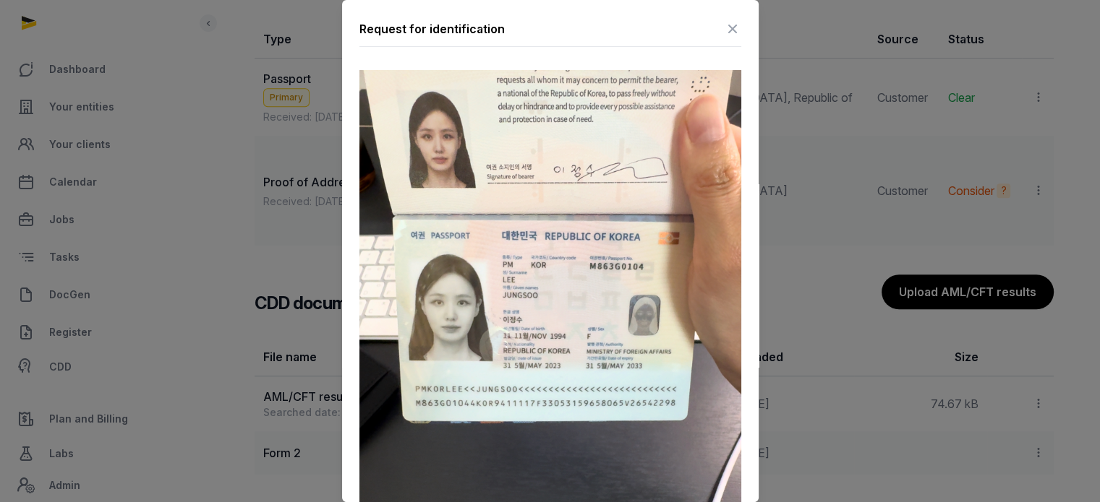
click at [724, 28] on icon at bounding box center [732, 28] width 17 height 23
